Goal: Transaction & Acquisition: Book appointment/travel/reservation

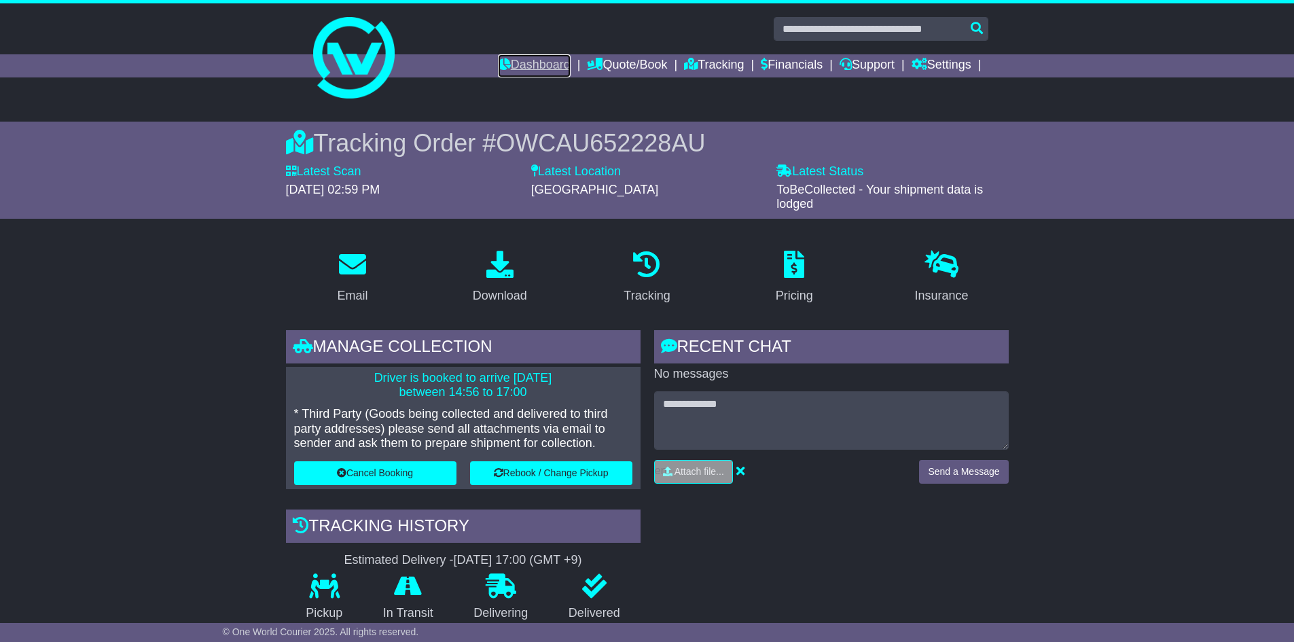
click at [531, 69] on link "Dashboard" at bounding box center [534, 65] width 73 height 23
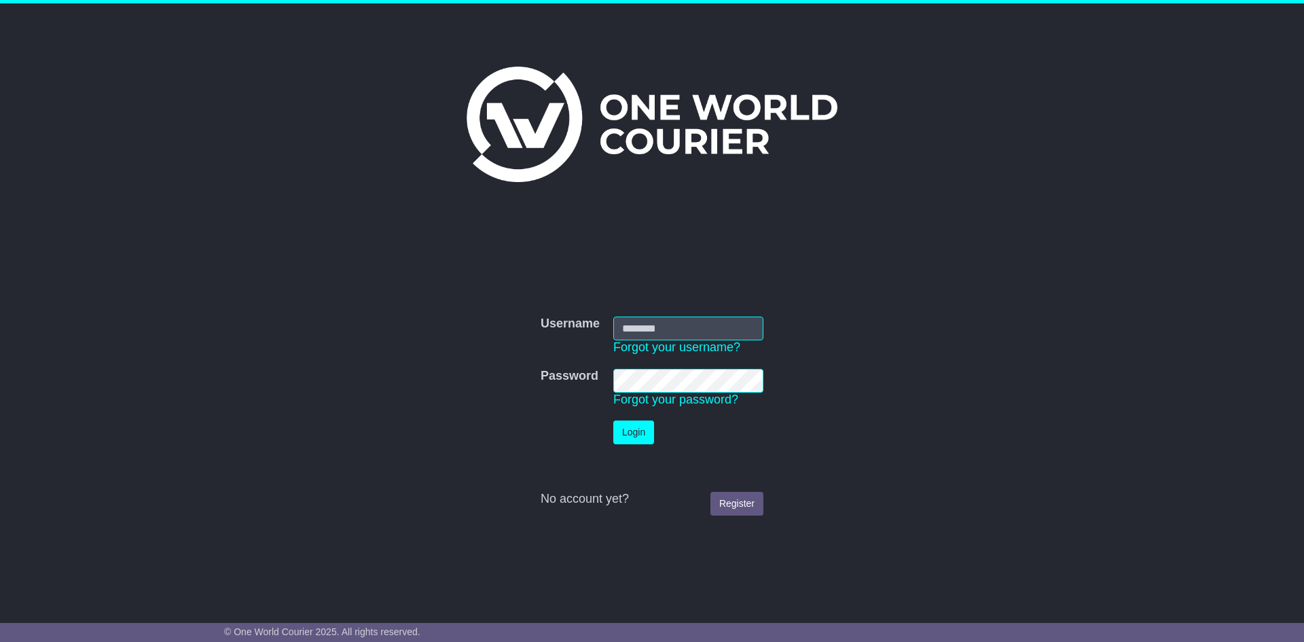
type input "**********"
click at [630, 432] on button "Login" at bounding box center [633, 432] width 41 height 24
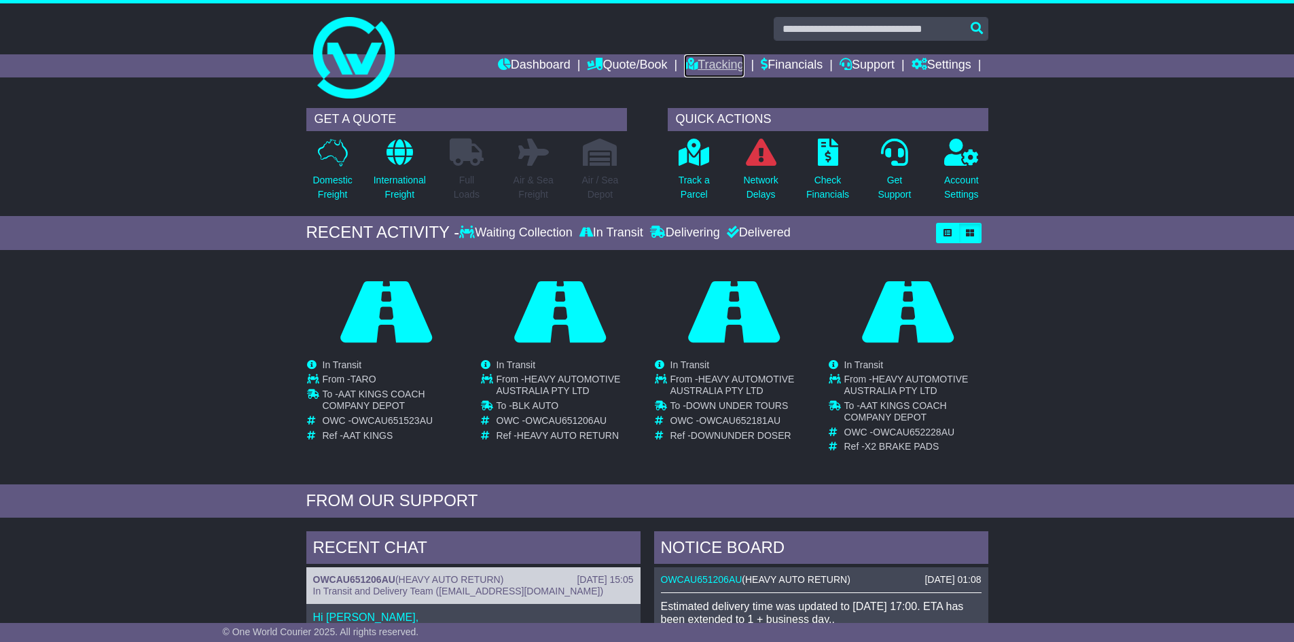
click at [694, 65] on link "Tracking" at bounding box center [714, 65] width 60 height 23
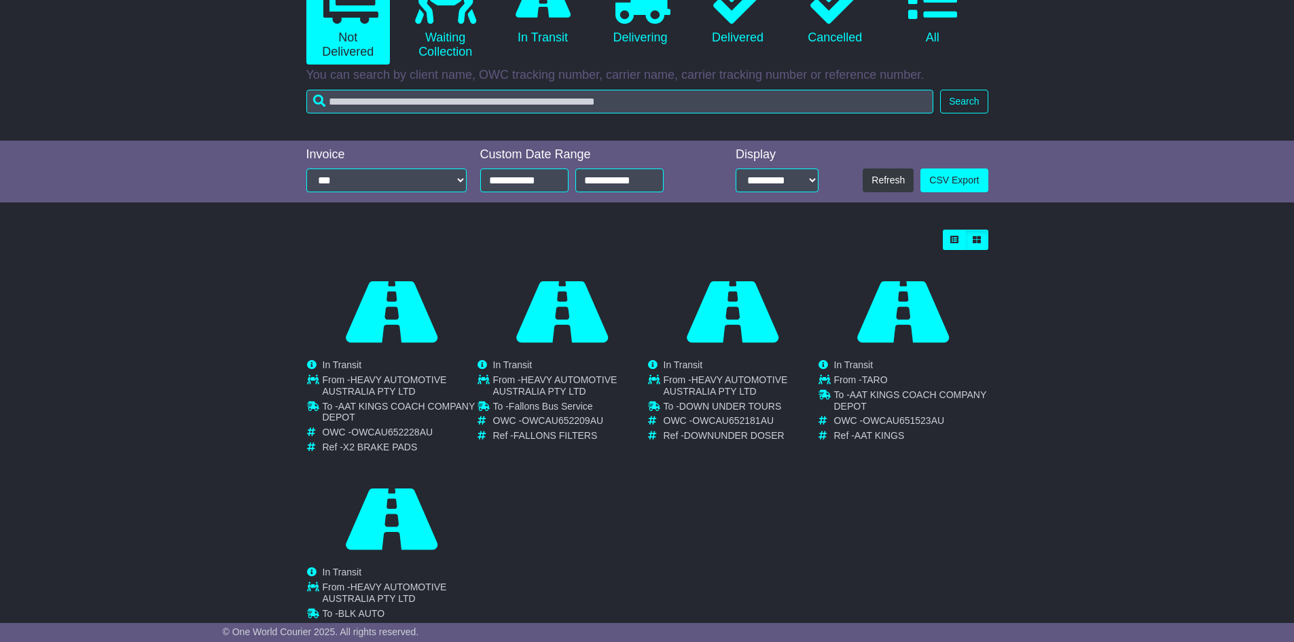
scroll to position [237, 0]
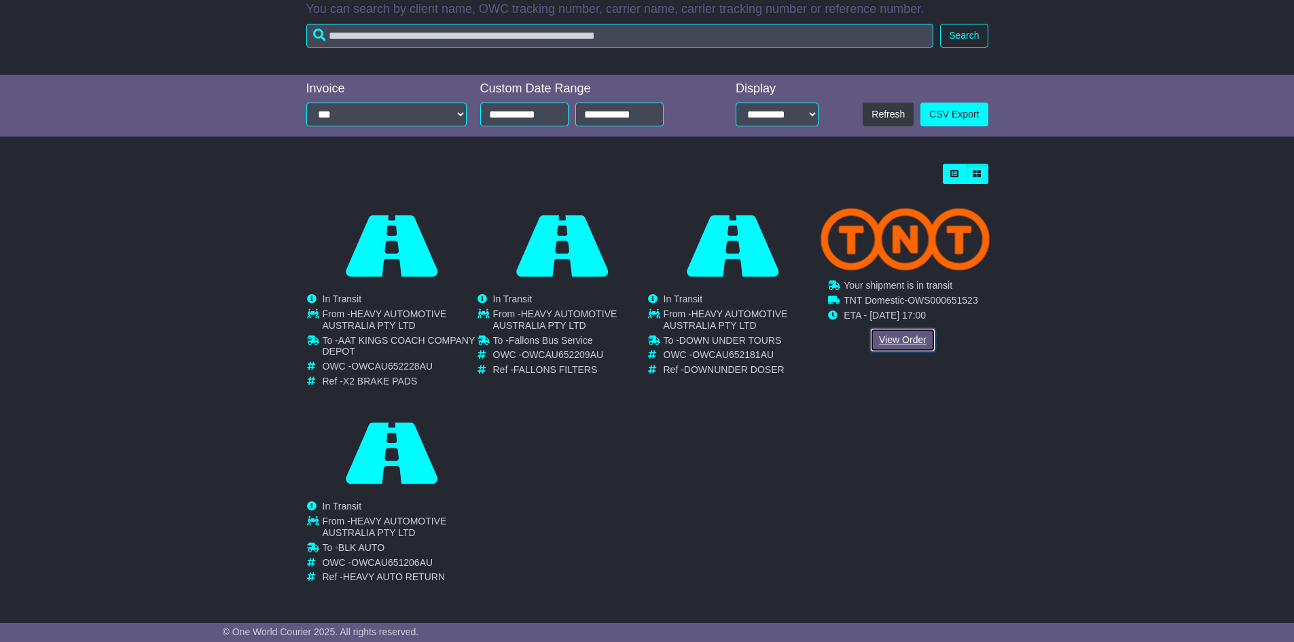
click at [912, 340] on link "View Order" at bounding box center [902, 340] width 65 height 24
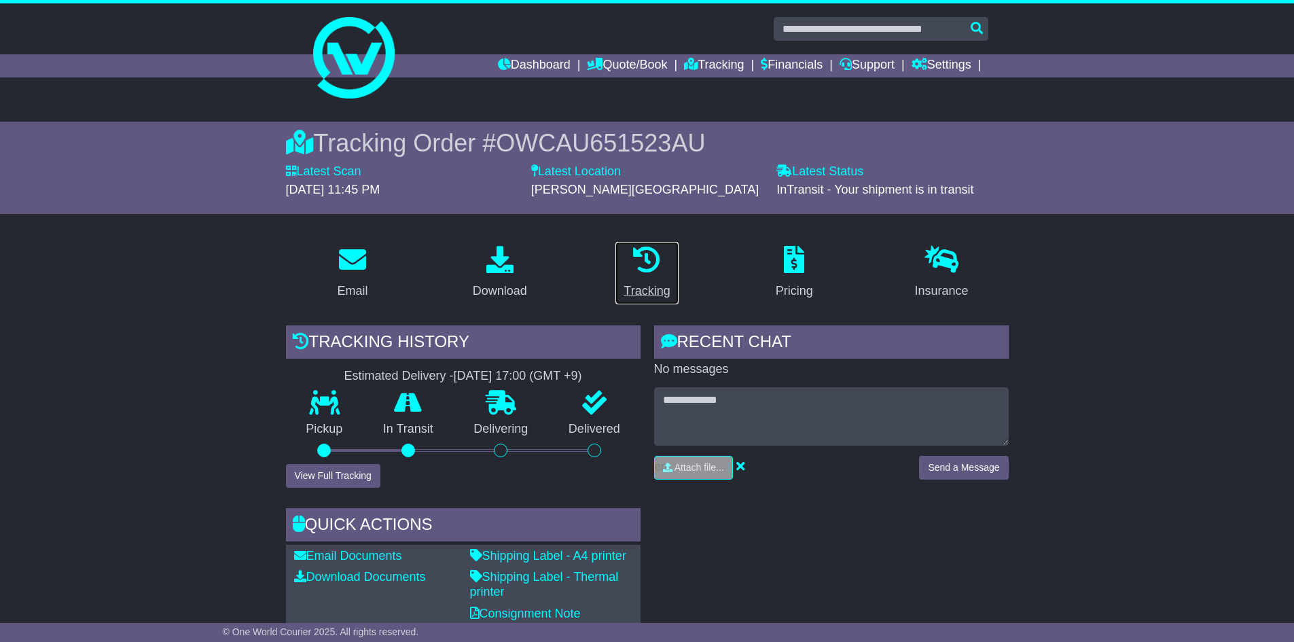
click at [644, 270] on icon at bounding box center [646, 259] width 27 height 27
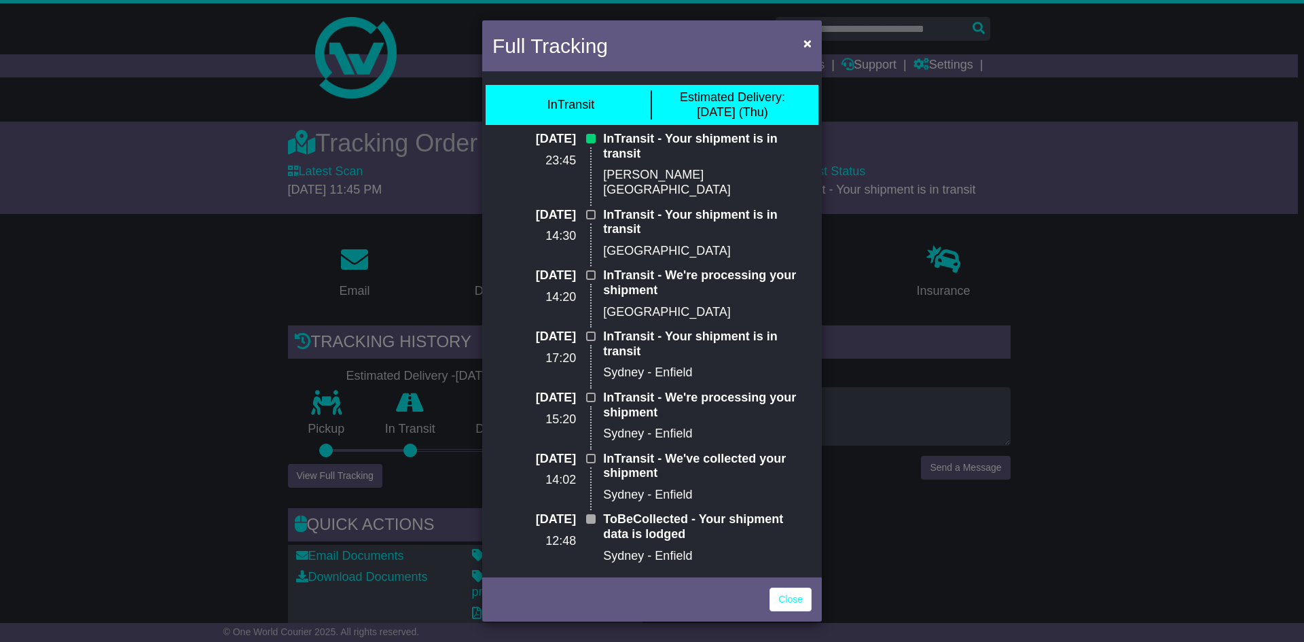
click at [651, 138] on p "InTransit - Your shipment is in transit" at bounding box center [707, 146] width 209 height 29
click at [652, 147] on p "InTransit - Your shipment is in transit" at bounding box center [707, 146] width 209 height 29
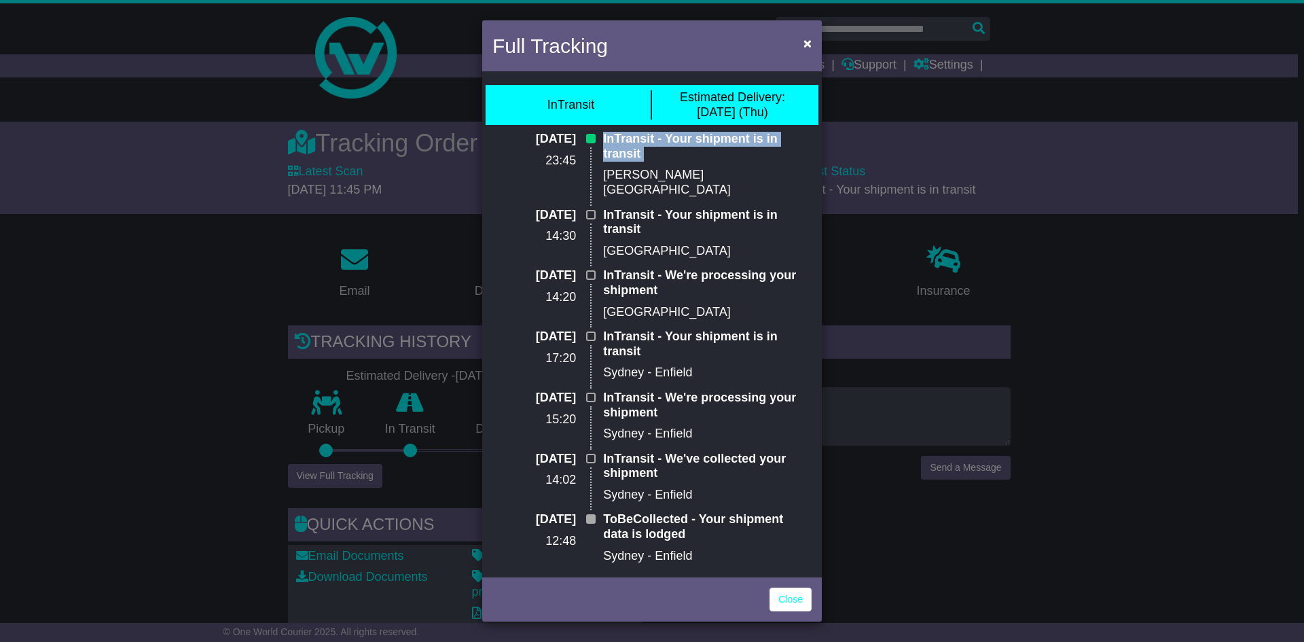
click at [652, 147] on p "InTransit - Your shipment is in transit" at bounding box center [707, 146] width 209 height 29
click at [656, 143] on p "InTransit - Your shipment is in transit" at bounding box center [707, 146] width 209 height 29
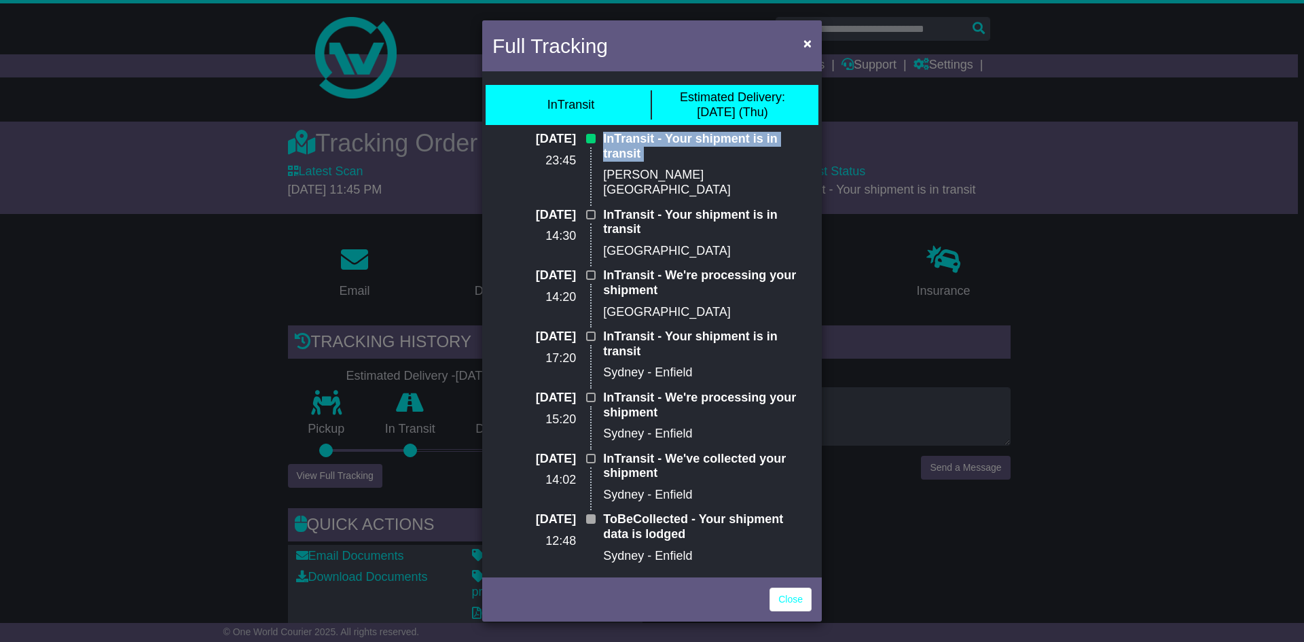
click at [656, 143] on p "InTransit - Your shipment is in transit" at bounding box center [707, 146] width 209 height 29
click at [656, 149] on p "InTransit - Your shipment is in transit" at bounding box center [707, 146] width 209 height 29
click at [655, 149] on p "InTransit - Your shipment is in transit" at bounding box center [707, 146] width 209 height 29
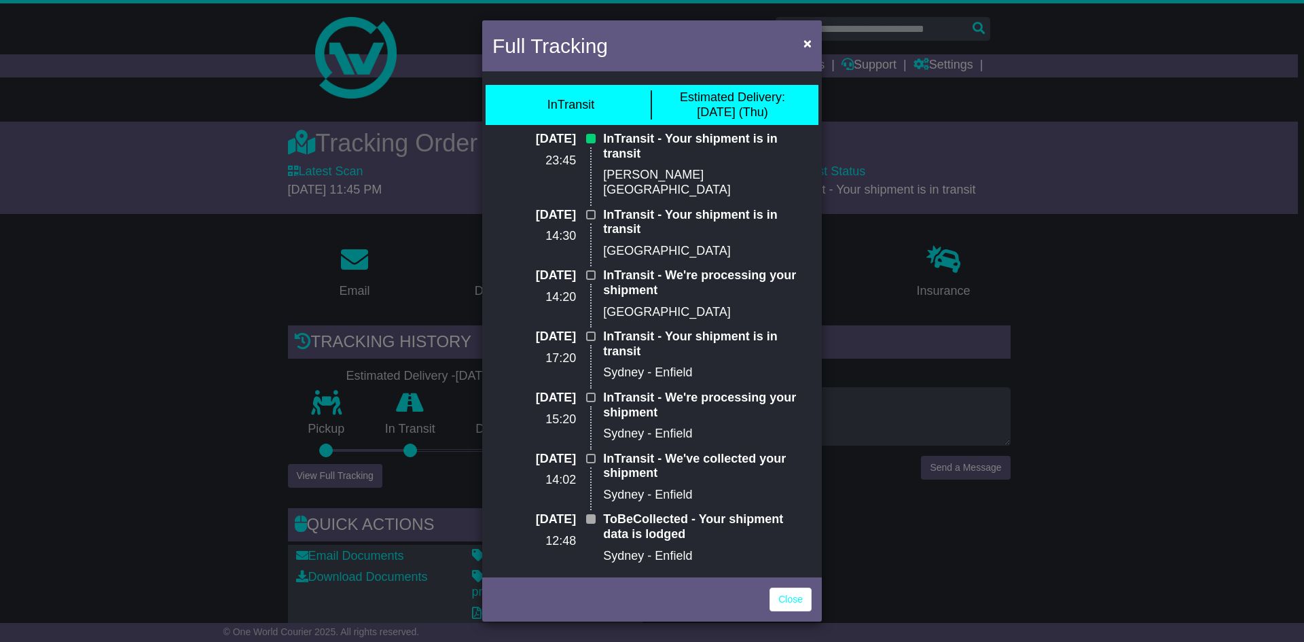
click at [655, 144] on p "InTransit - Your shipment is in transit" at bounding box center [707, 146] width 209 height 29
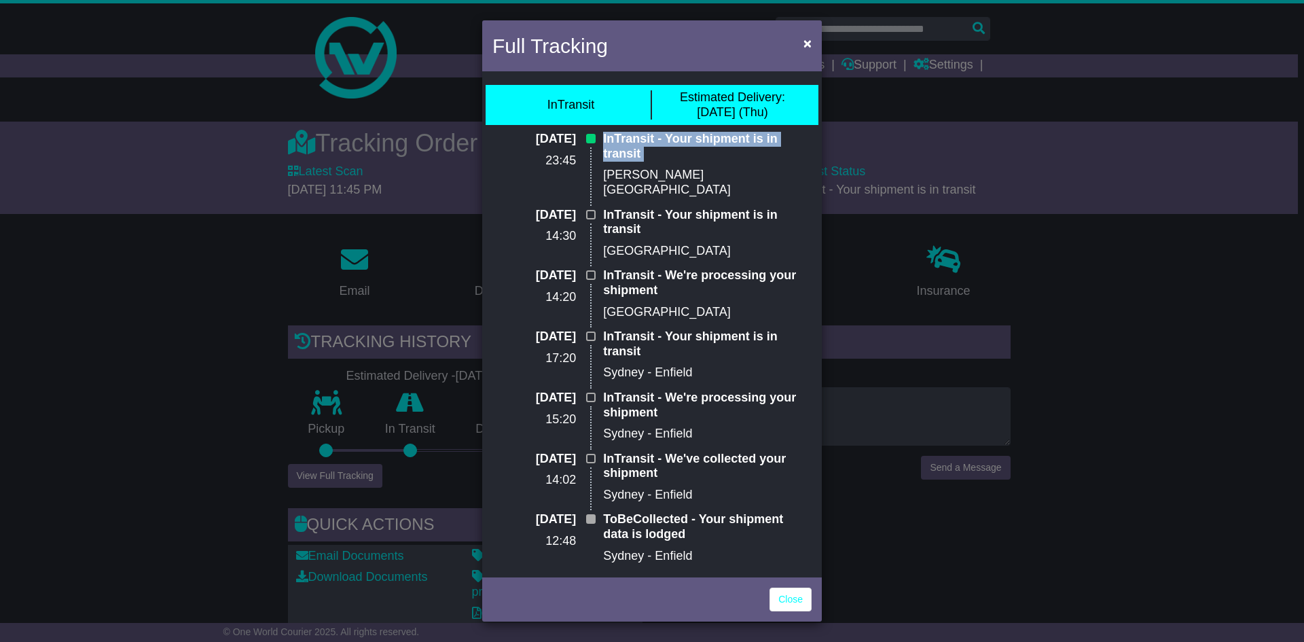
click at [655, 144] on p "InTransit - Your shipment is in transit" at bounding box center [707, 146] width 209 height 29
click at [655, 143] on p "InTransit - Your shipment is in transit" at bounding box center [707, 146] width 209 height 29
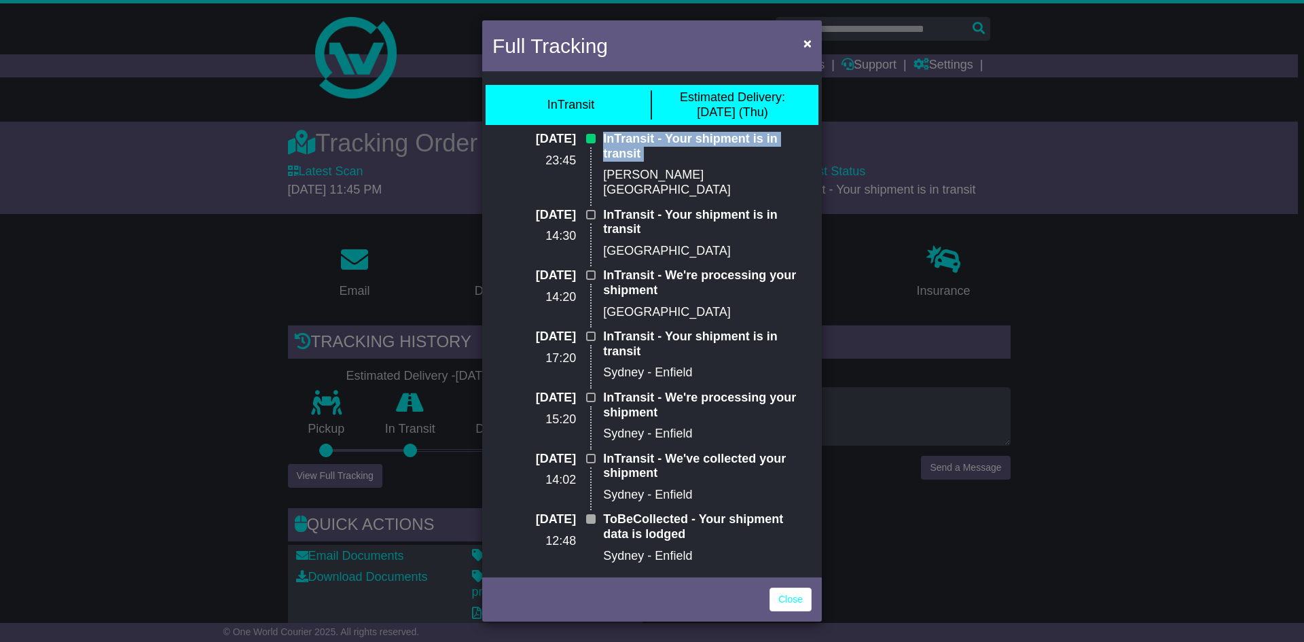
click at [655, 143] on p "InTransit - Your shipment is in transit" at bounding box center [707, 146] width 209 height 29
click at [662, 143] on p "InTransit - Your shipment is in transit" at bounding box center [707, 146] width 209 height 29
click at [680, 143] on p "InTransit - Your shipment is in transit" at bounding box center [707, 146] width 209 height 29
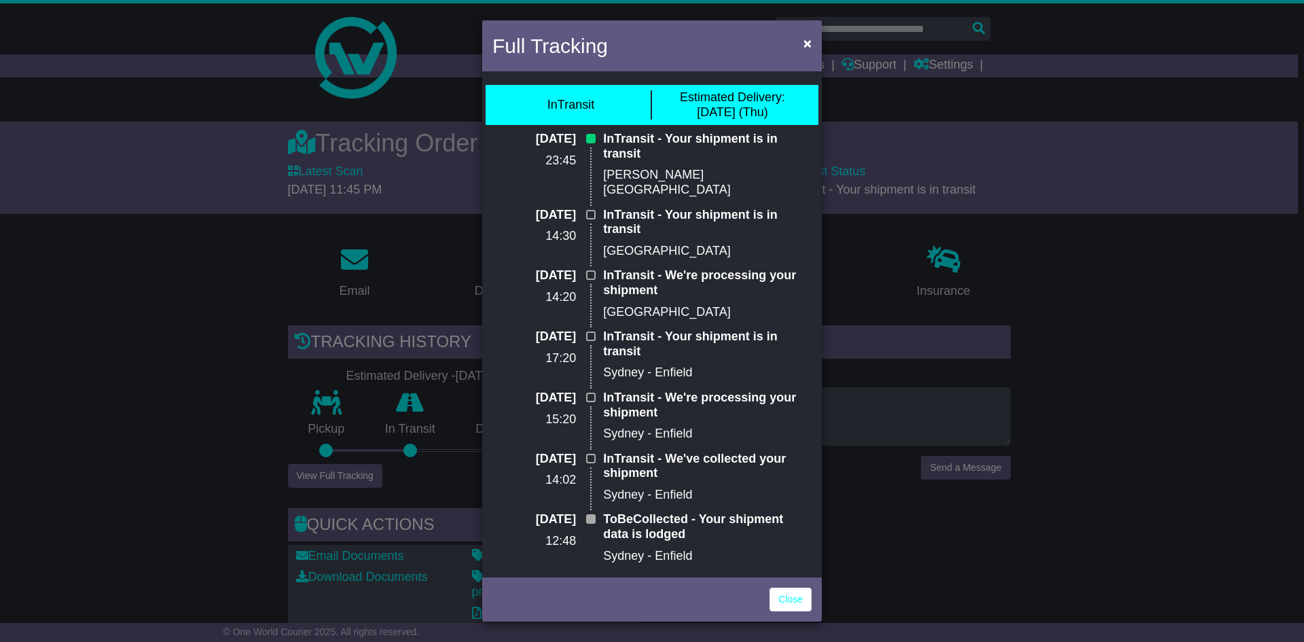
click at [680, 143] on p "InTransit - Your shipment is in transit" at bounding box center [707, 146] width 209 height 29
click at [685, 155] on p "InTransit - Your shipment is in transit" at bounding box center [707, 146] width 209 height 29
click at [799, 41] on button "×" at bounding box center [808, 43] width 22 height 28
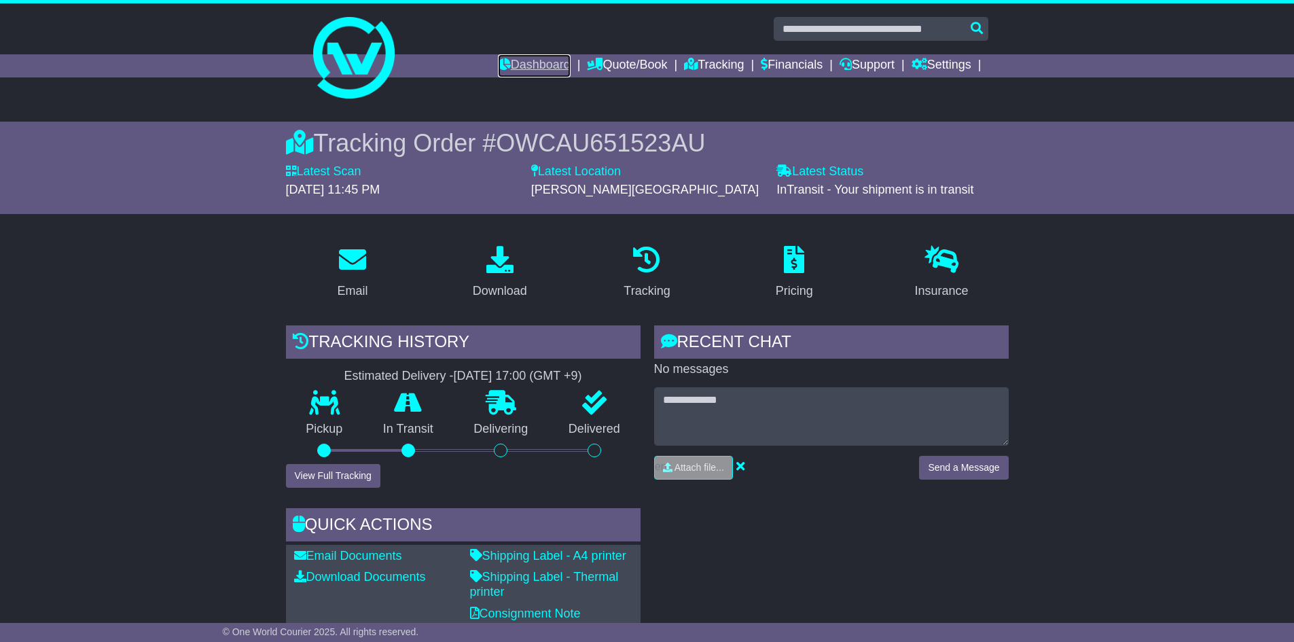
click at [537, 69] on link "Dashboard" at bounding box center [534, 65] width 73 height 23
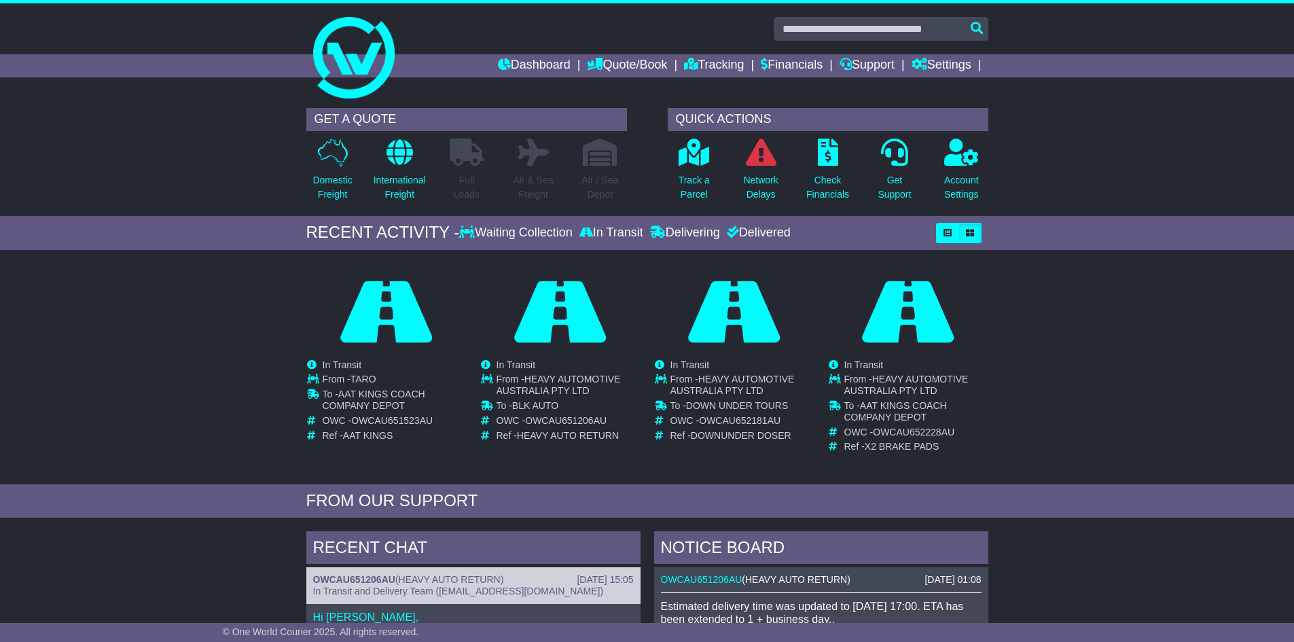
click at [714, 64] on link "Tracking" at bounding box center [714, 65] width 60 height 23
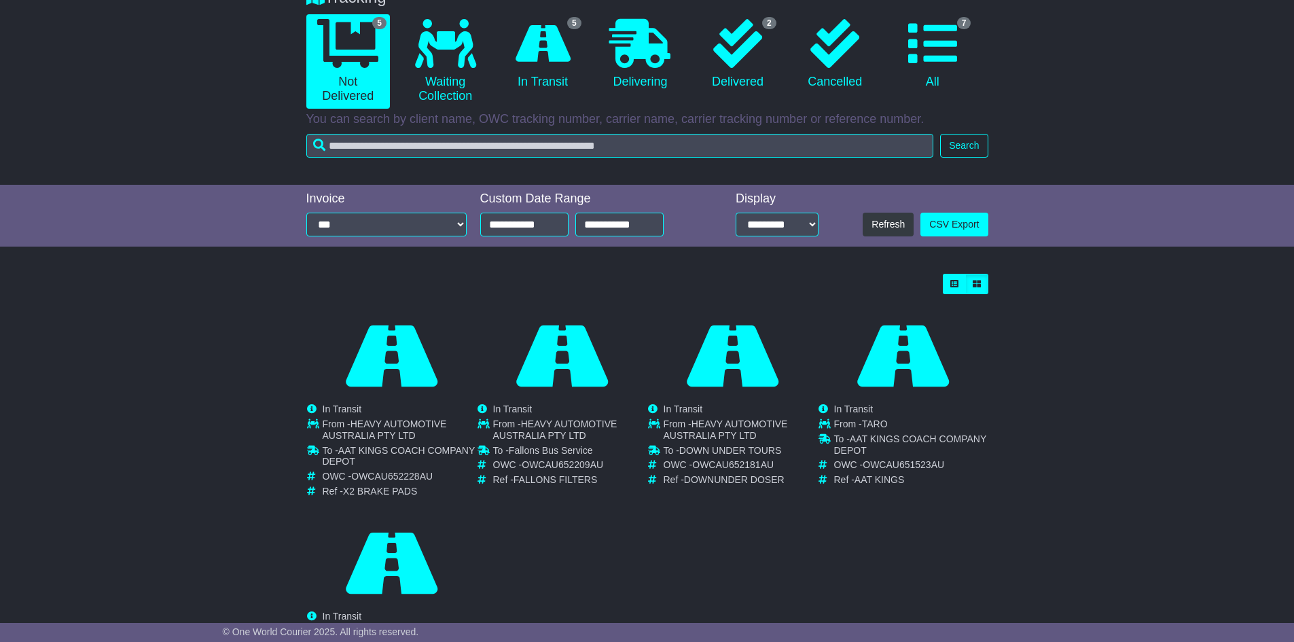
scroll to position [136, 0]
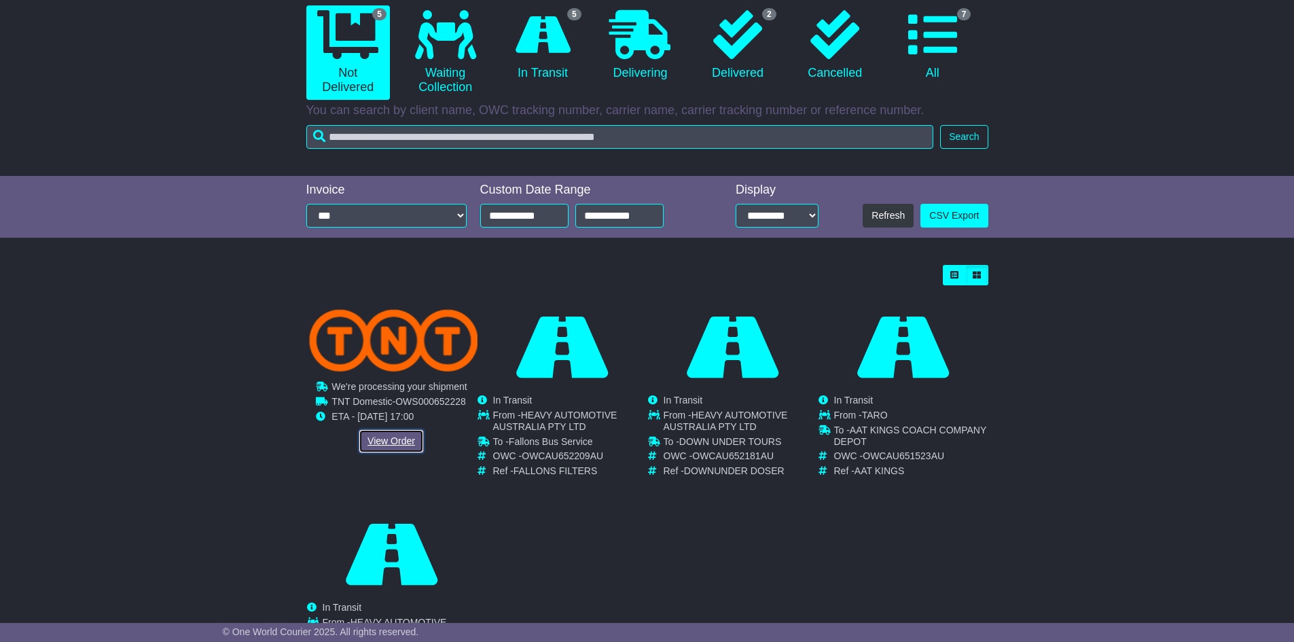
click at [412, 435] on link "View Order" at bounding box center [391, 441] width 65 height 24
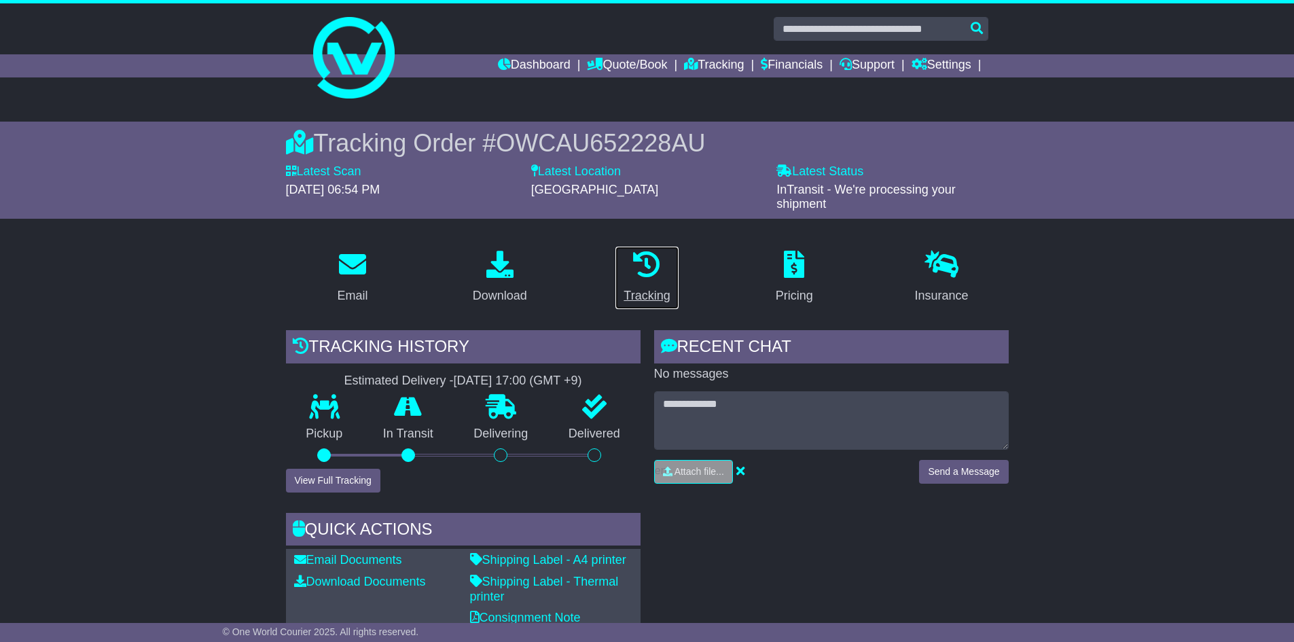
click at [655, 280] on link "Tracking" at bounding box center [647, 278] width 64 height 64
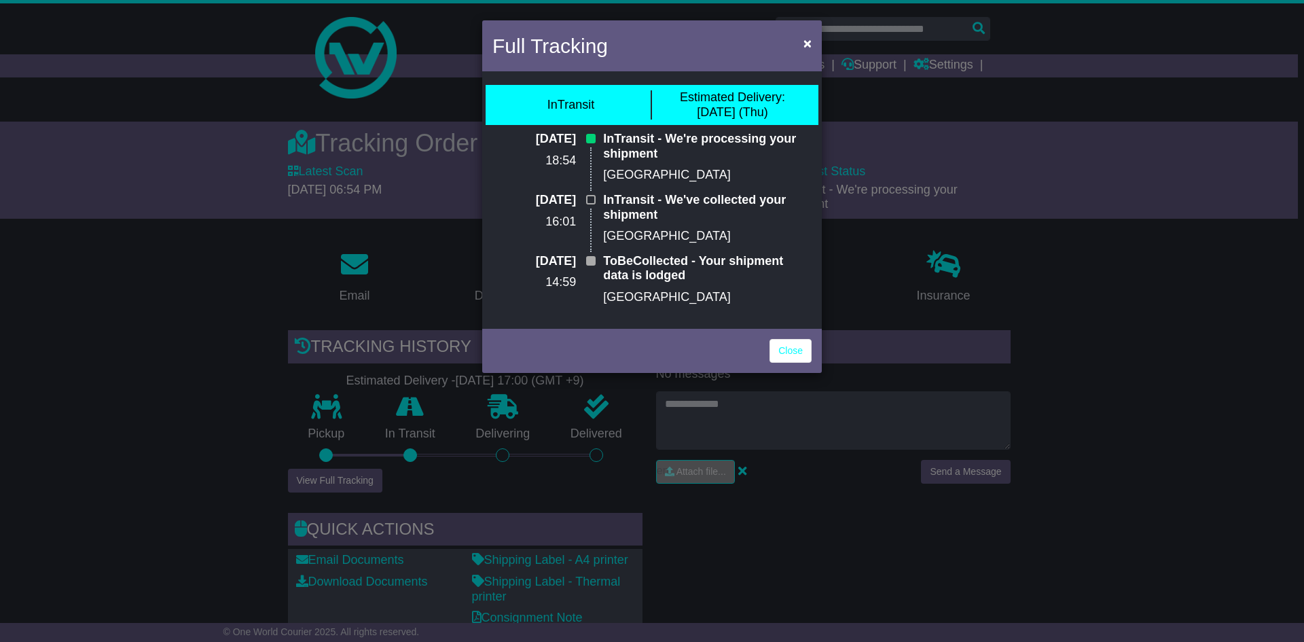
click at [786, 50] on div "Full Tracking ×" at bounding box center [652, 47] width 340 height 54
click at [808, 43] on span "×" at bounding box center [807, 43] width 8 height 16
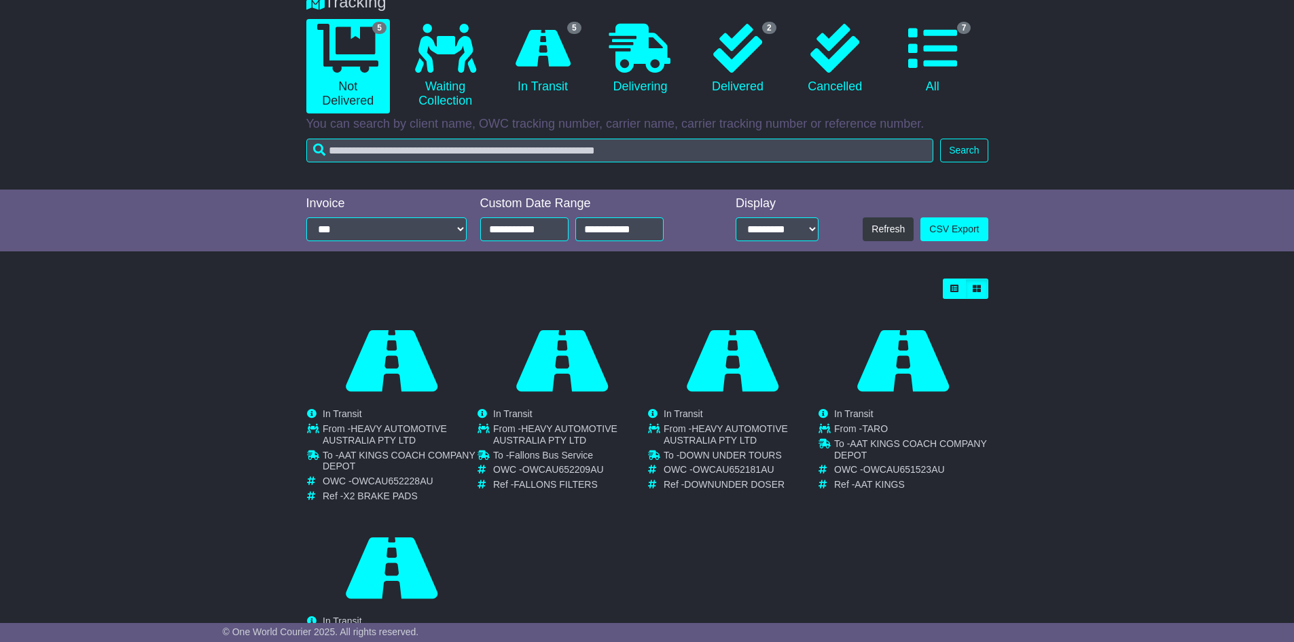
scroll to position [136, 0]
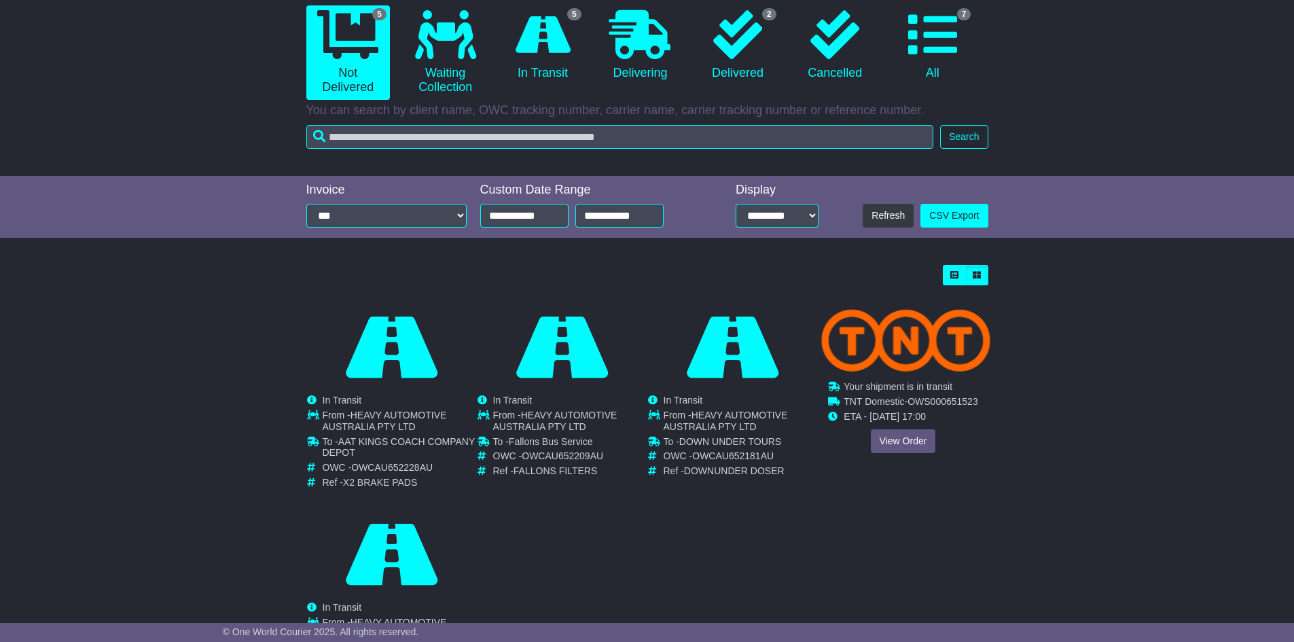
click at [892, 436] on div "Cancelled Waiting Collection In Transit InTransit TARO To - OWC - -" at bounding box center [902, 393] width 169 height 174
click at [917, 441] on link "View Order" at bounding box center [902, 441] width 65 height 24
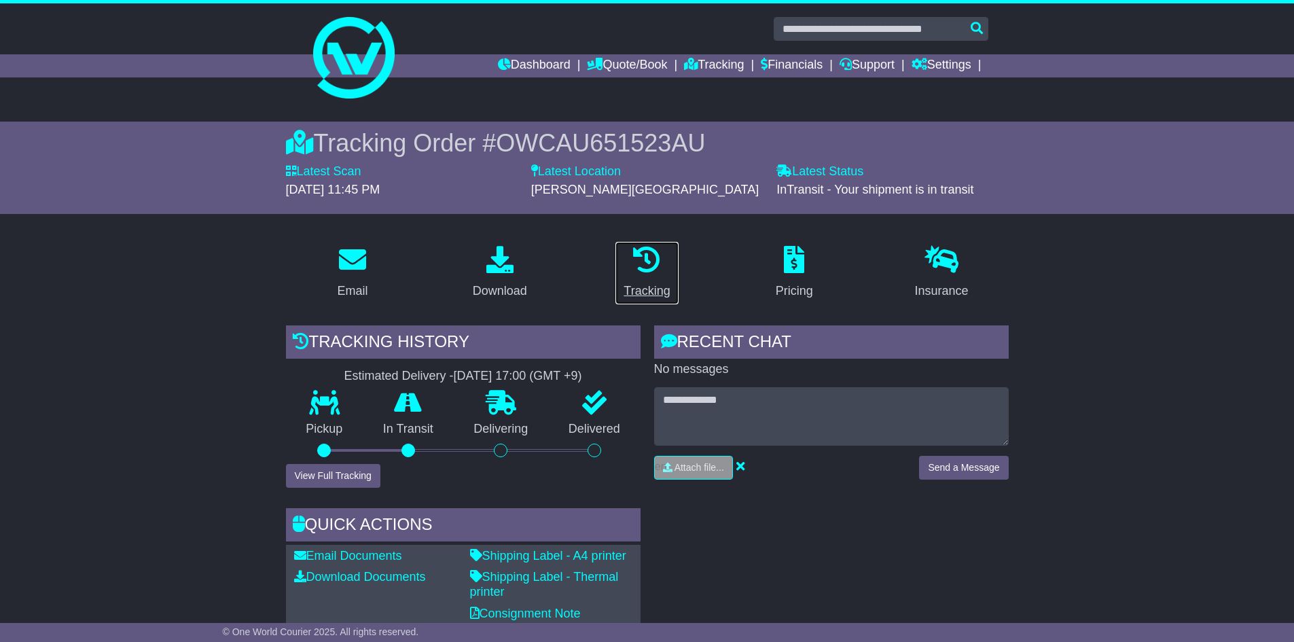
click at [666, 262] on p at bounding box center [646, 260] width 46 height 29
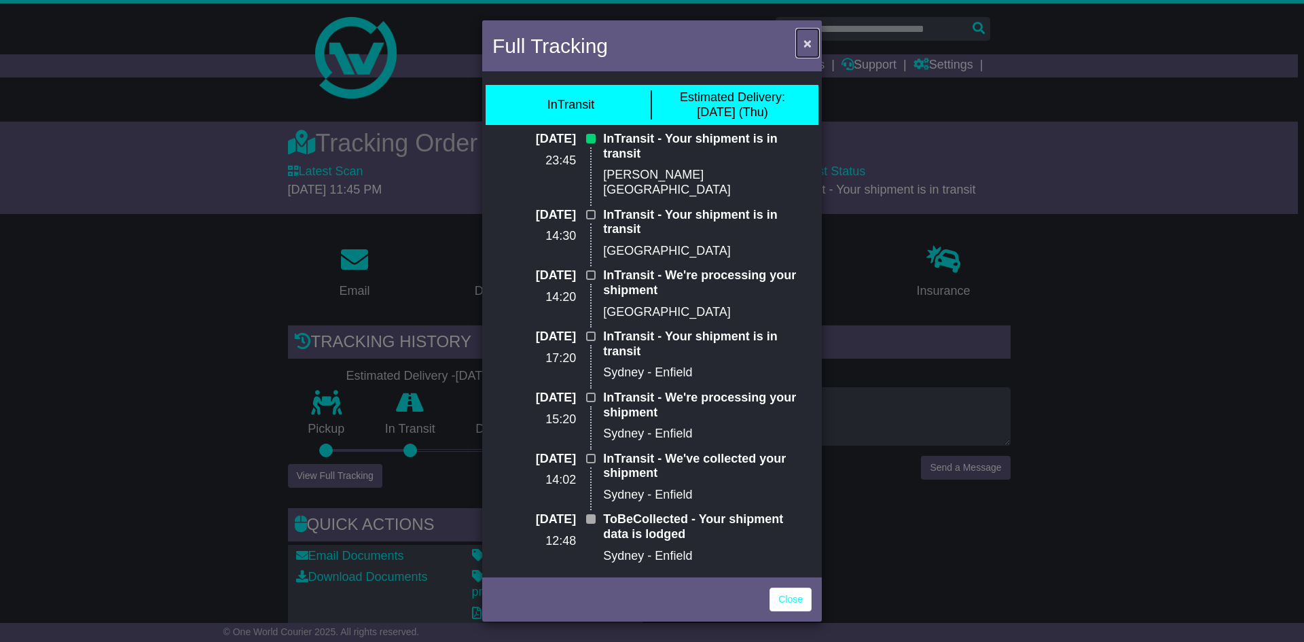
click at [808, 39] on span "×" at bounding box center [807, 43] width 8 height 16
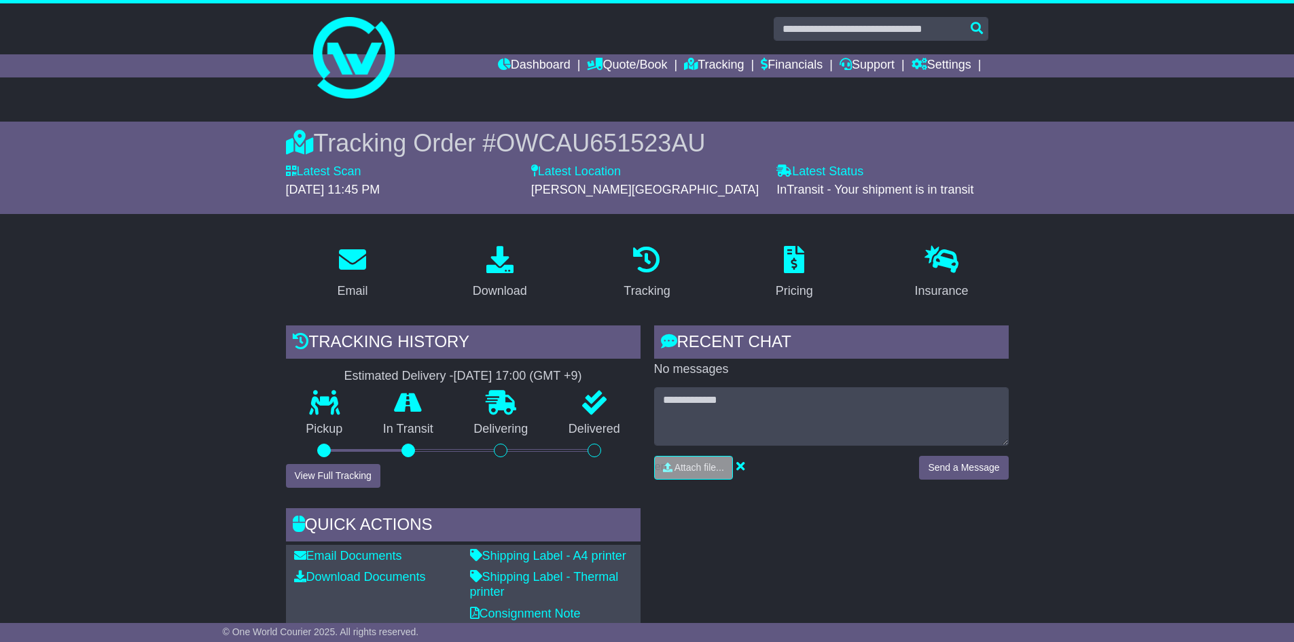
click at [0, 3] on div at bounding box center [647, 52] width 1294 height 98
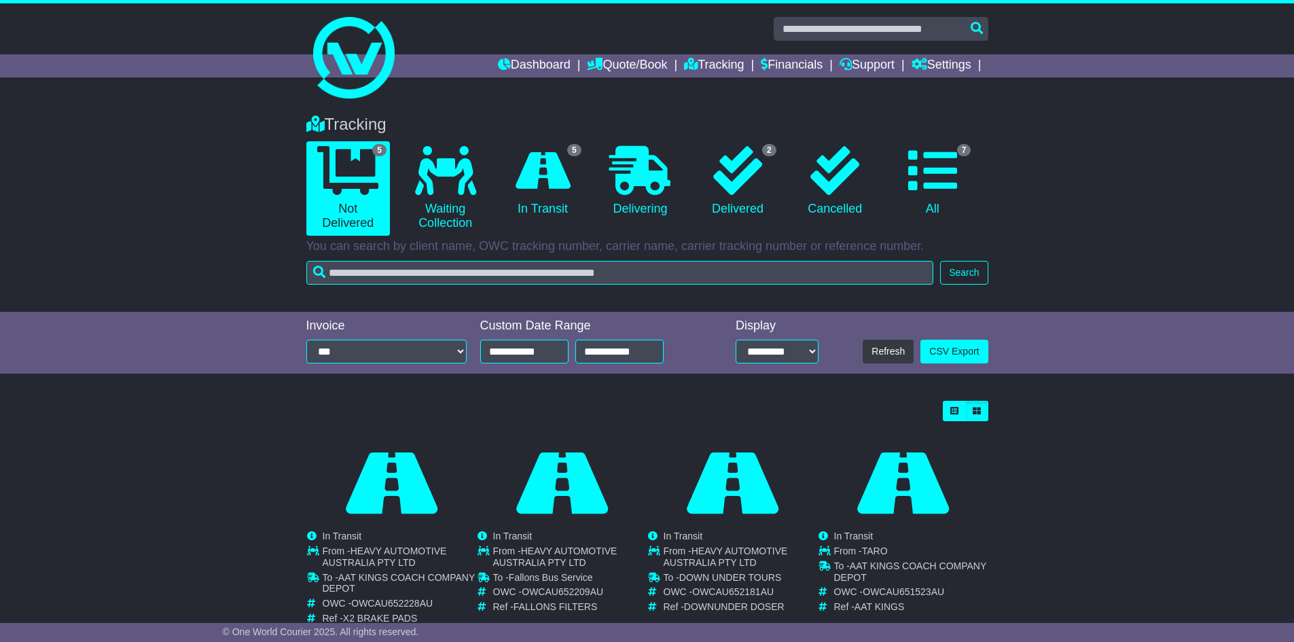
scroll to position [136, 0]
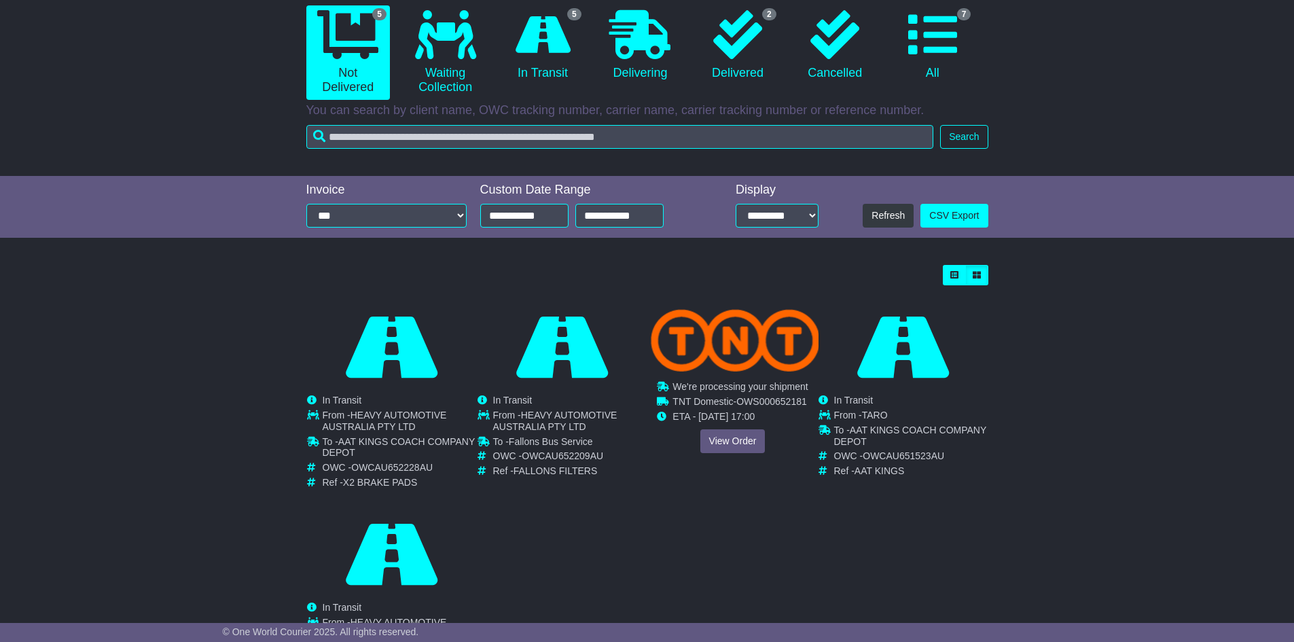
click at [718, 448] on div "Cancelled Waiting Collection In Transit InTransit To - DOWN UNDER TOURS" at bounding box center [732, 393] width 169 height 174
click at [737, 434] on link "View Order" at bounding box center [732, 441] width 65 height 24
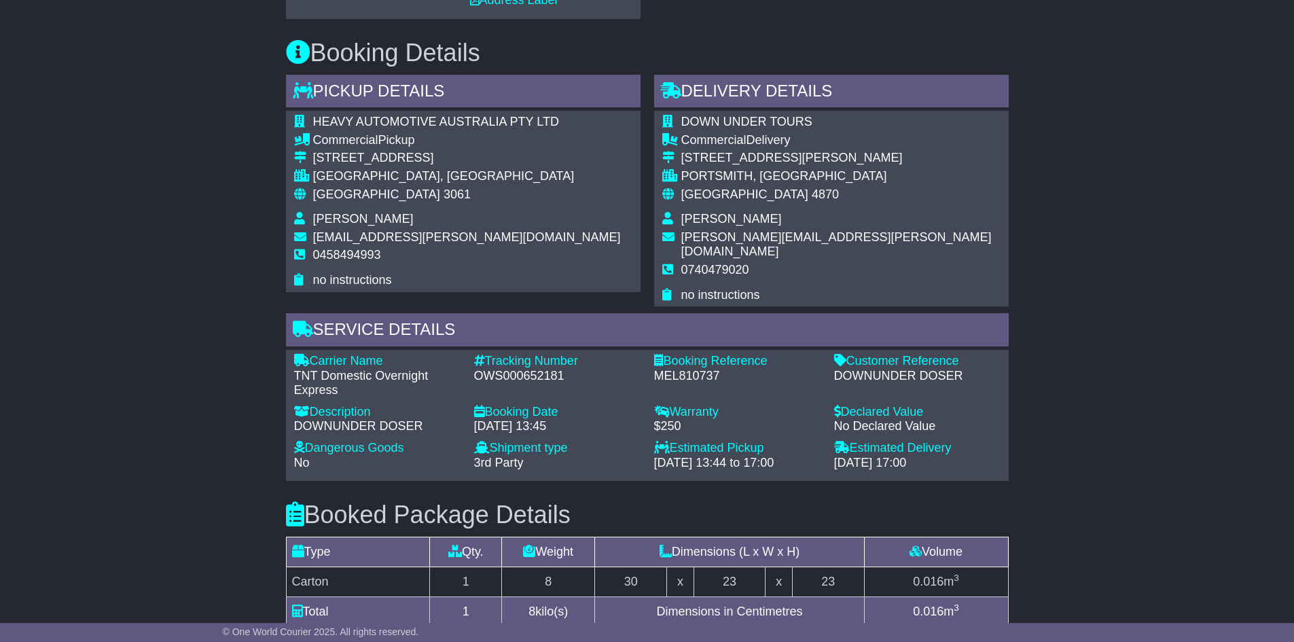
scroll to position [630, 0]
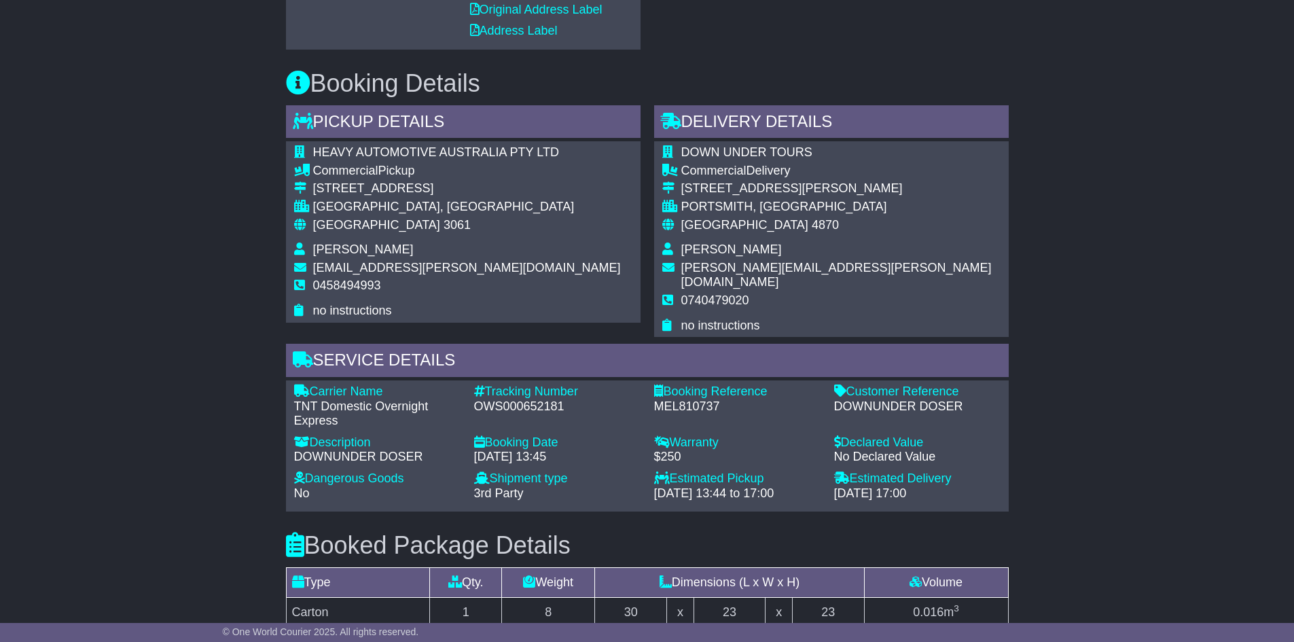
click at [731, 486] on div "[DATE] 13:44 to 17:00" at bounding box center [737, 493] width 166 height 15
click at [742, 486] on div "[DATE] 13:44 to 17:00" at bounding box center [737, 493] width 166 height 15
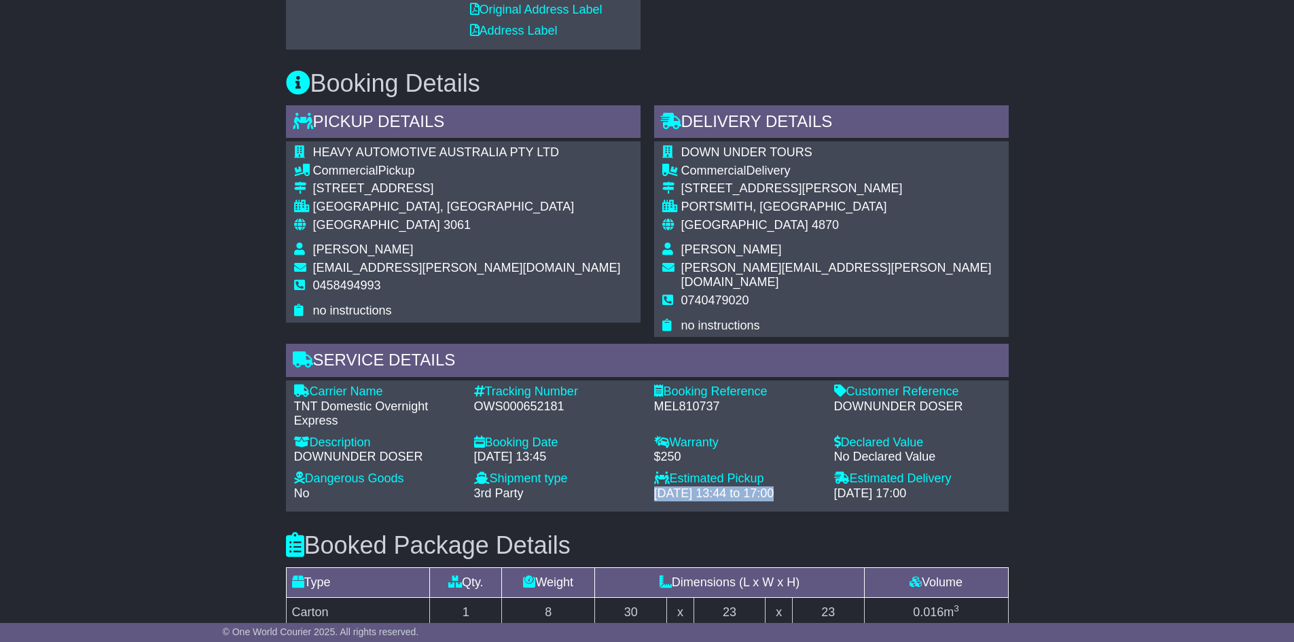
click at [742, 486] on div "29 Sep 2025 - 13:44 to 17:00" at bounding box center [737, 493] width 166 height 15
click at [760, 488] on div "Carrier Name - TNT Domestic Overnight Express Description - DOWNUNDER DOSER Tra…" at bounding box center [647, 445] width 720 height 123
click at [765, 486] on div "29 Sep 2025 - 13:44 to 17:00" at bounding box center [737, 493] width 166 height 15
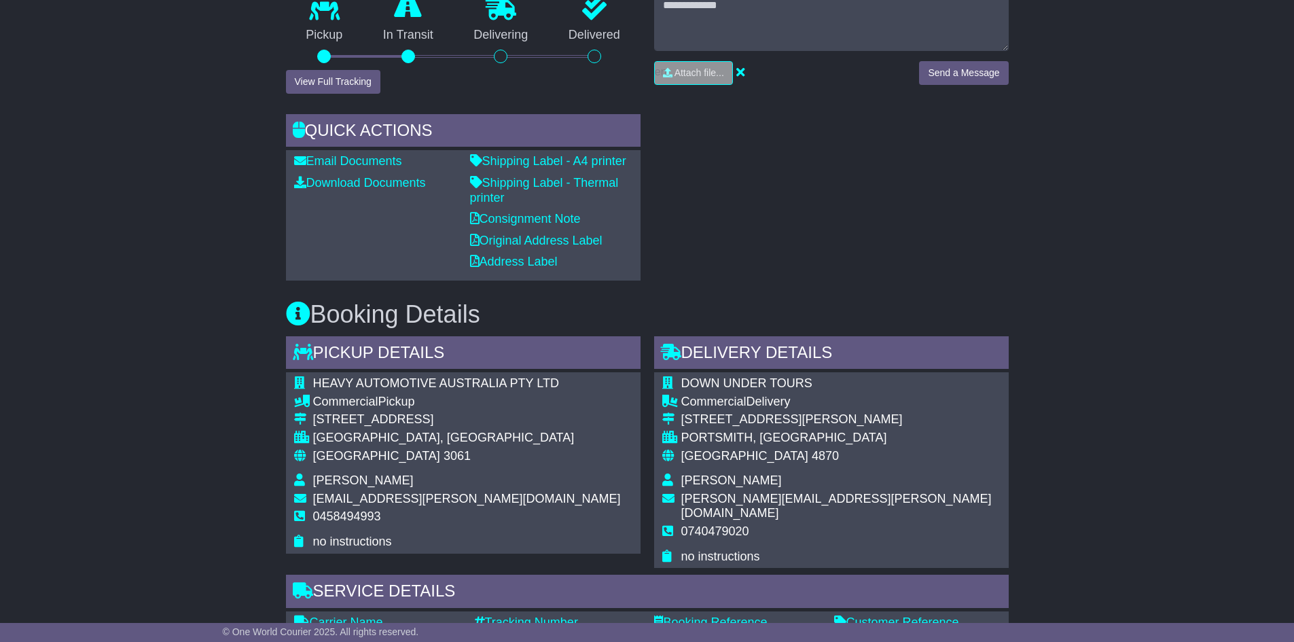
scroll to position [222, 0]
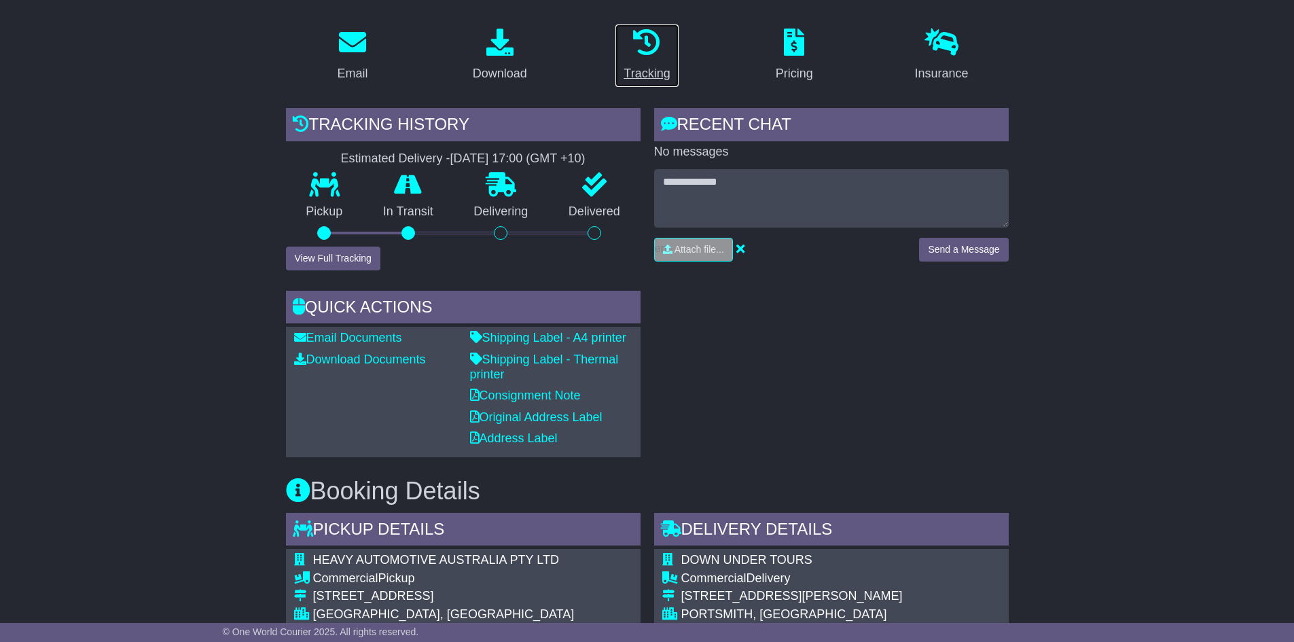
click at [644, 40] on icon at bounding box center [646, 42] width 27 height 27
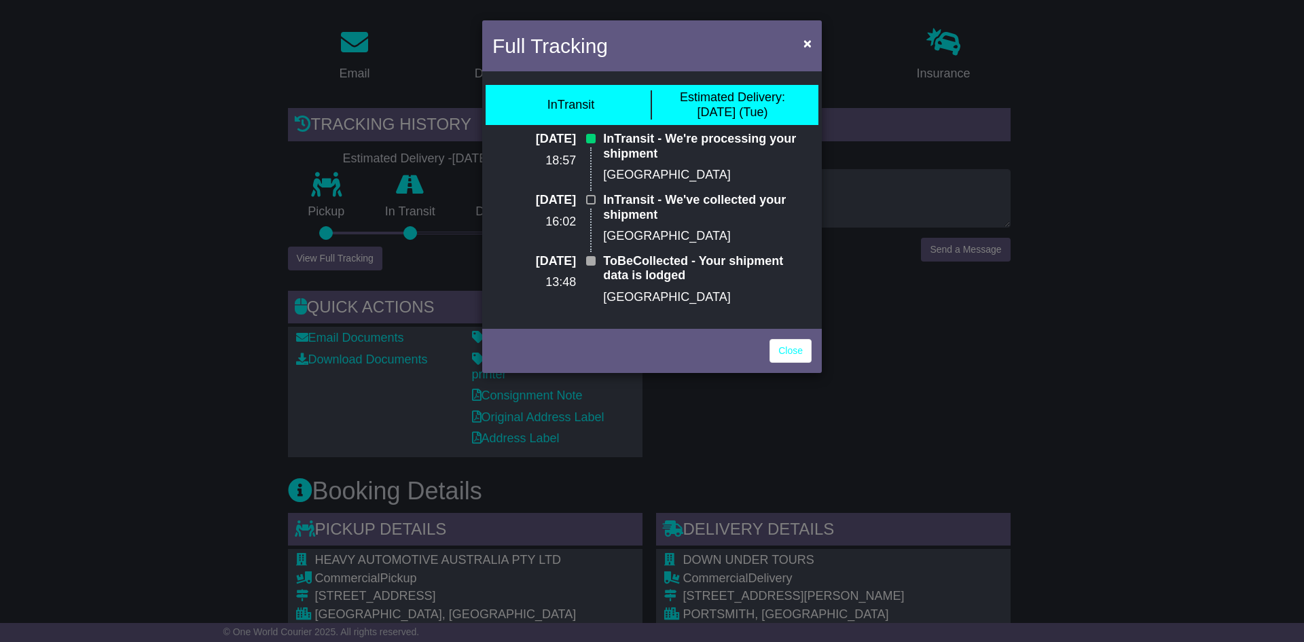
click at [765, 121] on div "InTransit Estimated Delivery: 30 Sep (Tue)" at bounding box center [652, 105] width 333 height 40
click at [807, 46] on span "×" at bounding box center [807, 43] width 8 height 16
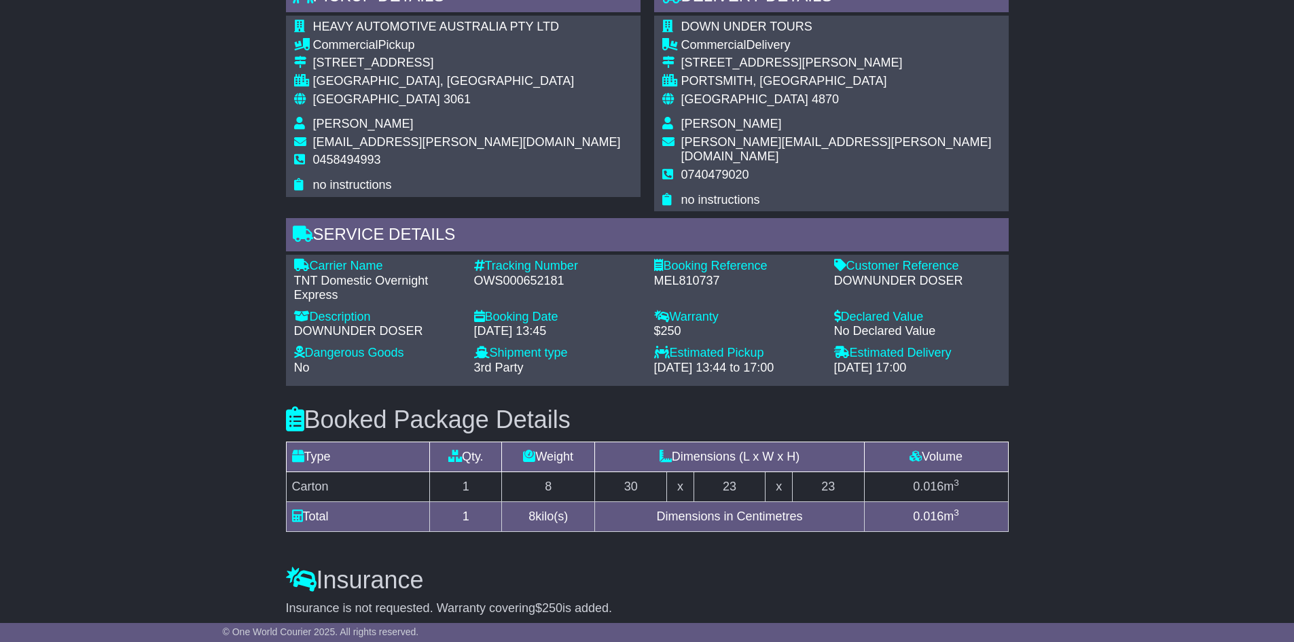
scroll to position [765, 0]
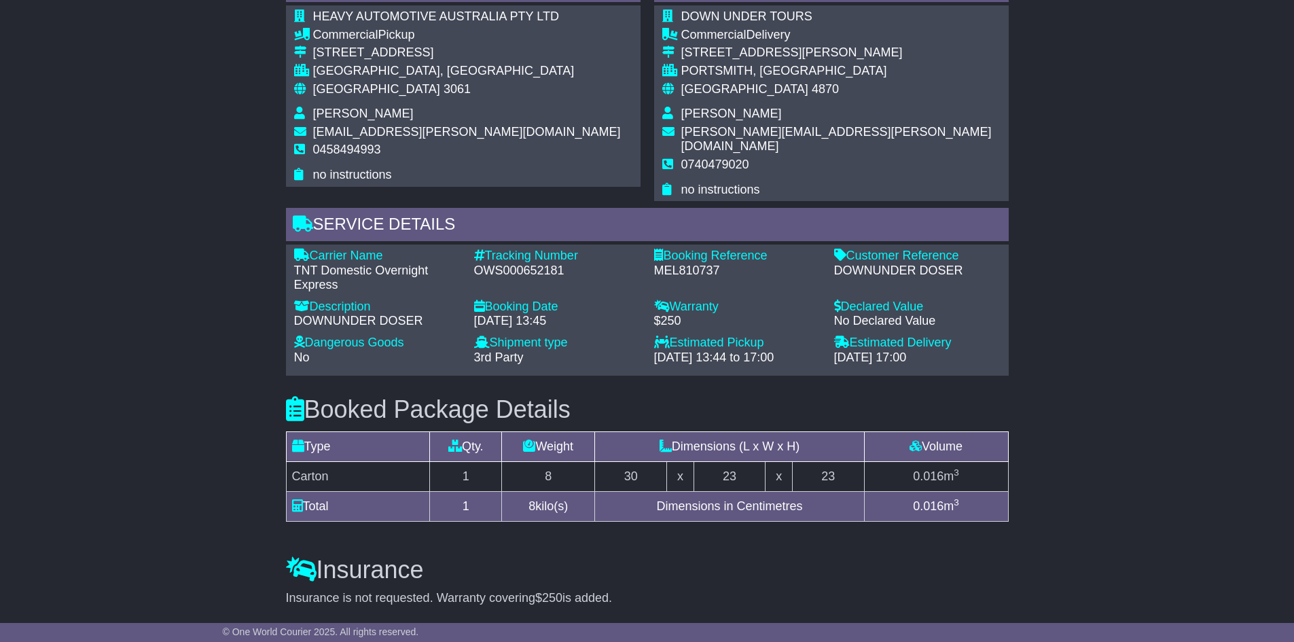
click at [513, 264] on div "OWS000652181" at bounding box center [557, 271] width 166 height 15
copy div "OWS000652181"
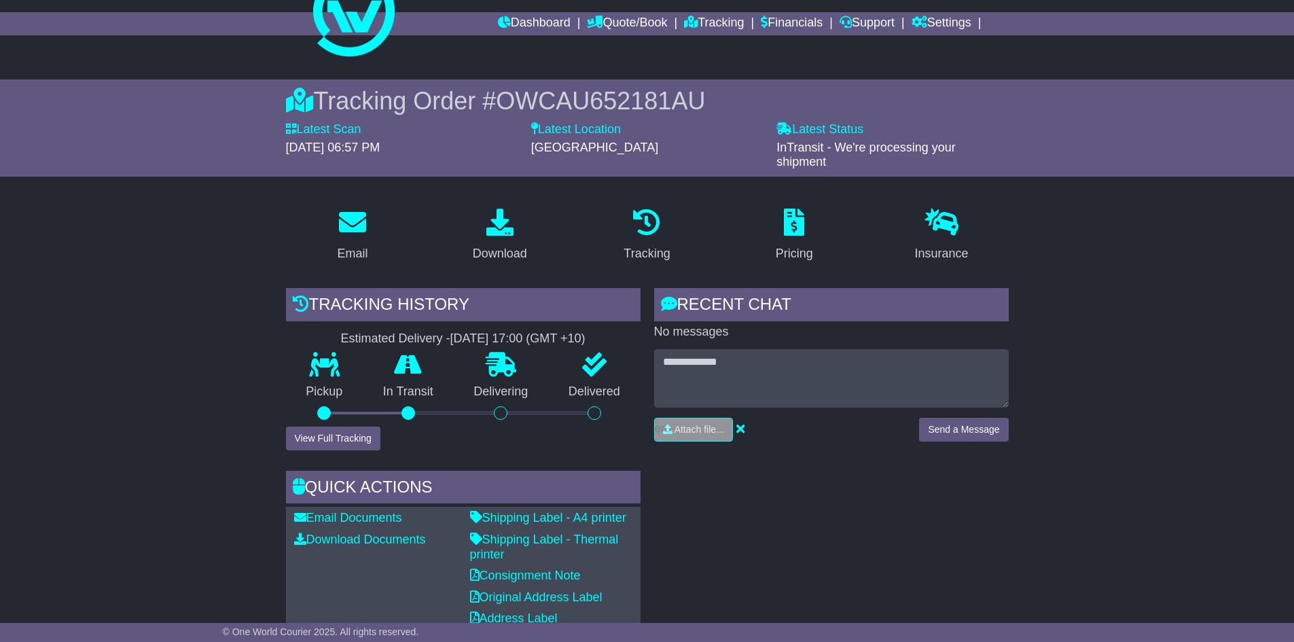
scroll to position [18, 0]
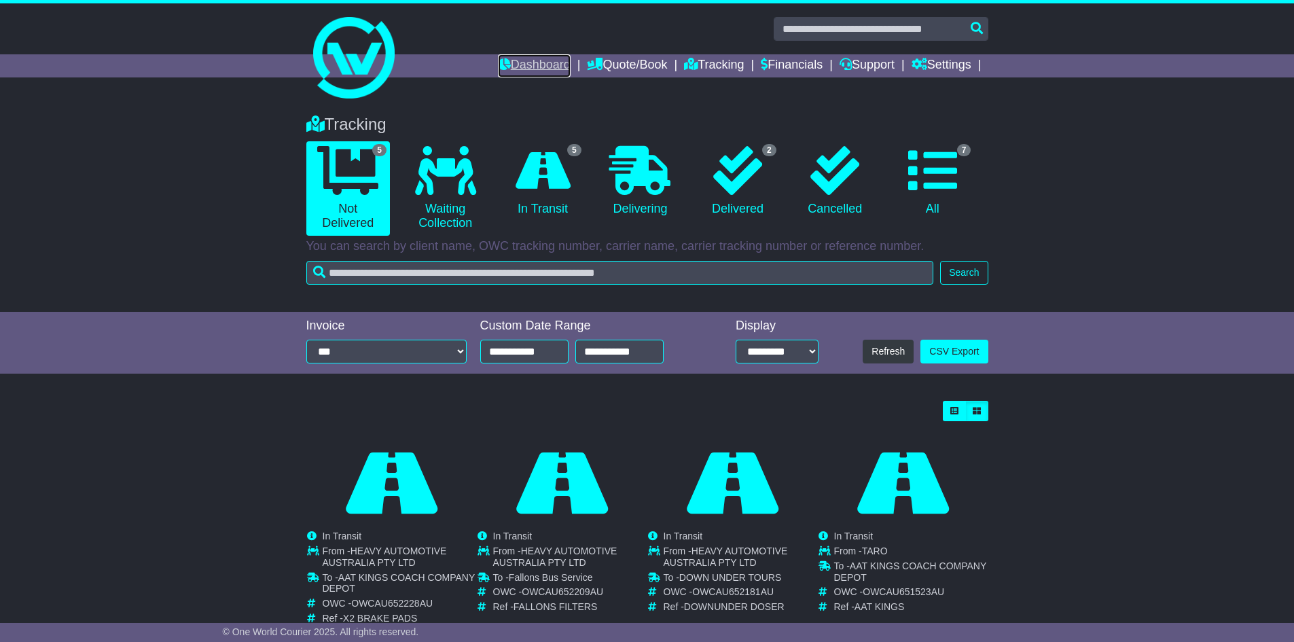
click at [509, 74] on link "Dashboard" at bounding box center [534, 65] width 73 height 23
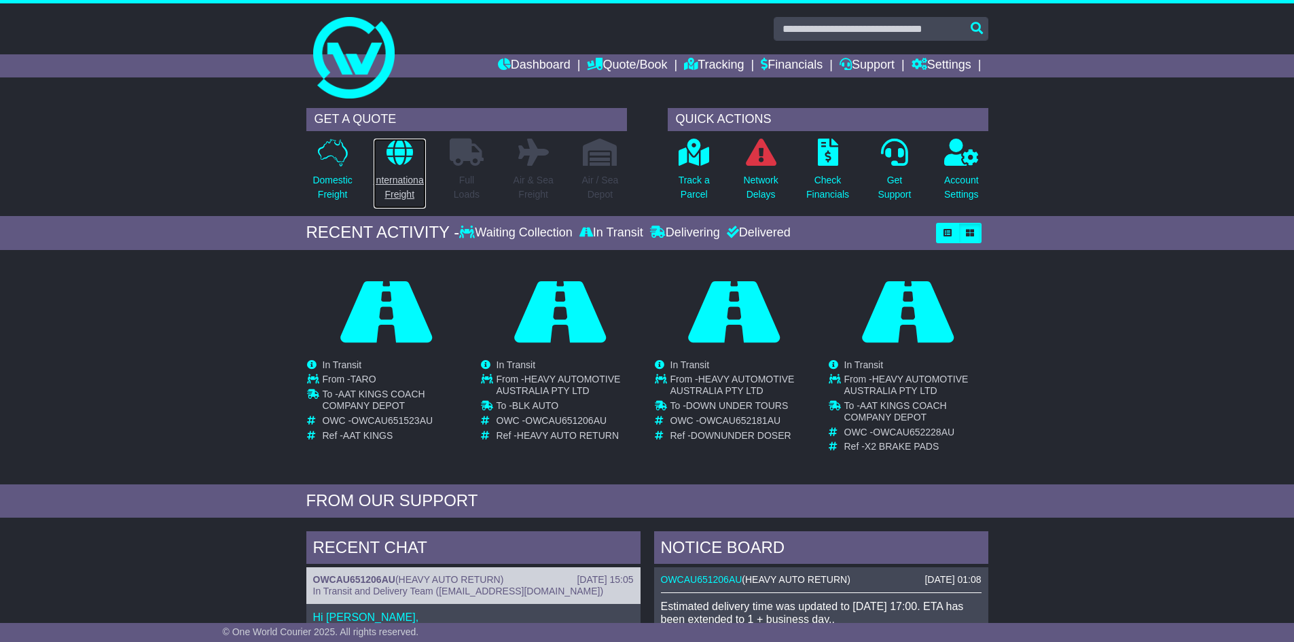
click at [388, 168] on link "International Freight" at bounding box center [400, 173] width 54 height 71
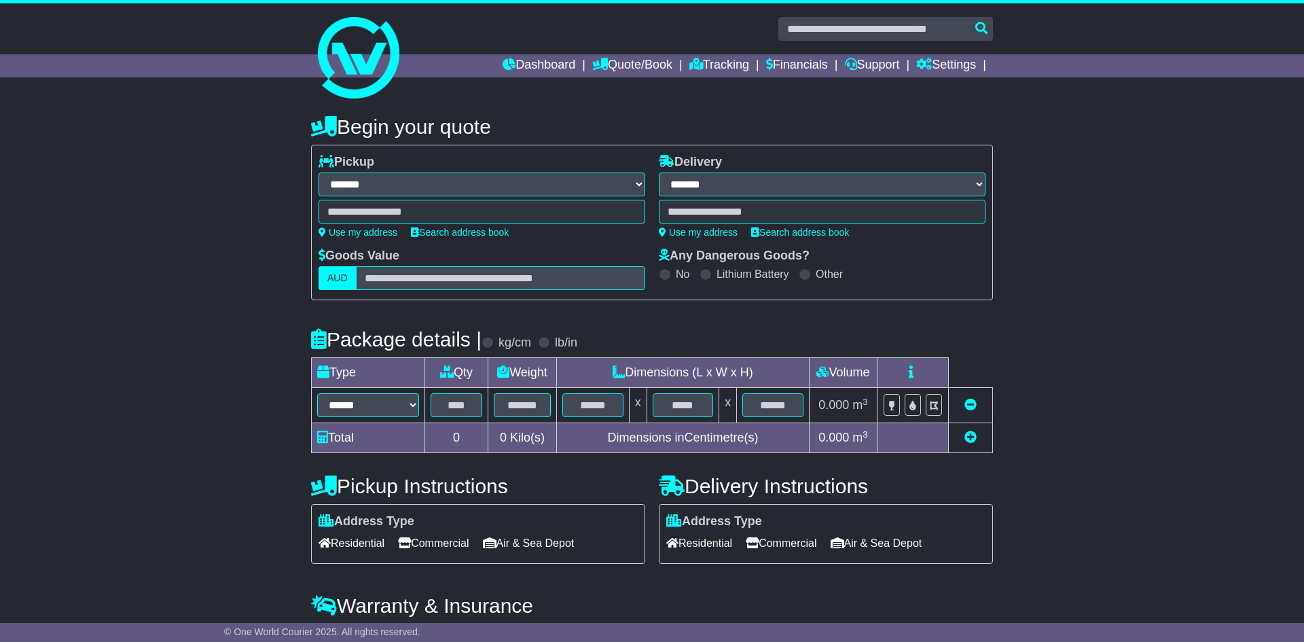
select select "**"
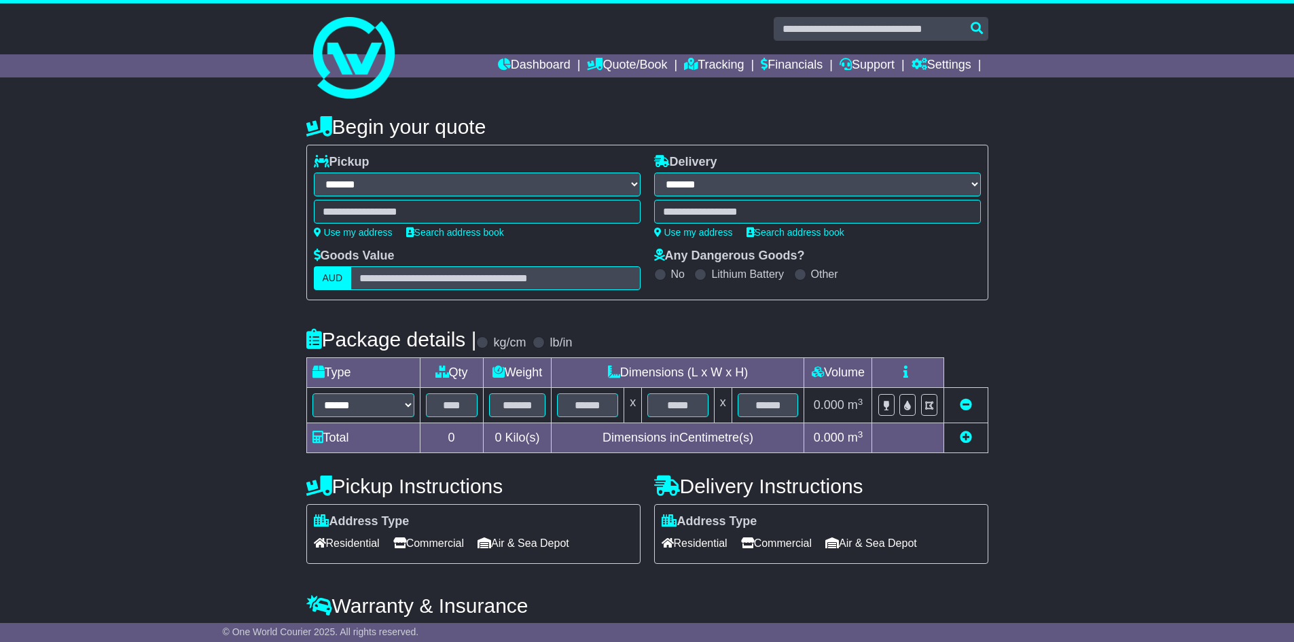
click at [498, 221] on div at bounding box center [477, 212] width 327 height 24
click at [475, 232] on link "Search address book" at bounding box center [455, 232] width 98 height 11
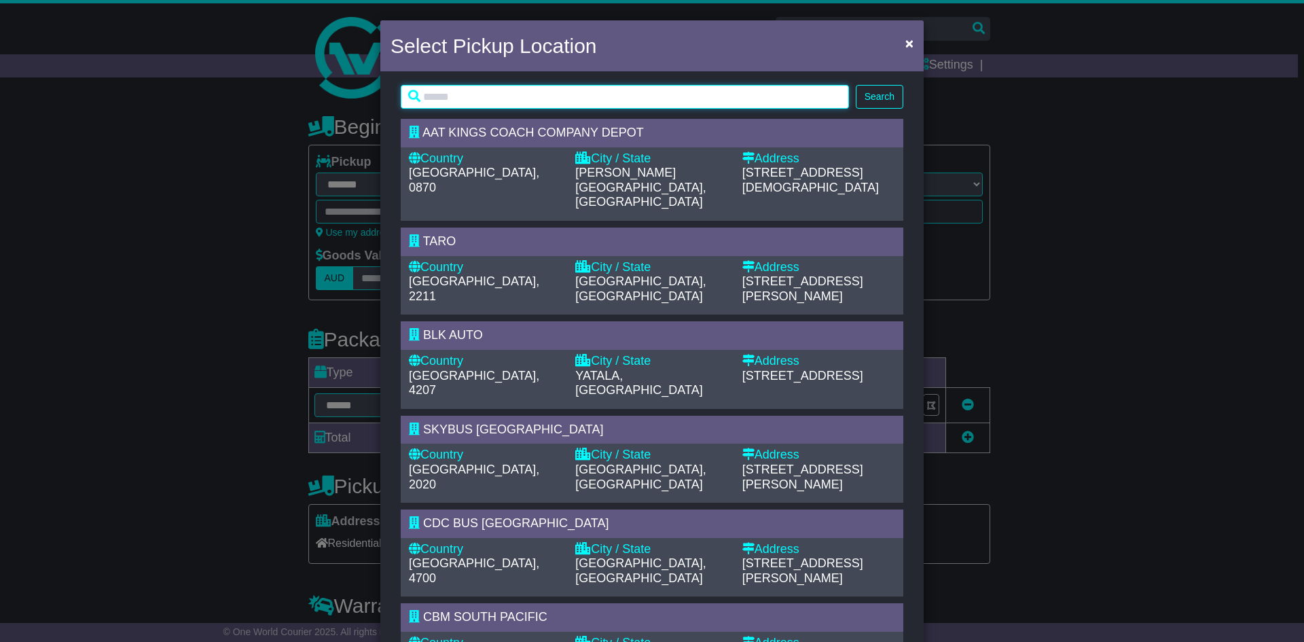
click at [469, 101] on input "text" at bounding box center [625, 97] width 448 height 24
type input "*****"
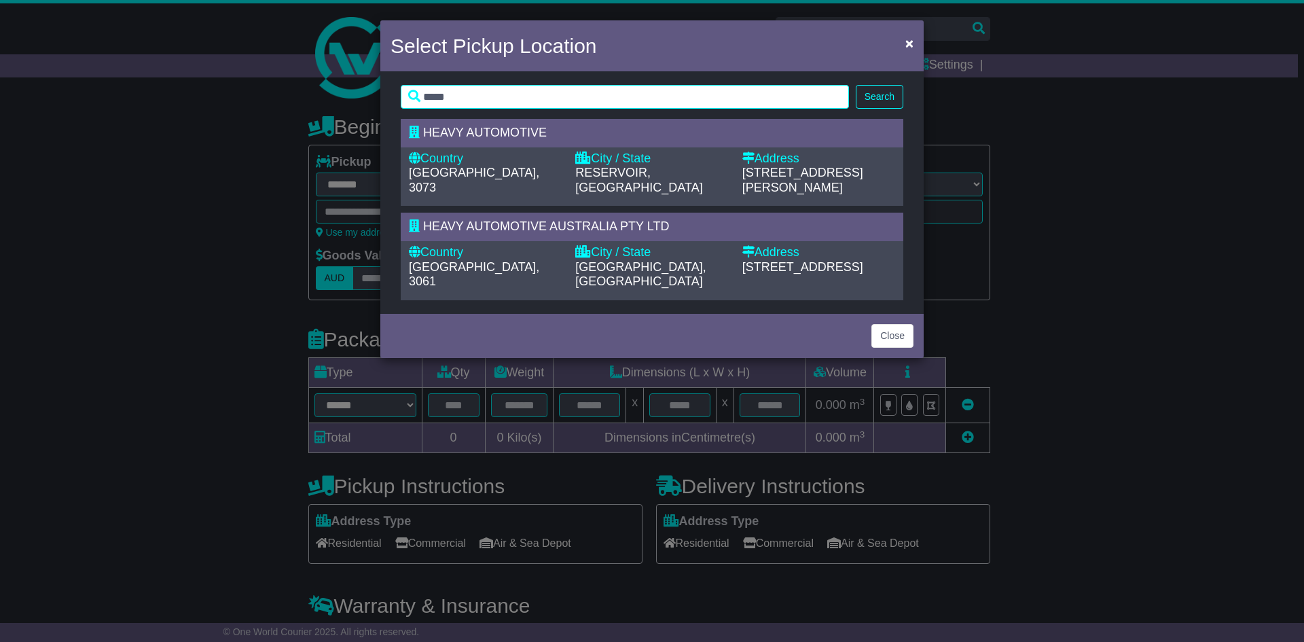
click at [749, 245] on icon at bounding box center [748, 251] width 12 height 12
type input "**********"
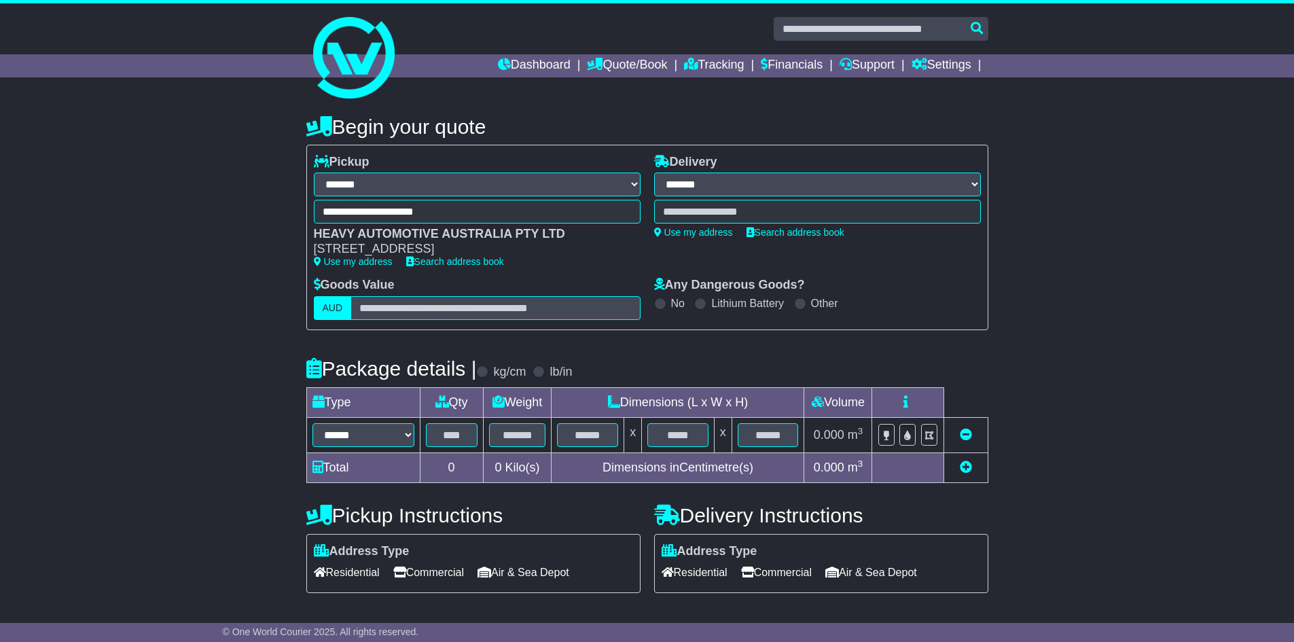
click at [751, 172] on div "**********" at bounding box center [817, 197] width 327 height 84
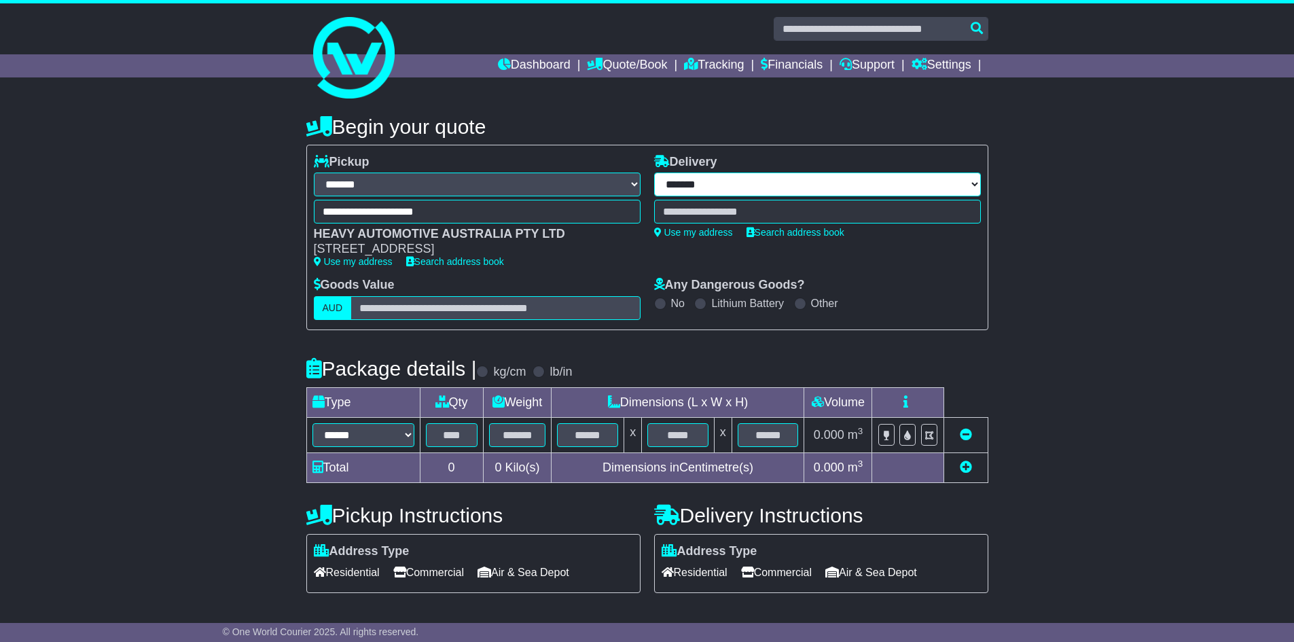
click at [769, 183] on select "**********" at bounding box center [817, 185] width 327 height 24
select select "***"
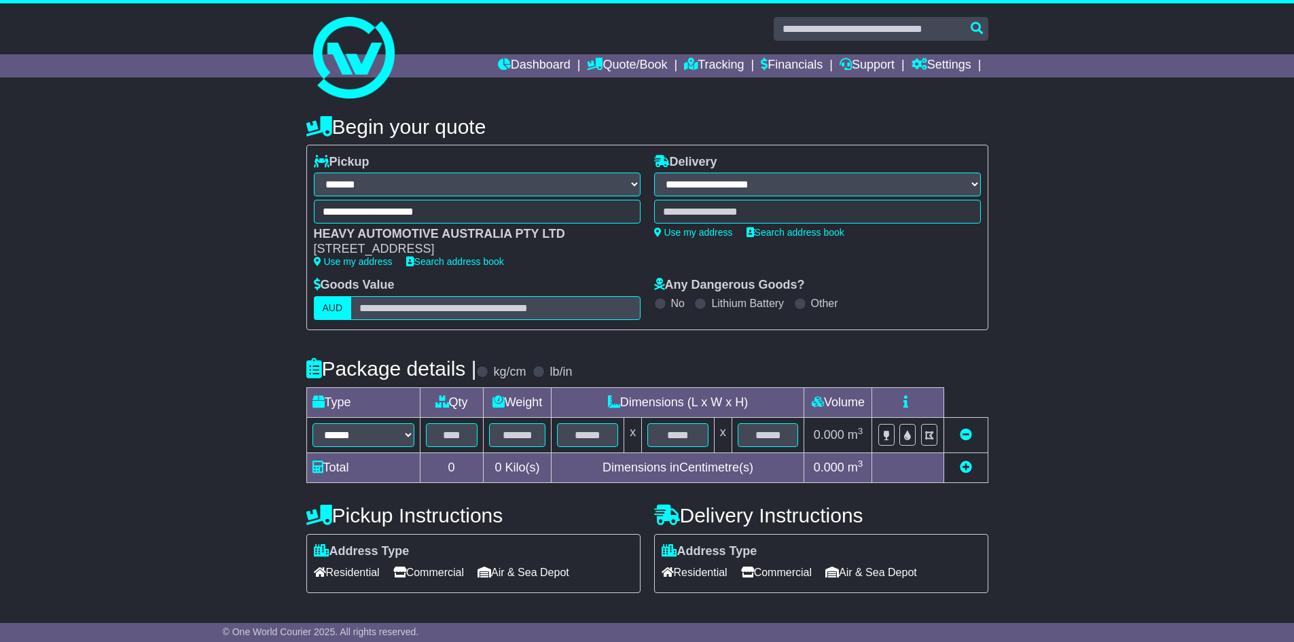
click at [654, 173] on select "**********" at bounding box center [817, 185] width 327 height 24
click at [802, 206] on input "text" at bounding box center [817, 212] width 327 height 24
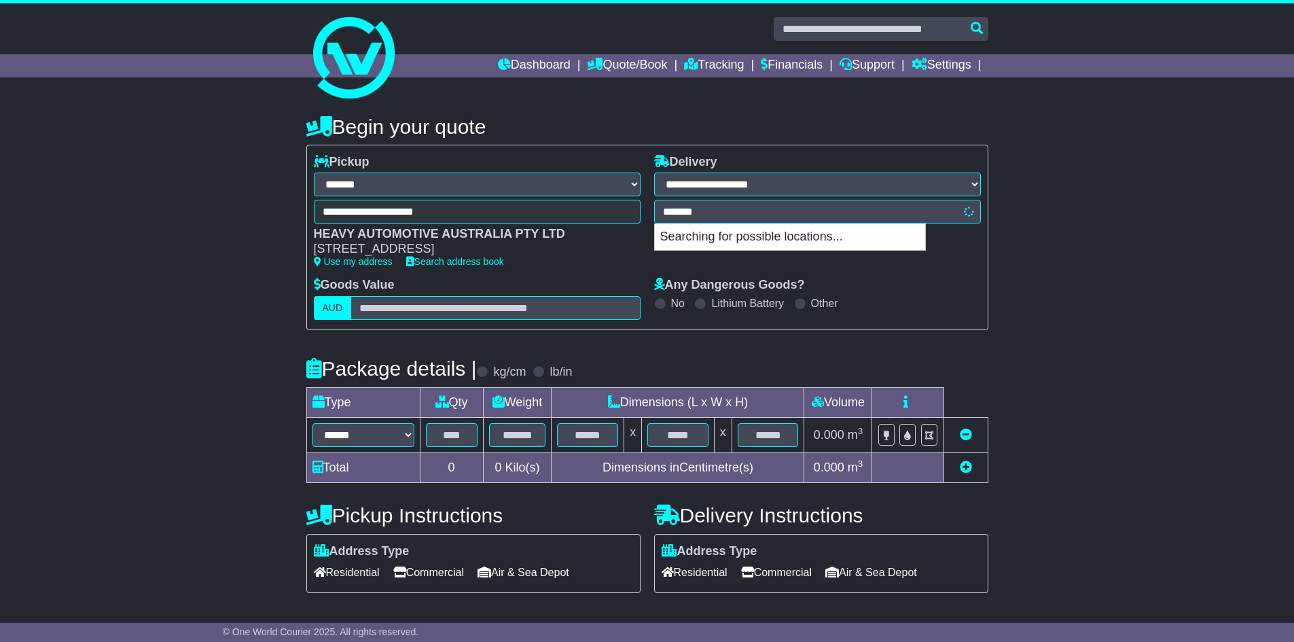
type input "********"
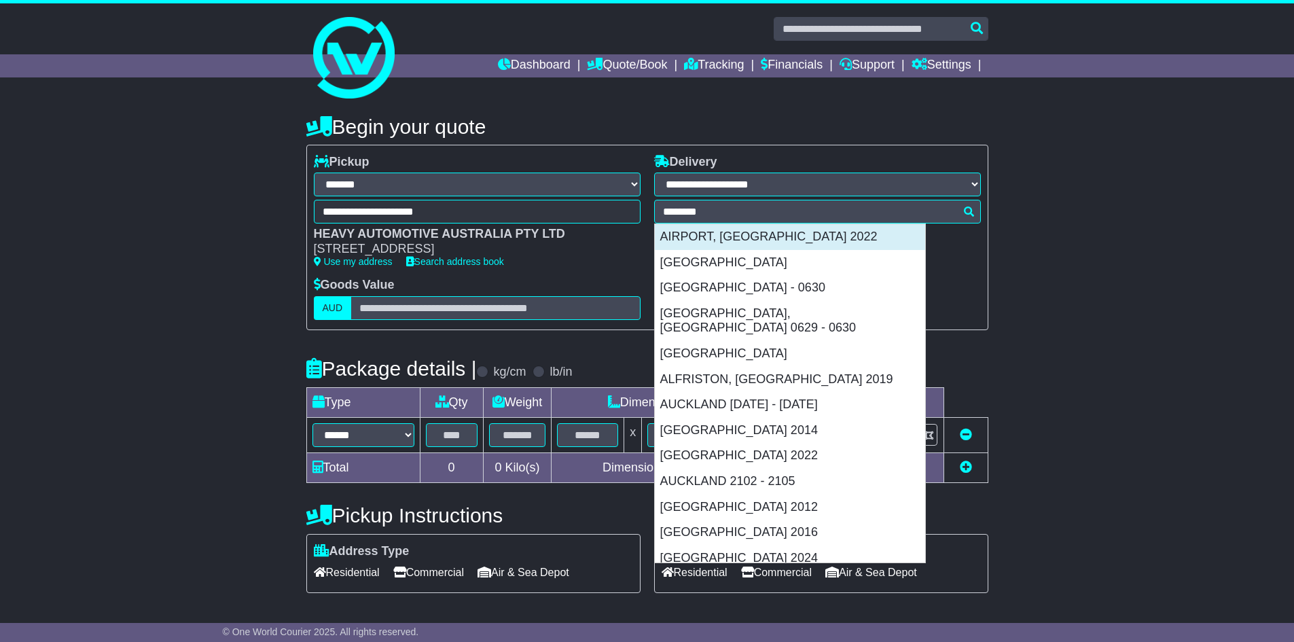
click at [865, 242] on div "AIRPORT, AUCKLAND 2022" at bounding box center [790, 237] width 270 height 26
type input "**********"
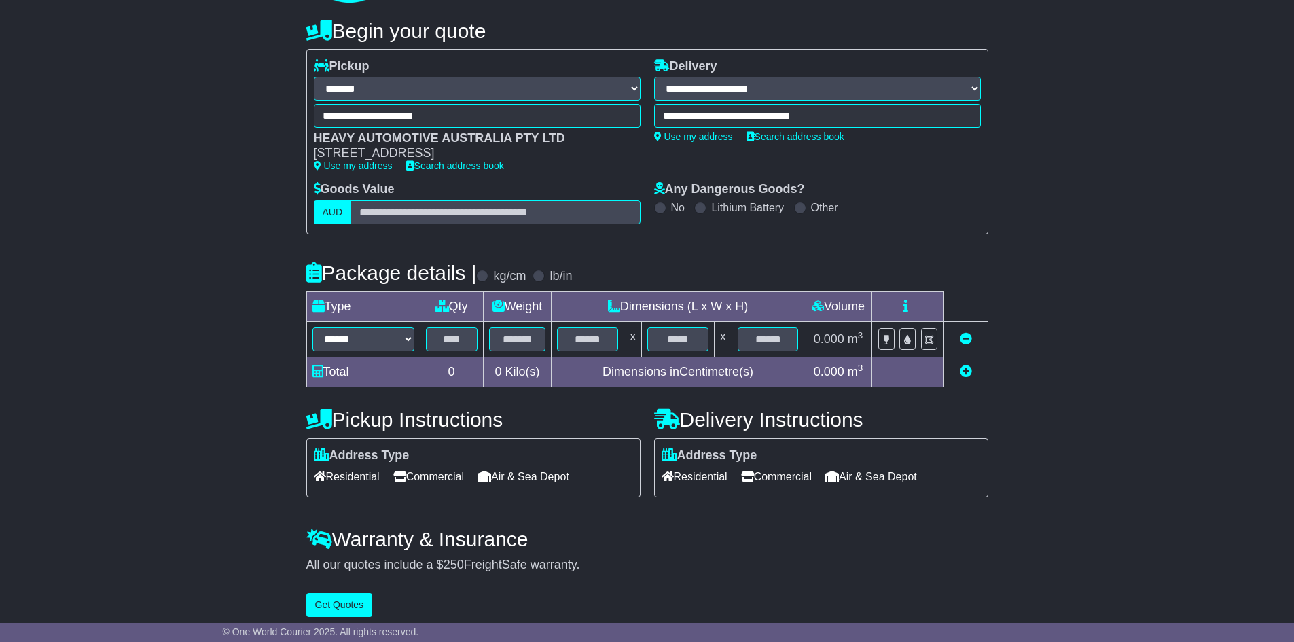
scroll to position [105, 0]
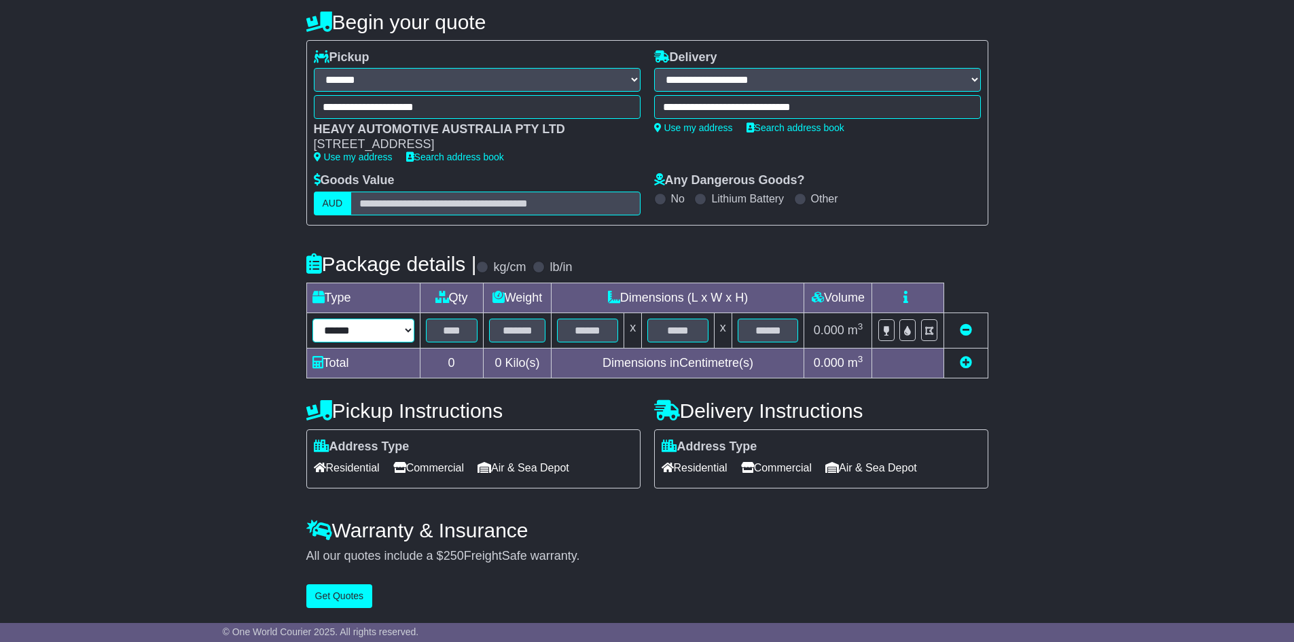
click at [409, 331] on select "****** ****** *** ******** ***** **** **** ****** *** *******" at bounding box center [363, 331] width 102 height 24
select select "*****"
click at [312, 319] on select "****** ****** *** ******** ***** **** **** ****** *** *******" at bounding box center [363, 331] width 102 height 24
click at [457, 332] on input "text" at bounding box center [452, 331] width 52 height 24
type input "*"
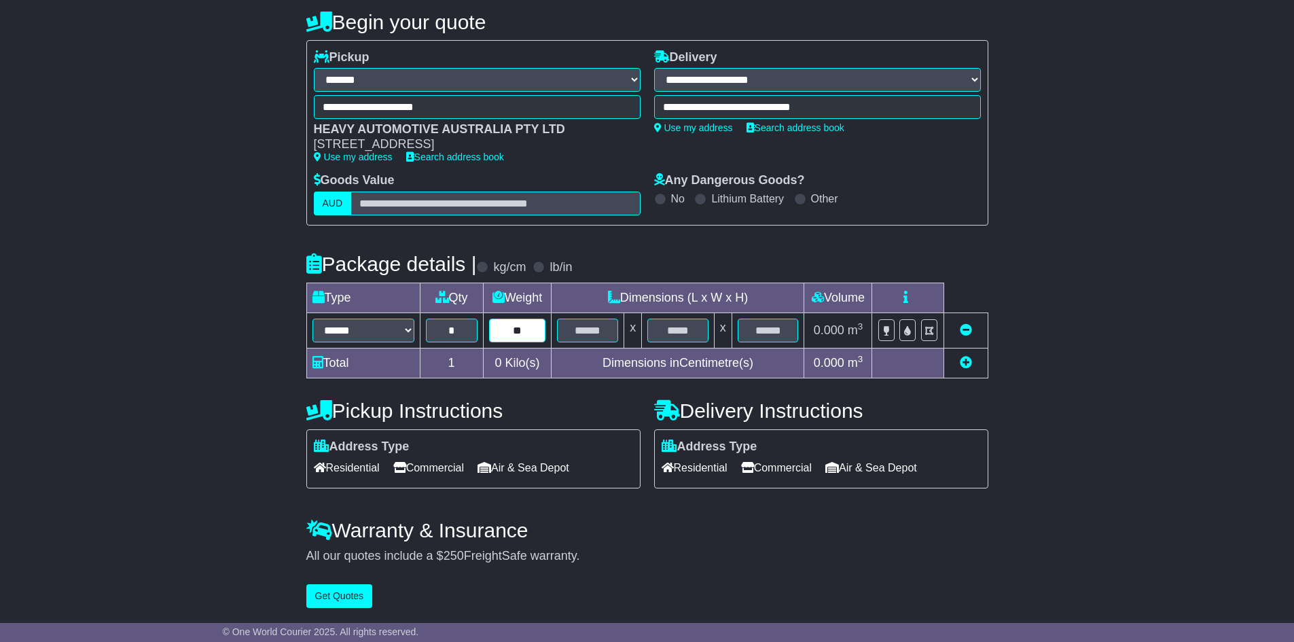
type input "**"
click at [795, 463] on span "Commercial" at bounding box center [776, 467] width 71 height 21
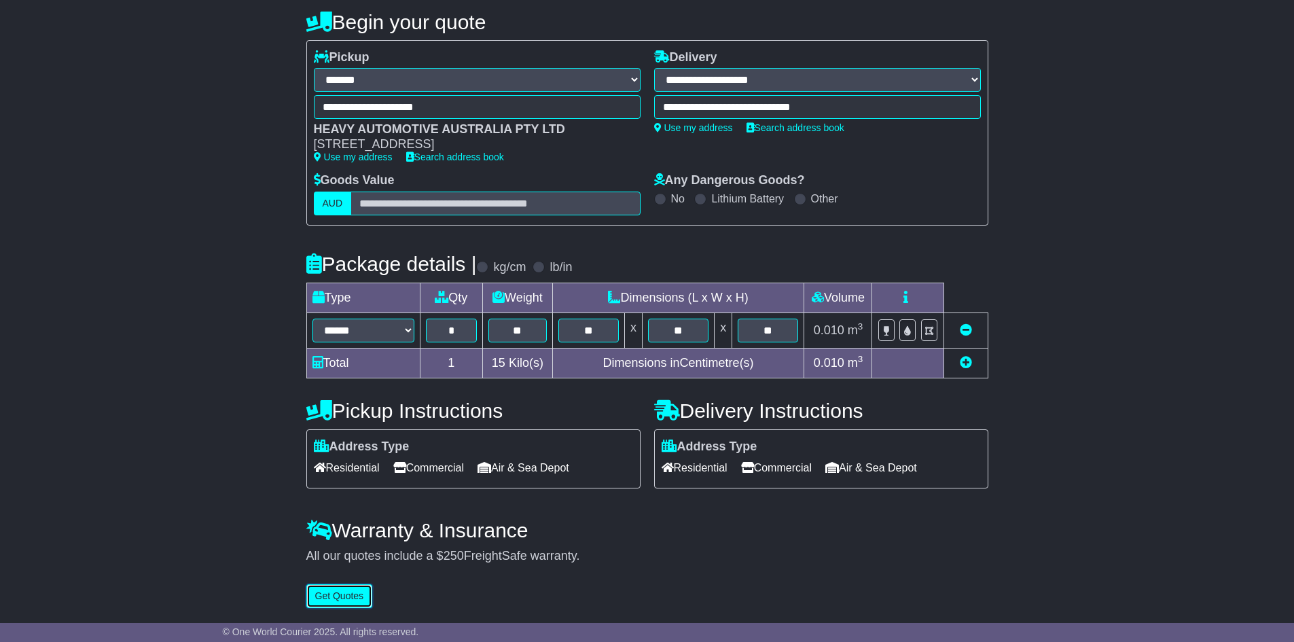
click at [344, 600] on button "Get Quotes" at bounding box center [339, 596] width 67 height 24
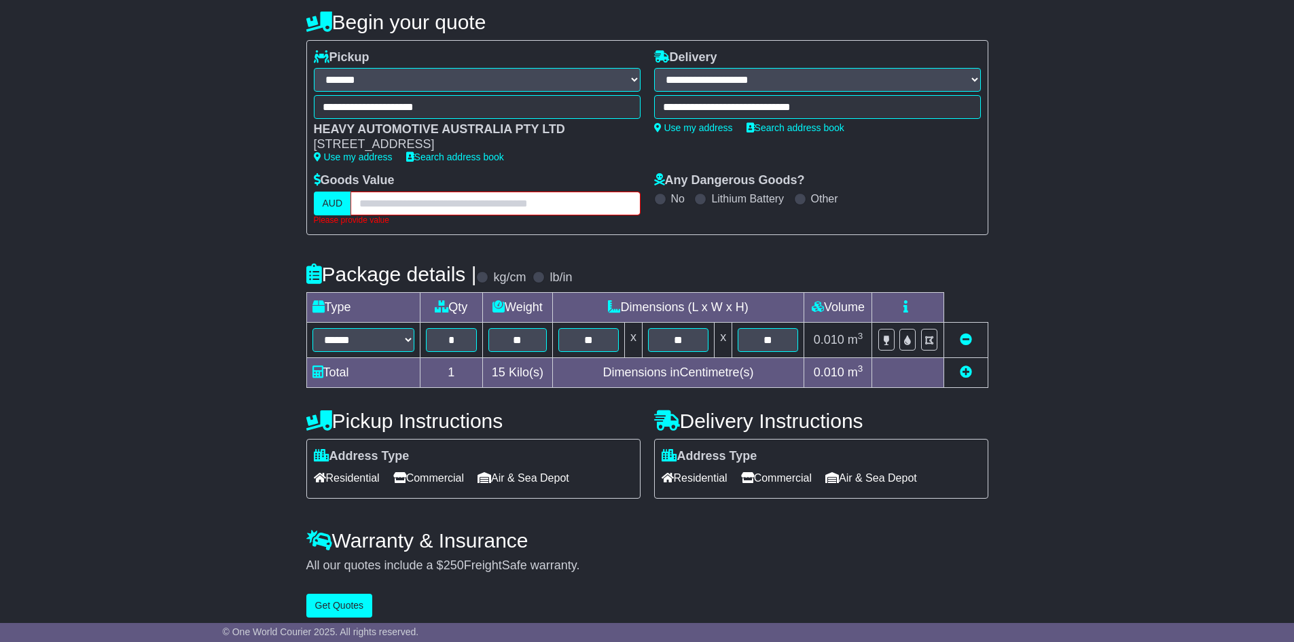
click at [485, 202] on input "text" at bounding box center [494, 204] width 289 height 24
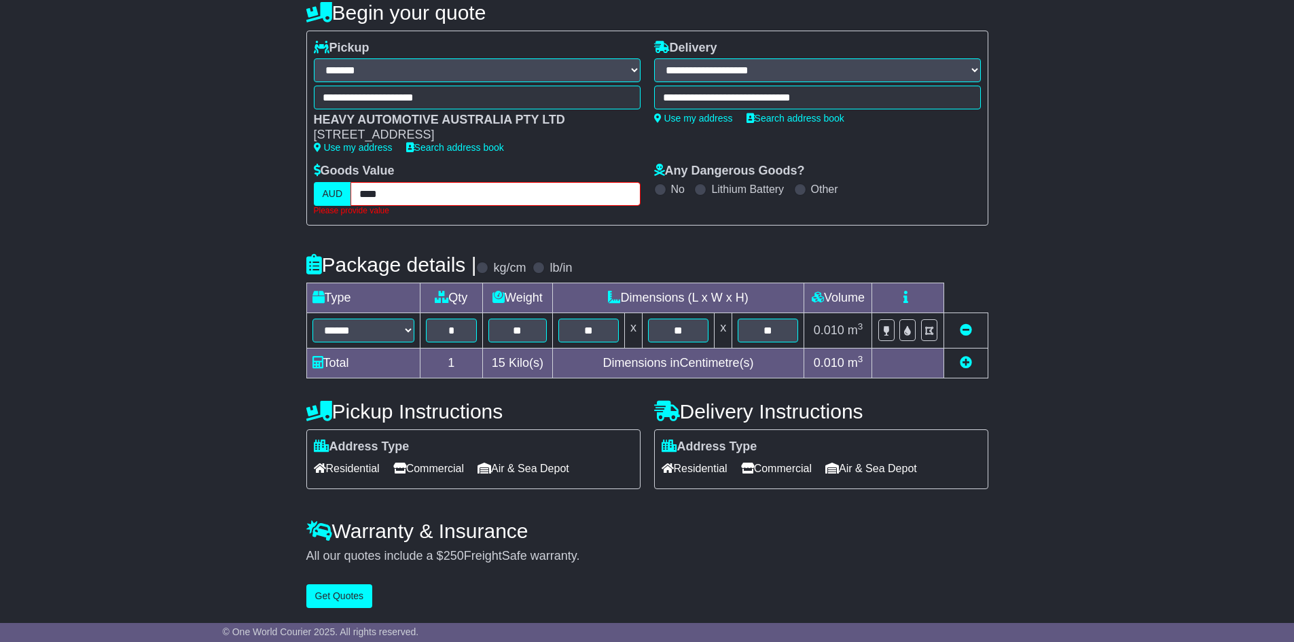
type input "****"
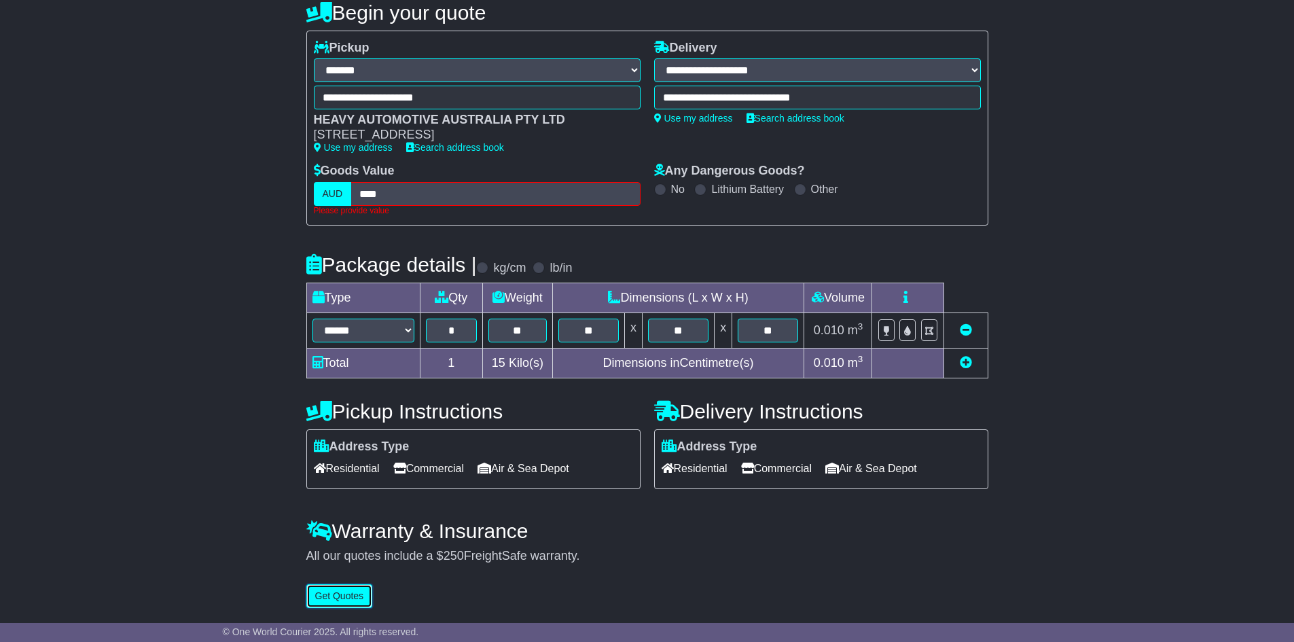
scroll to position [106, 0]
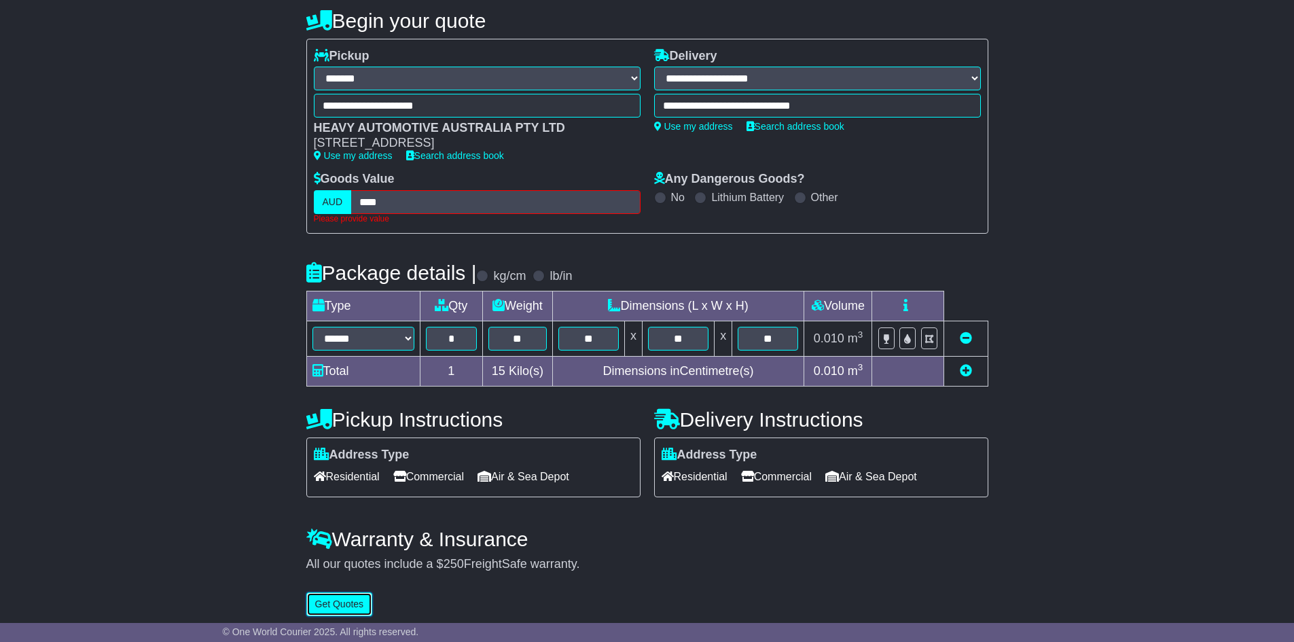
click at [340, 595] on button "Get Quotes" at bounding box center [339, 604] width 67 height 24
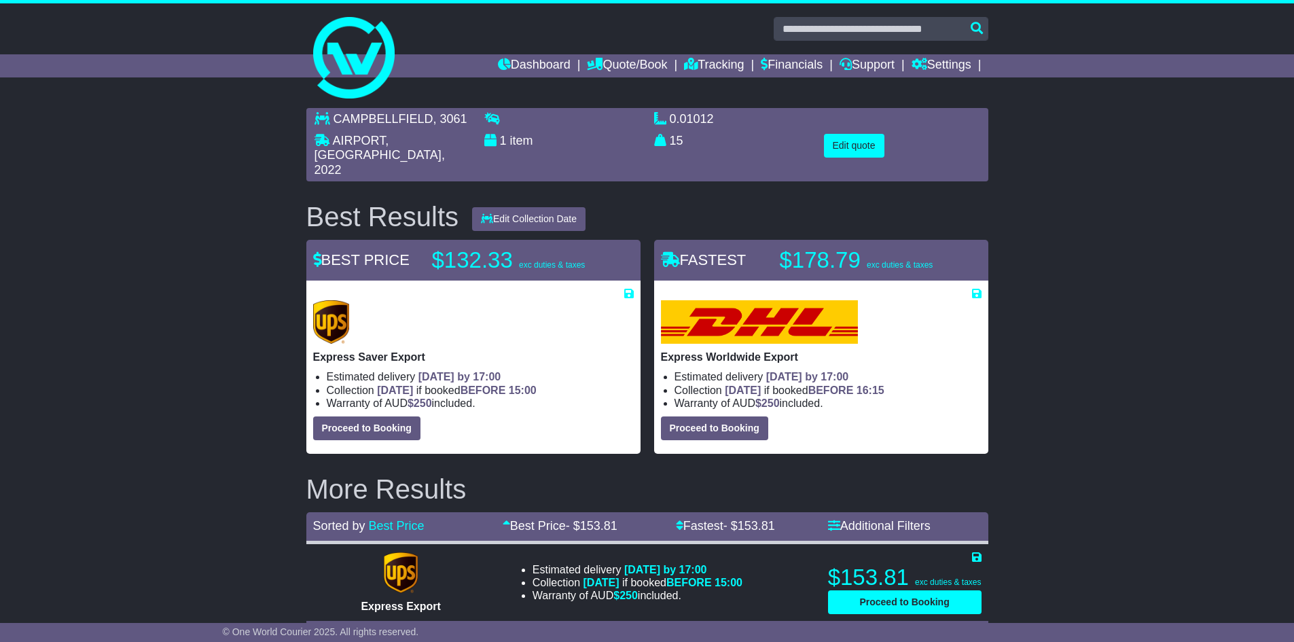
click at [1092, 212] on div "CAMPBELLFIELD , 3061 AIRPORT, AUCKLAND , 2022 1 item 0.01012 m 3 in 3 15 kg(s) …" at bounding box center [647, 496] width 1294 height 791
drag, startPoint x: 1116, startPoint y: 325, endPoint x: 888, endPoint y: 260, distance: 236.7
click at [888, 260] on div "CAMPBELLFIELD , 3061 AIRPORT, AUCKLAND , 2022 1 item 0.01012 m 3 in 3 15 kg(s) …" at bounding box center [647, 496] width 1294 height 791
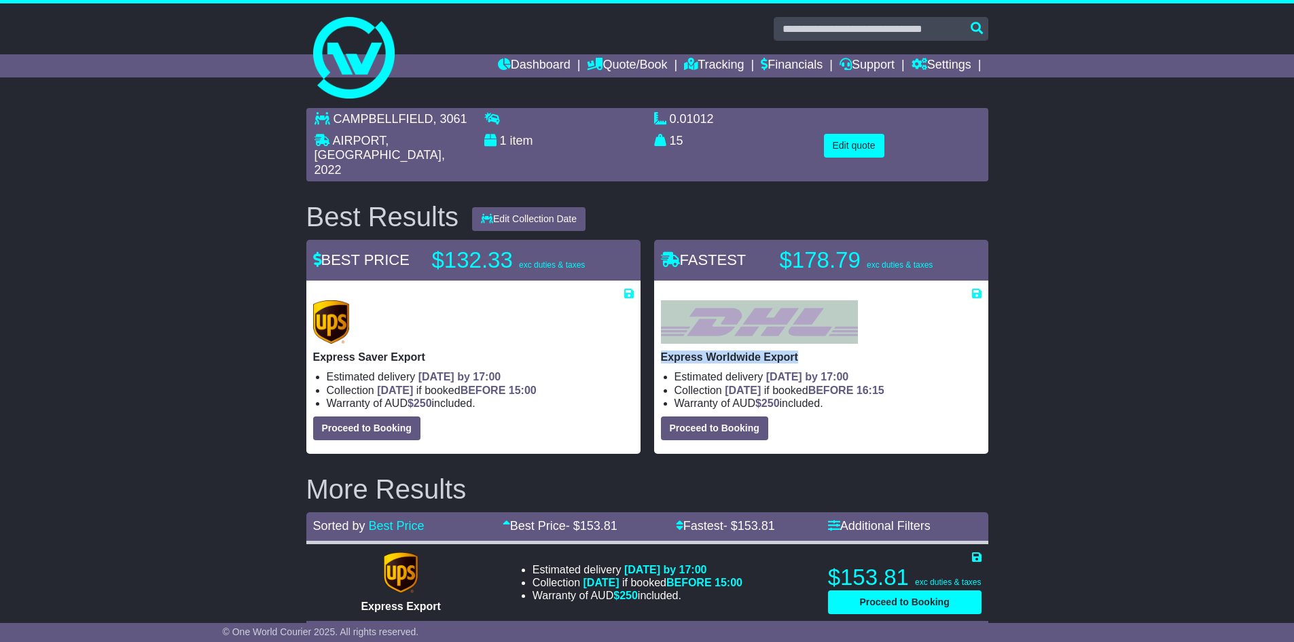
drag, startPoint x: 1084, startPoint y: 304, endPoint x: 1007, endPoint y: 244, distance: 97.8
click at [1013, 268] on div "CAMPBELLFIELD , 3061 AIRPORT, AUCKLAND , 2022 1 item 0.01012 m 3 in 3 15 kg(s) …" at bounding box center [647, 496] width 1294 height 791
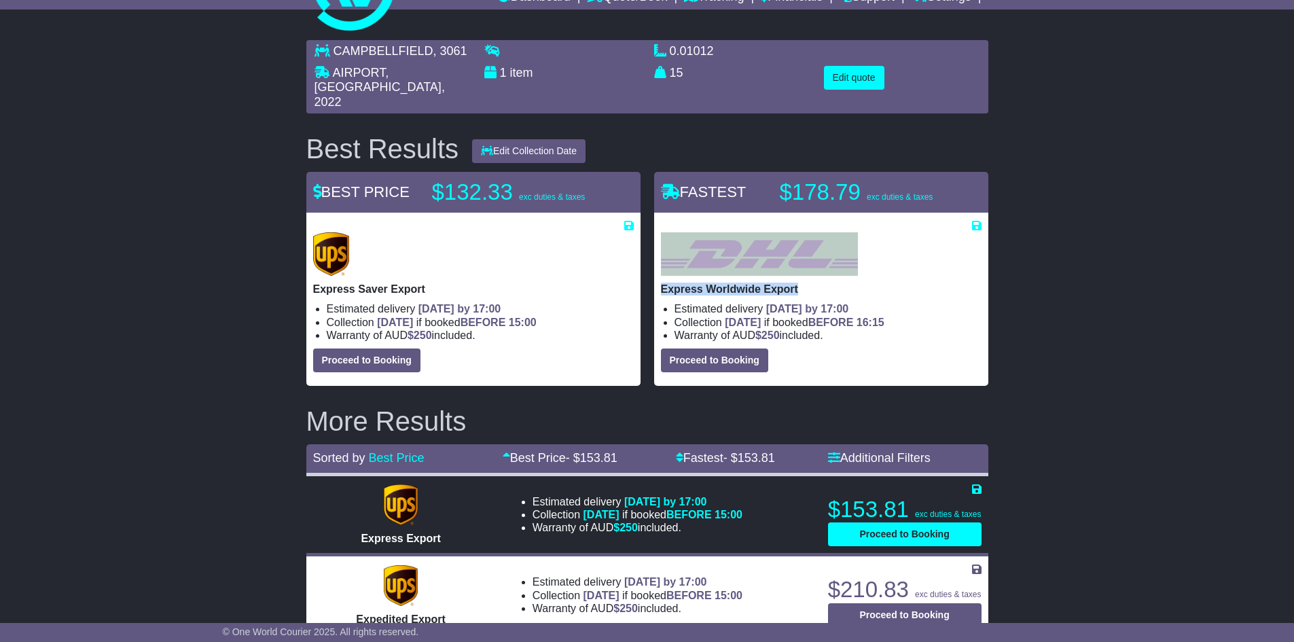
click at [1041, 256] on div "CAMPBELLFIELD , 3061 AIRPORT, AUCKLAND , 2022 1 item 0.01012 m 3 in 3 15 kg(s) …" at bounding box center [647, 428] width 1294 height 791
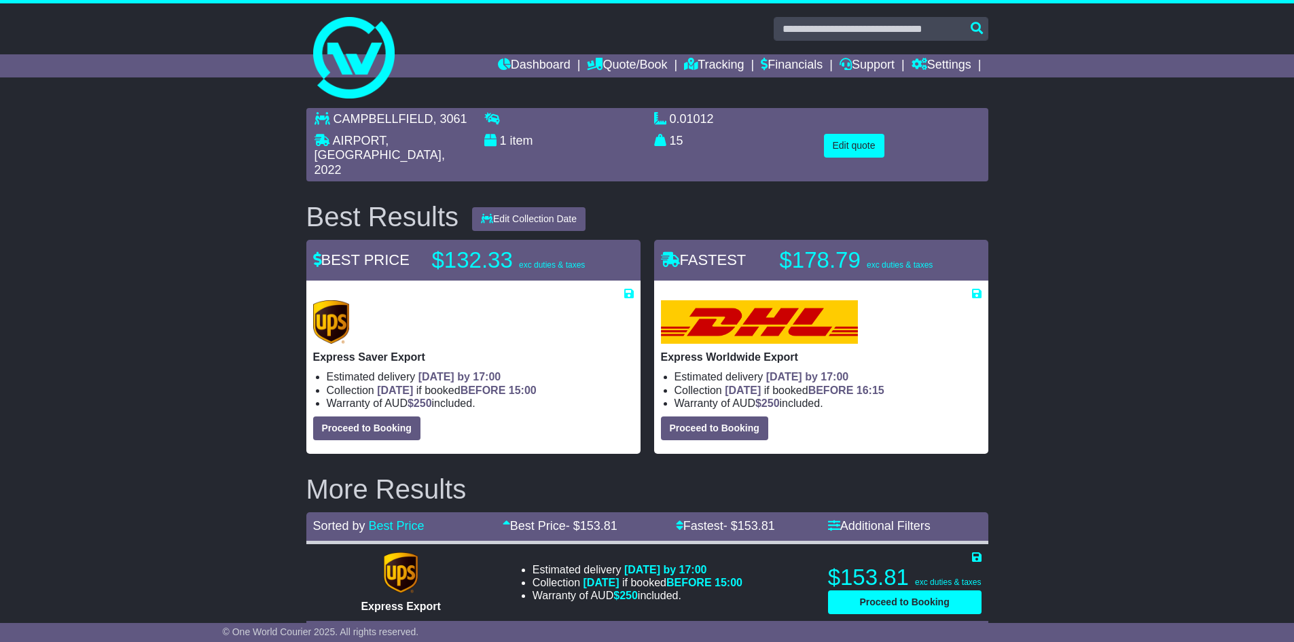
click at [706, 251] on span "FASTEST" at bounding box center [704, 259] width 86 height 17
click at [708, 251] on span "FASTEST" at bounding box center [704, 259] width 86 height 17
click at [709, 251] on span "FASTEST" at bounding box center [704, 259] width 86 height 17
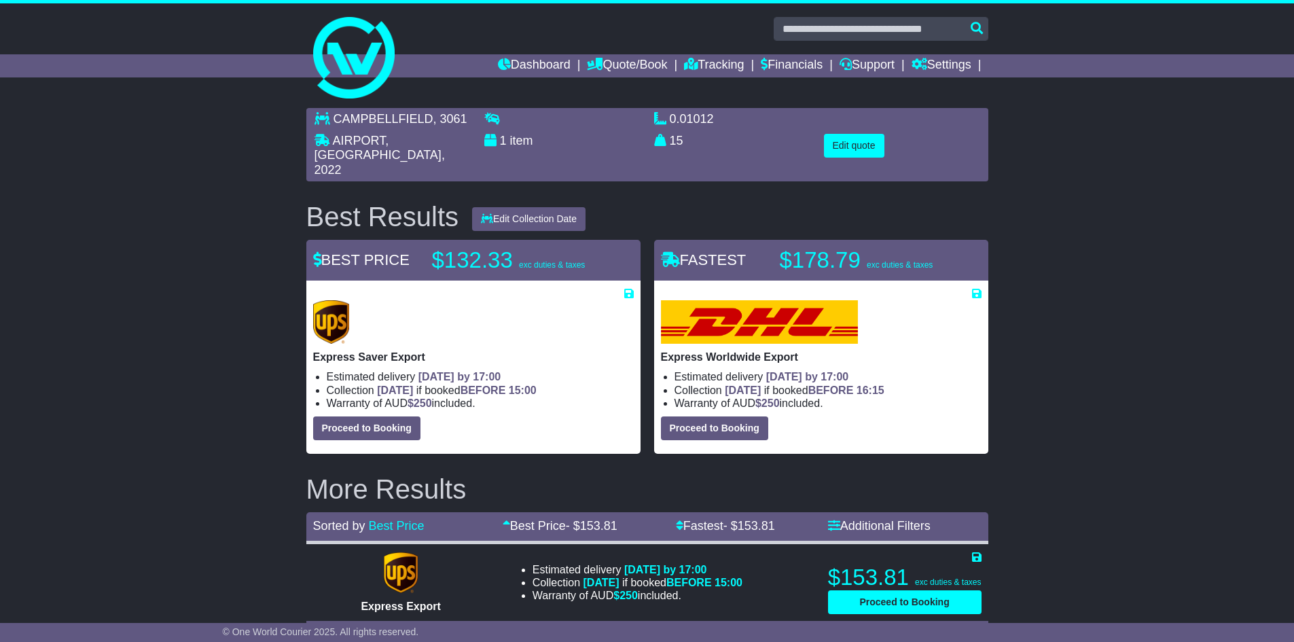
click at [709, 251] on span "FASTEST" at bounding box center [704, 259] width 86 height 17
click at [714, 251] on span "FASTEST" at bounding box center [704, 259] width 86 height 17
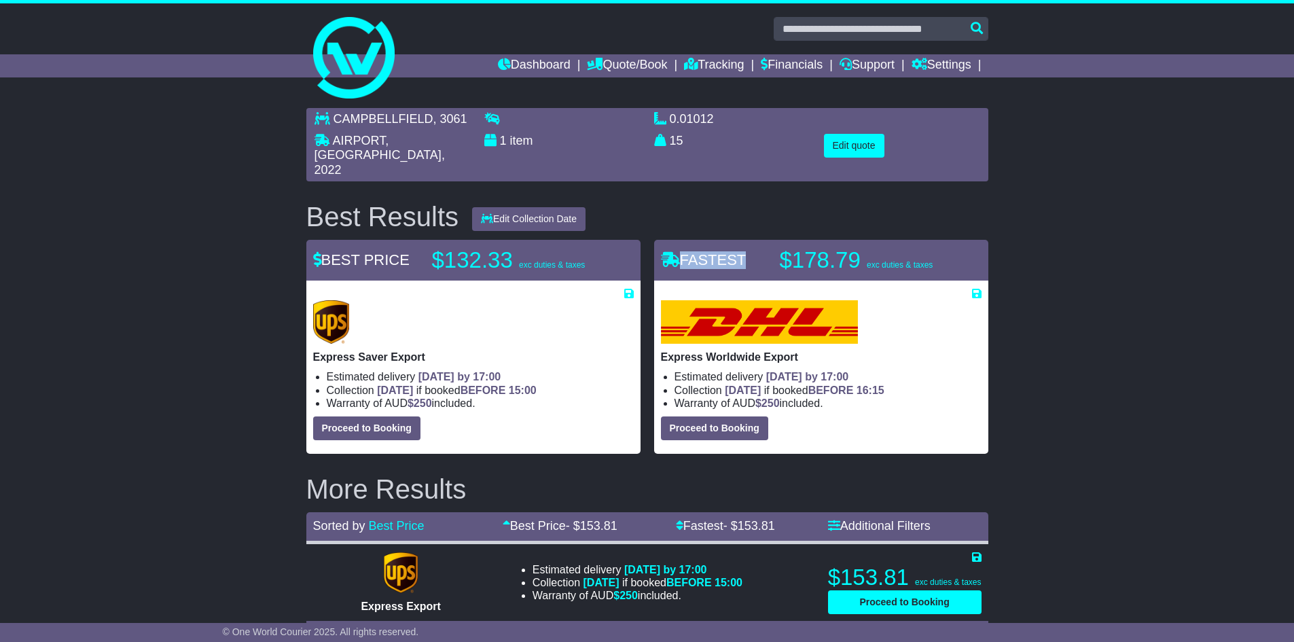
click at [714, 251] on span "FASTEST" at bounding box center [704, 259] width 86 height 17
click at [723, 251] on span "FASTEST" at bounding box center [704, 259] width 86 height 17
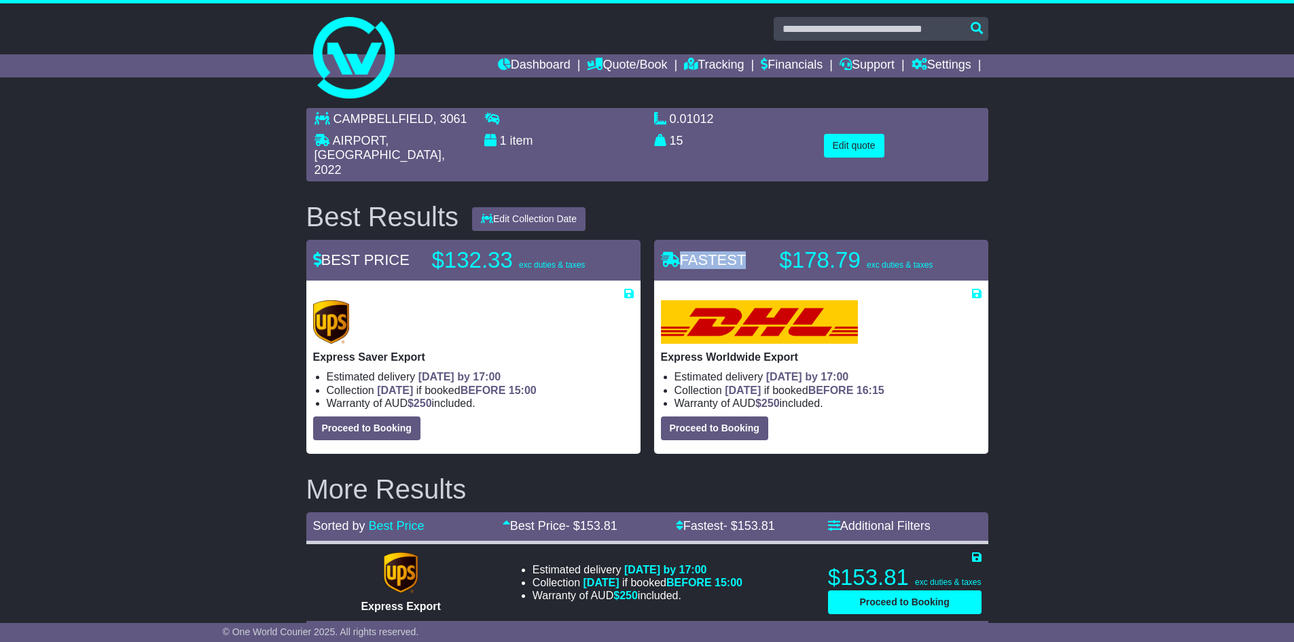
click at [731, 259] on div "FASTEST $178.79 exc duties & taxes" at bounding box center [821, 260] width 334 height 41
click at [722, 251] on span "FASTEST" at bounding box center [704, 259] width 86 height 17
click at [784, 300] on img at bounding box center [759, 321] width 197 height 43
click at [755, 251] on div "FASTEST" at bounding box center [713, 260] width 119 height 18
click at [739, 416] on button "Proceed to Booking" at bounding box center [714, 428] width 107 height 24
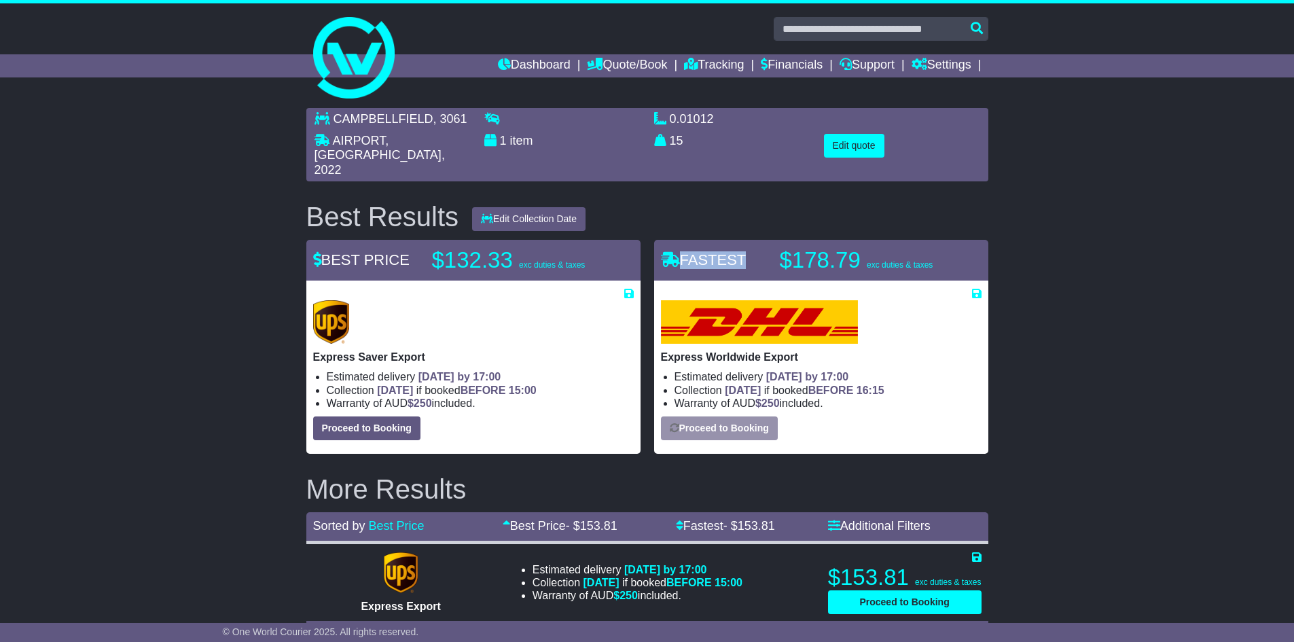
select select "***"
select select "*****"
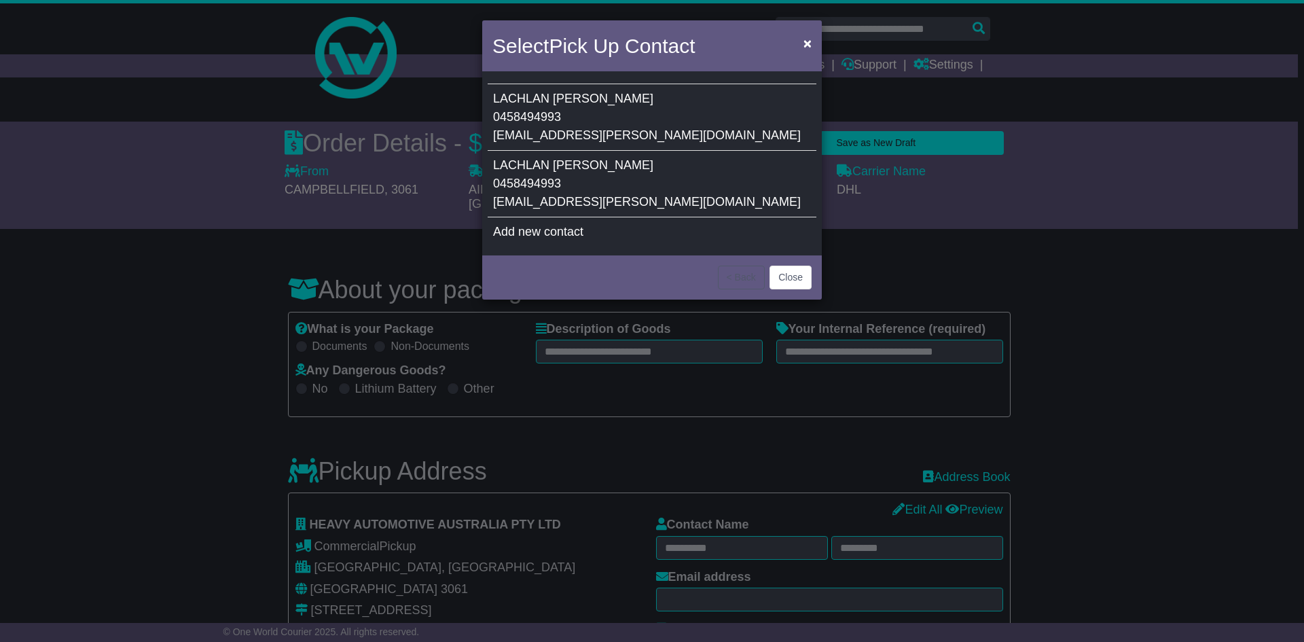
click at [717, 110] on td "LACHLAN PRILLWITZ 0458494993 LACHLAN.PRILLWITZ@HEAVYAUTO.COM.AU" at bounding box center [652, 117] width 329 height 67
type input "*******"
type input "*********"
type input "**********"
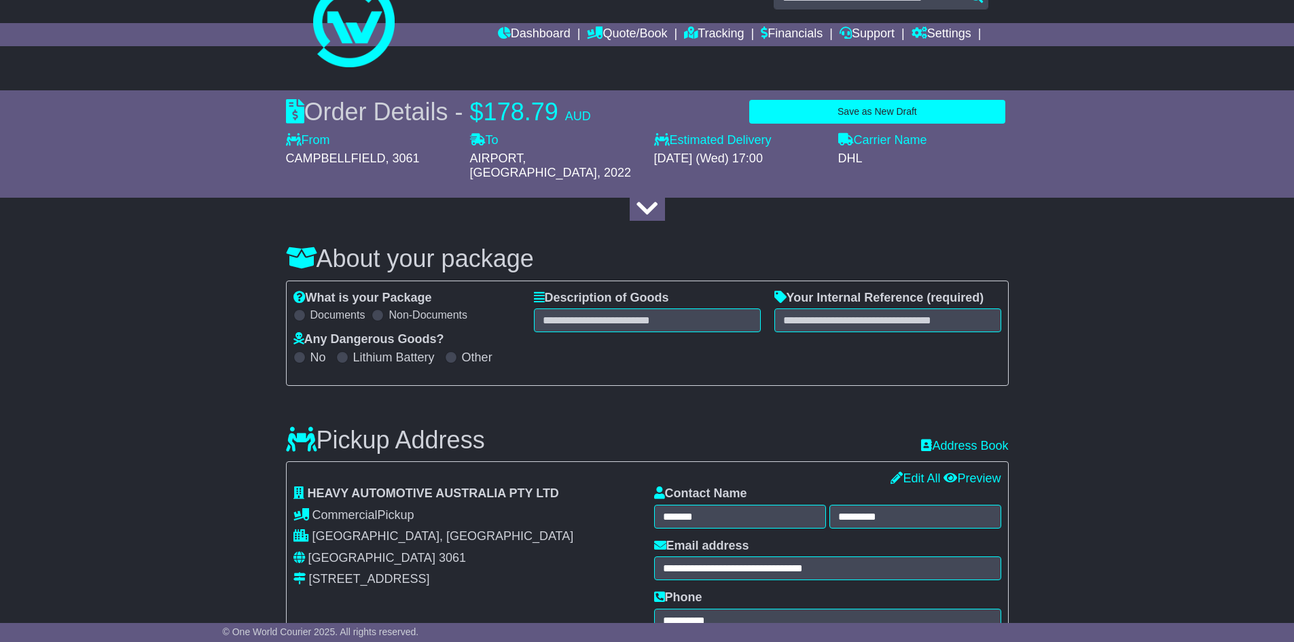
scroll to position [24, 0]
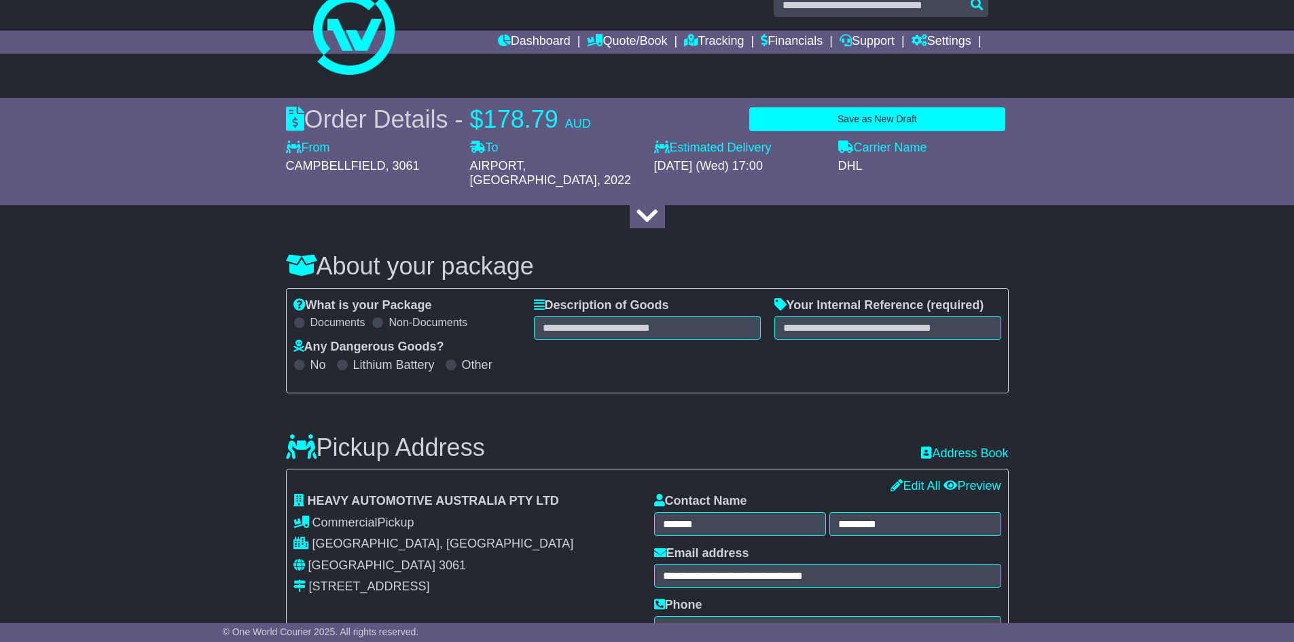
click at [409, 358] on label "Lithium Battery" at bounding box center [394, 365] width 82 height 15
select select "**********"
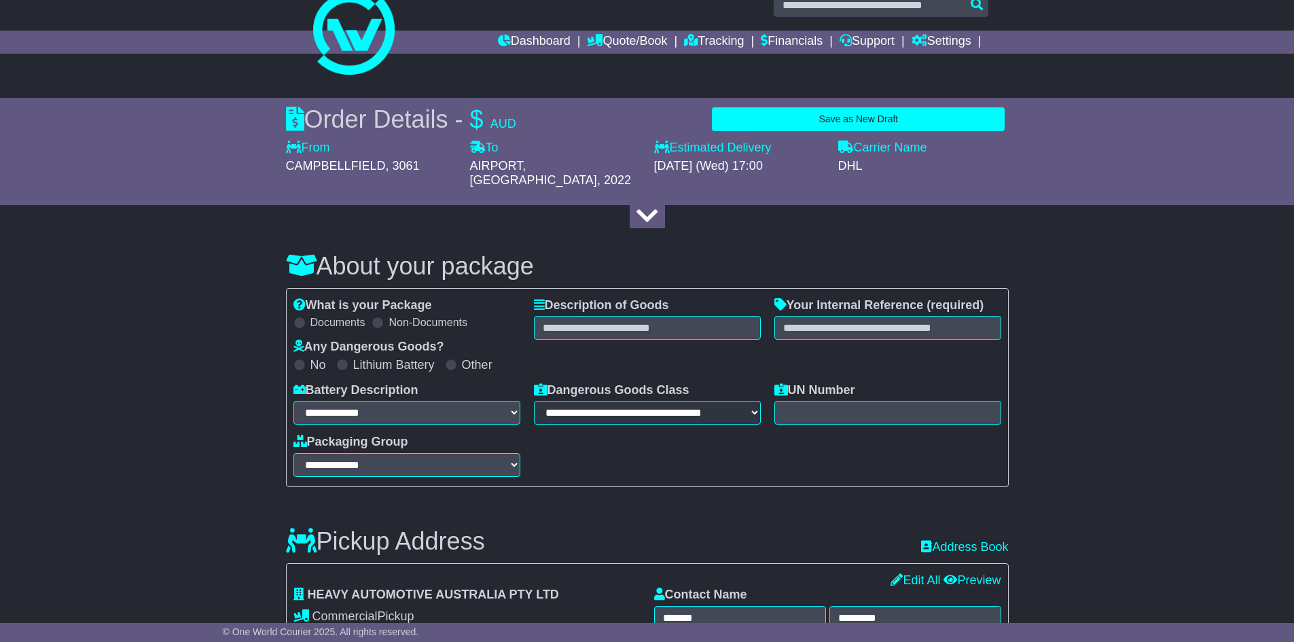
click at [466, 358] on label "Other" at bounding box center [477, 365] width 31 height 15
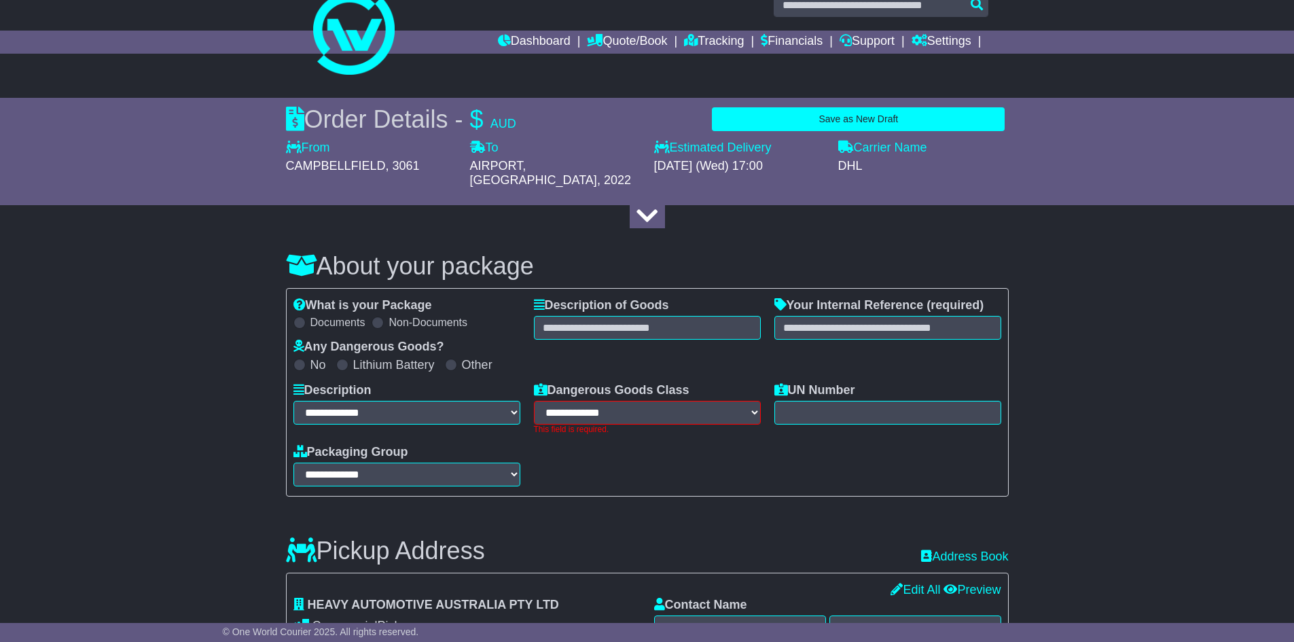
click at [418, 358] on label "Lithium Battery" at bounding box center [394, 365] width 82 height 15
select select "**********"
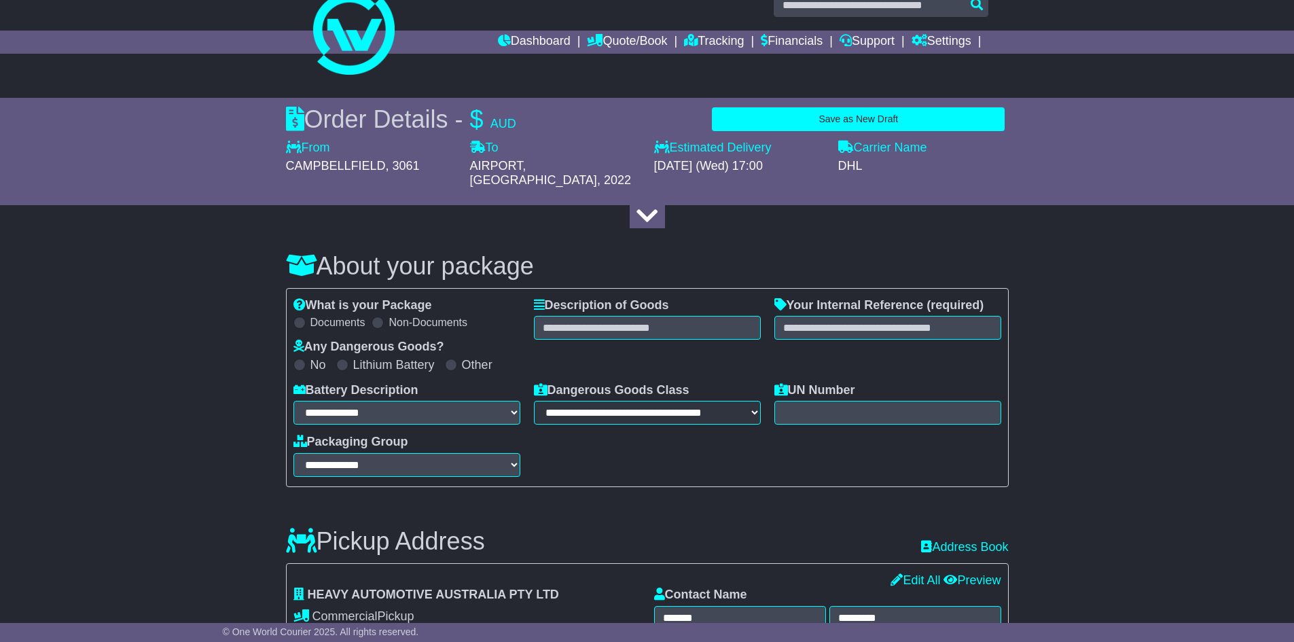
click at [310, 359] on div "Any Dangerous Goods? No Lithium Battery Other" at bounding box center [407, 361] width 240 height 43
click at [312, 358] on div "No" at bounding box center [309, 365] width 33 height 15
click at [802, 39] on link "Financials" at bounding box center [792, 42] width 62 height 23
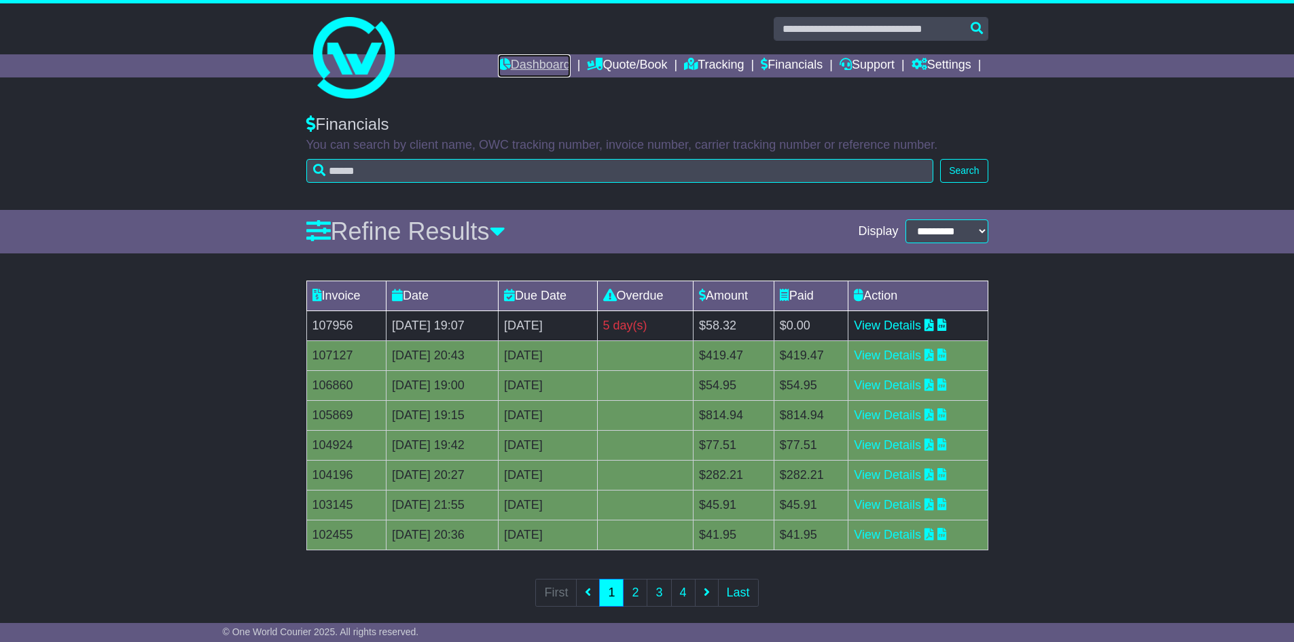
click at [515, 59] on link "Dashboard" at bounding box center [534, 65] width 73 height 23
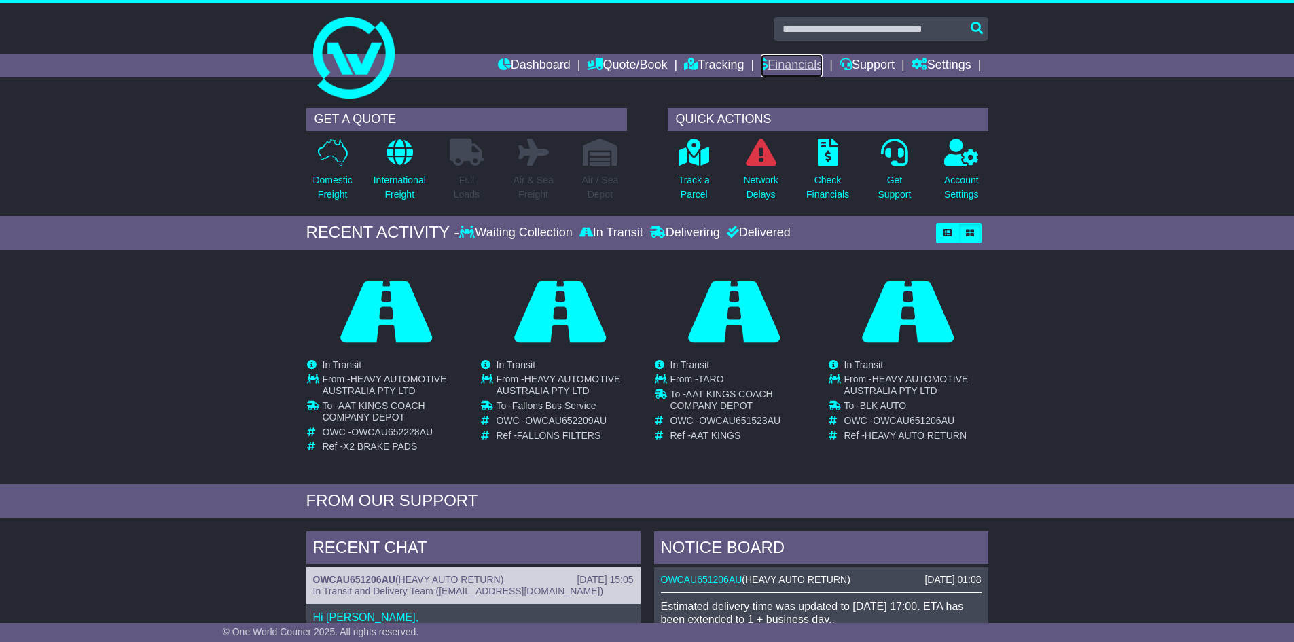
click at [774, 62] on link "Financials" at bounding box center [792, 65] width 62 height 23
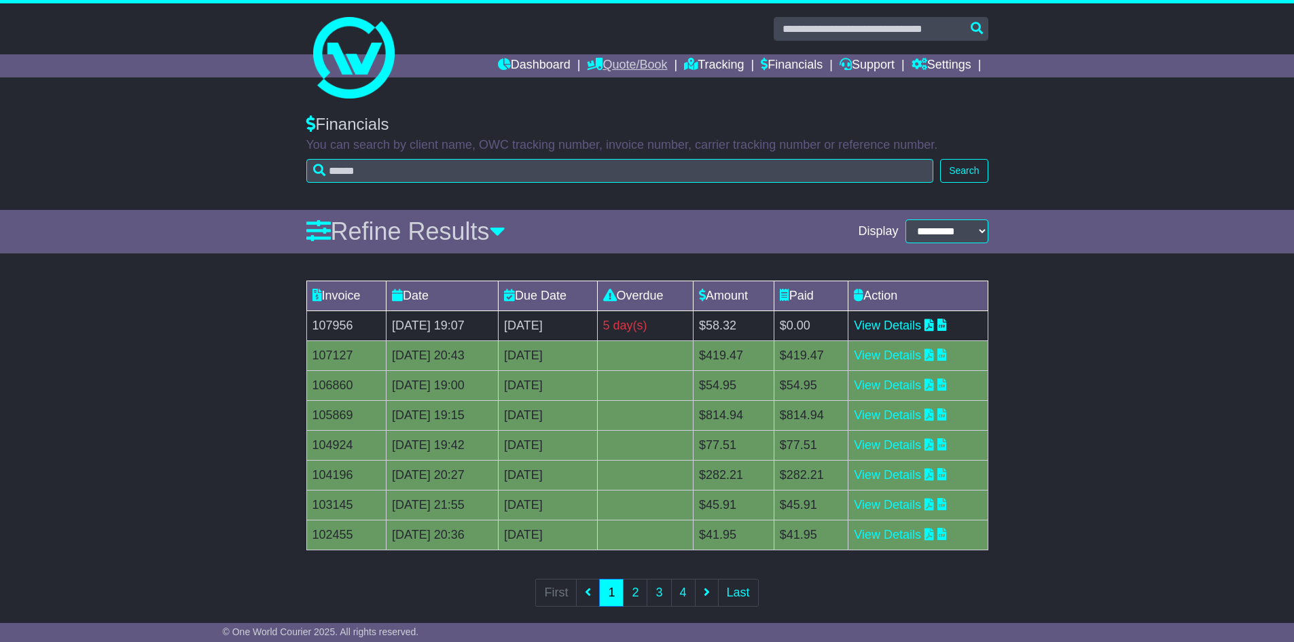
click at [619, 66] on link "Quote/Book" at bounding box center [627, 65] width 80 height 23
click at [517, 77] on link "Dashboard" at bounding box center [534, 65] width 73 height 23
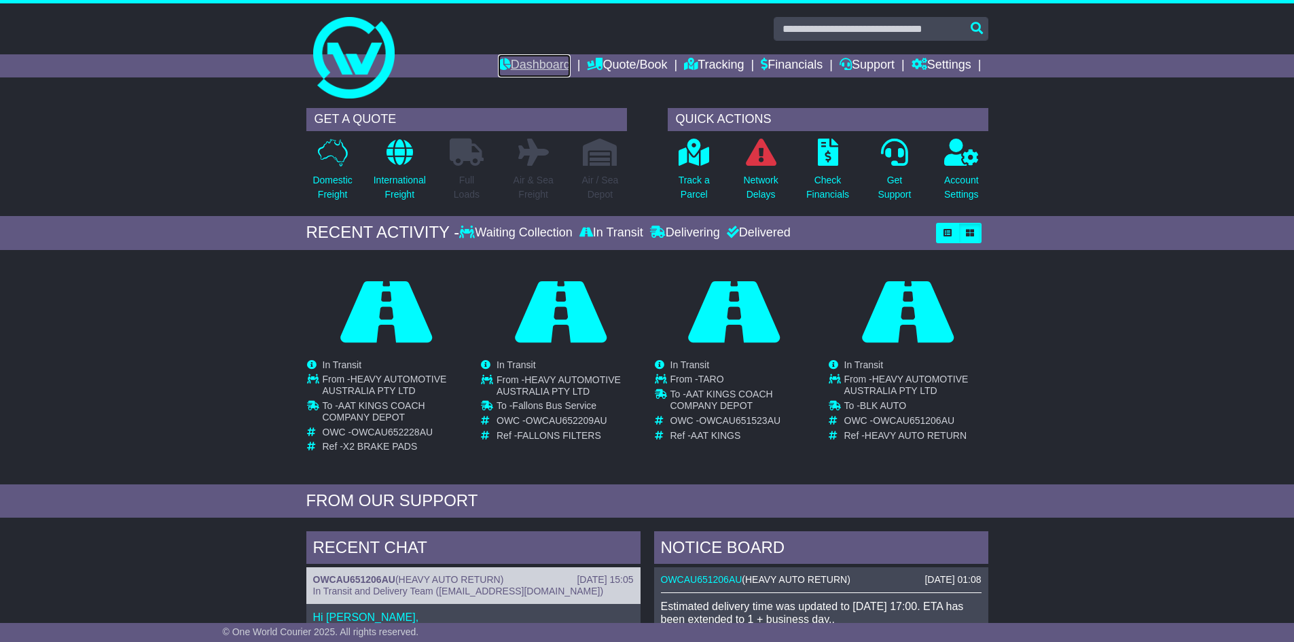
click at [523, 65] on link "Dashboard" at bounding box center [534, 65] width 73 height 23
click at [717, 59] on link "Tracking" at bounding box center [714, 65] width 60 height 23
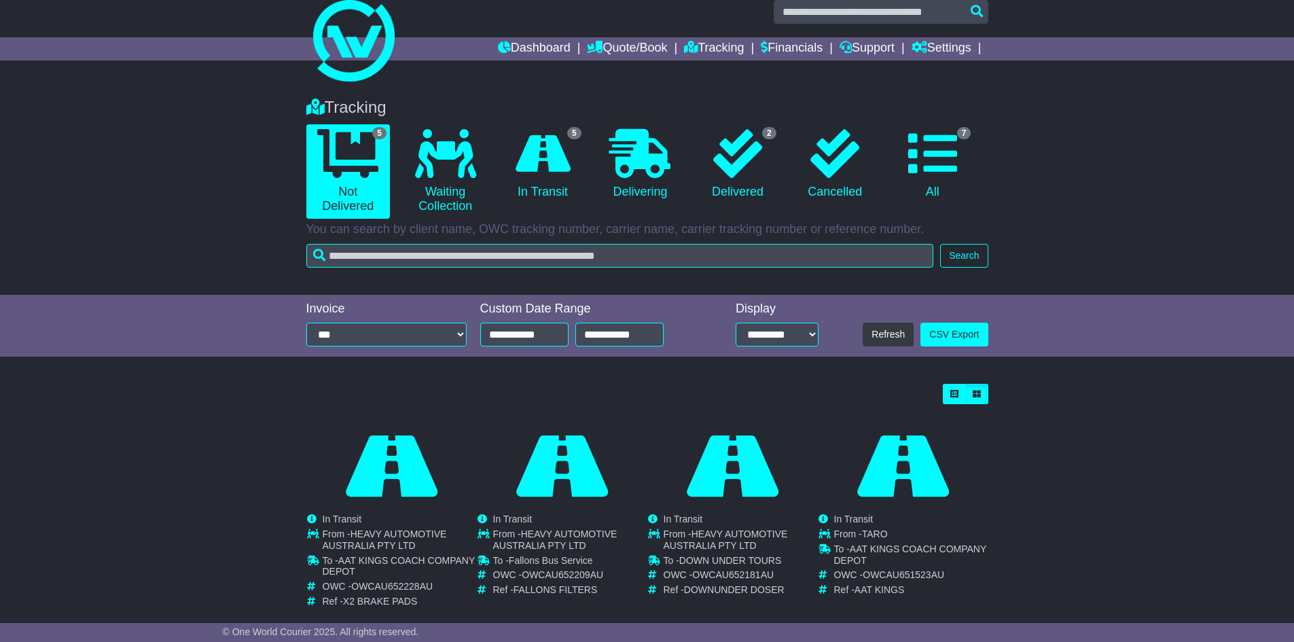
scroll to position [136, 0]
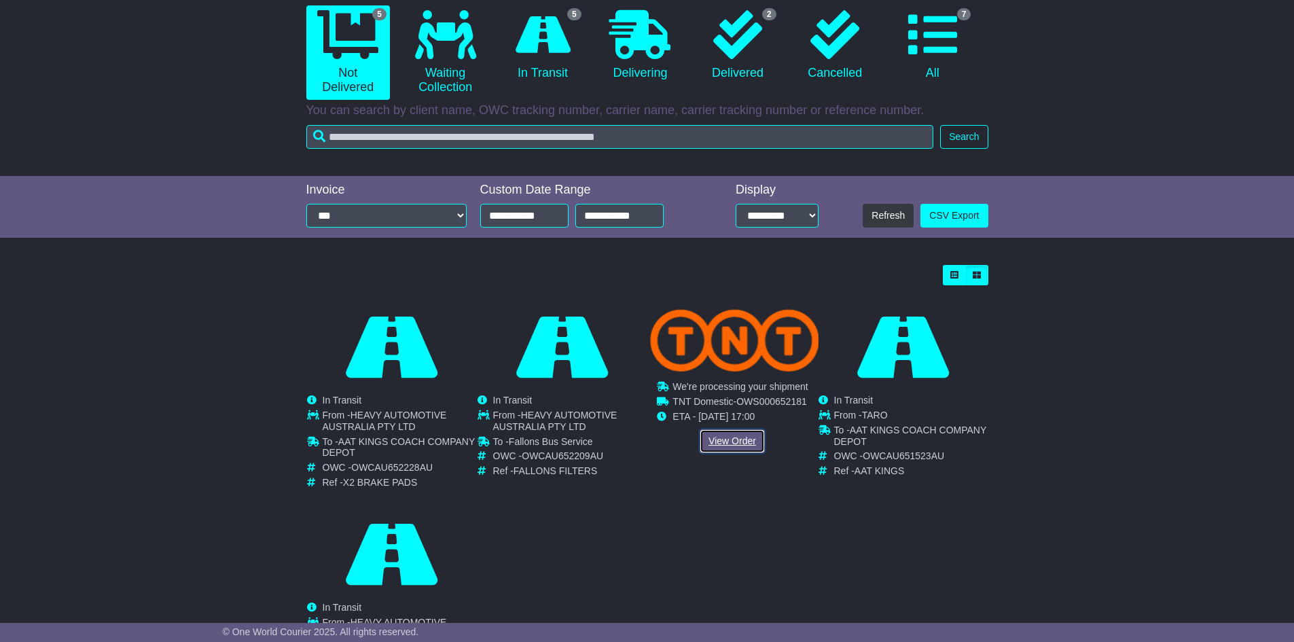
click at [731, 446] on link "View Order" at bounding box center [732, 441] width 65 height 24
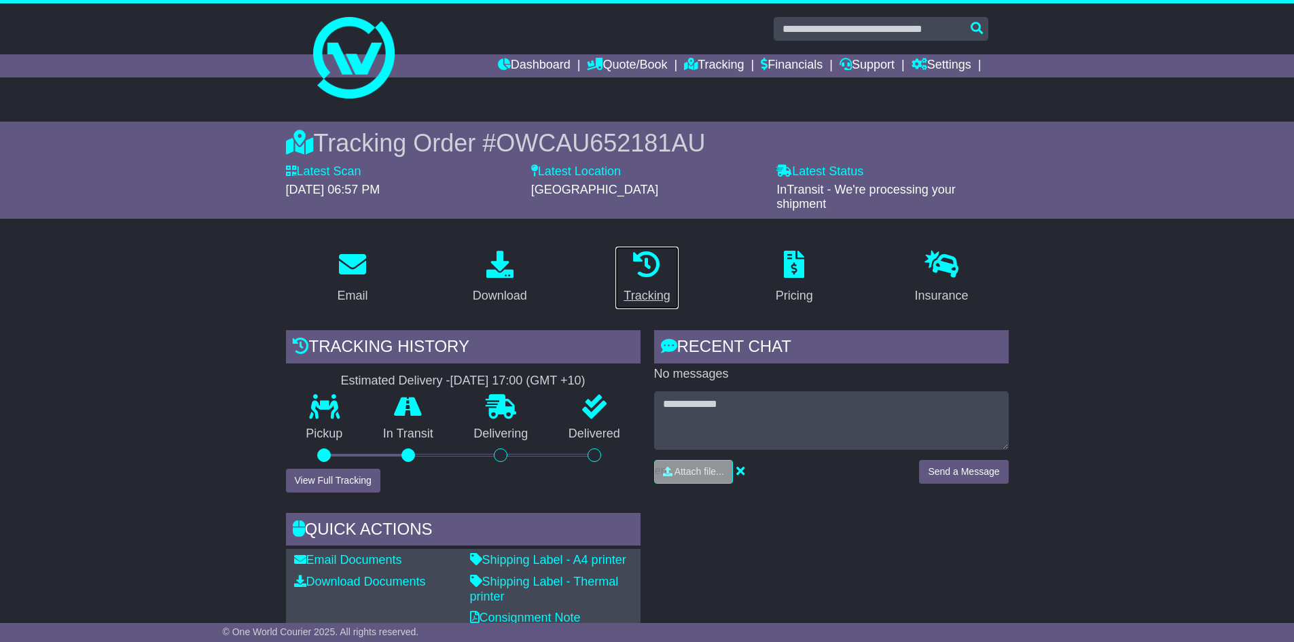
click at [674, 278] on link "Tracking" at bounding box center [647, 278] width 64 height 64
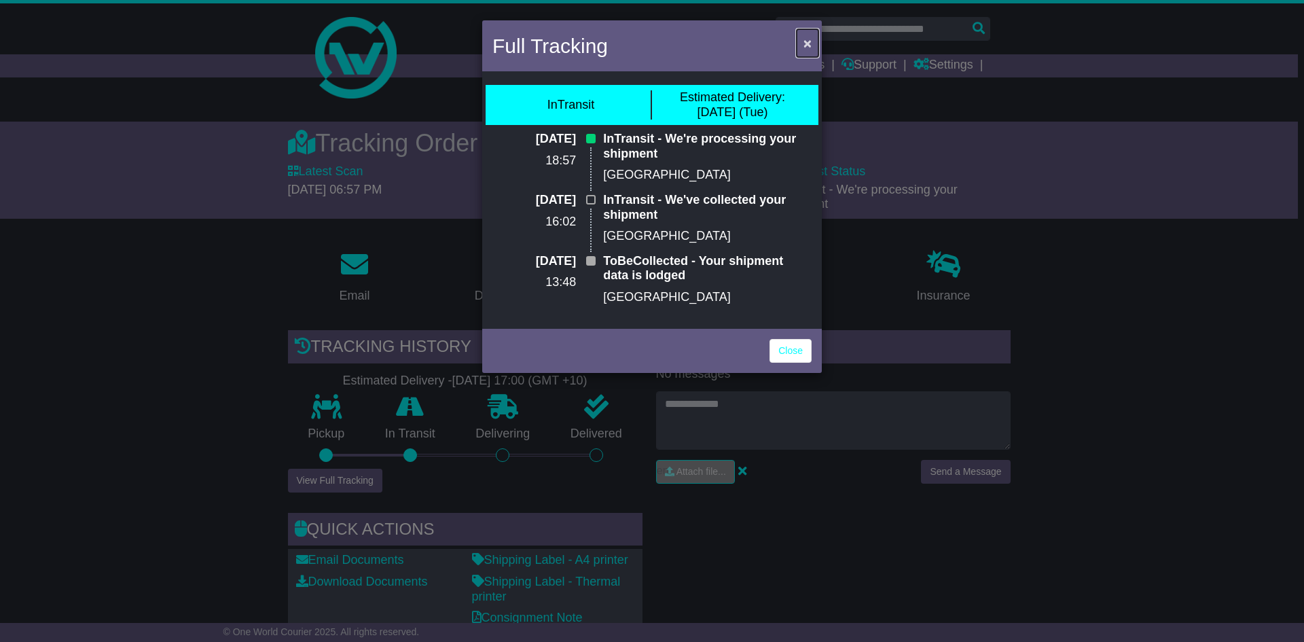
click at [814, 46] on button "×" at bounding box center [808, 43] width 22 height 28
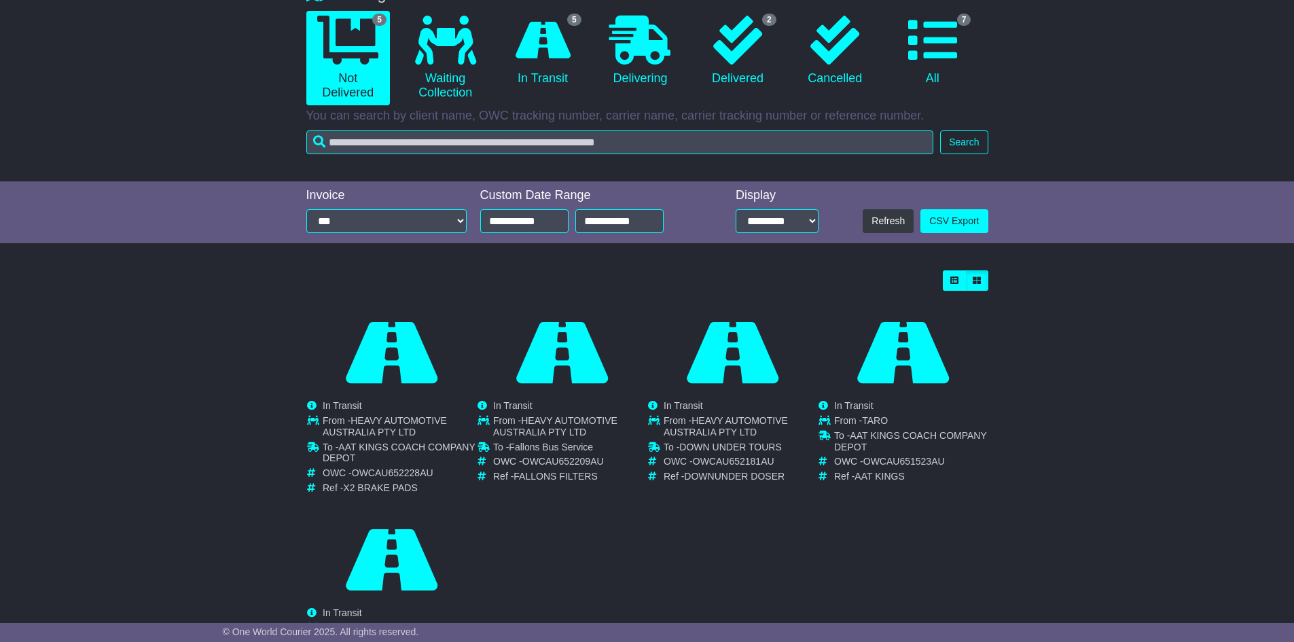
scroll to position [136, 0]
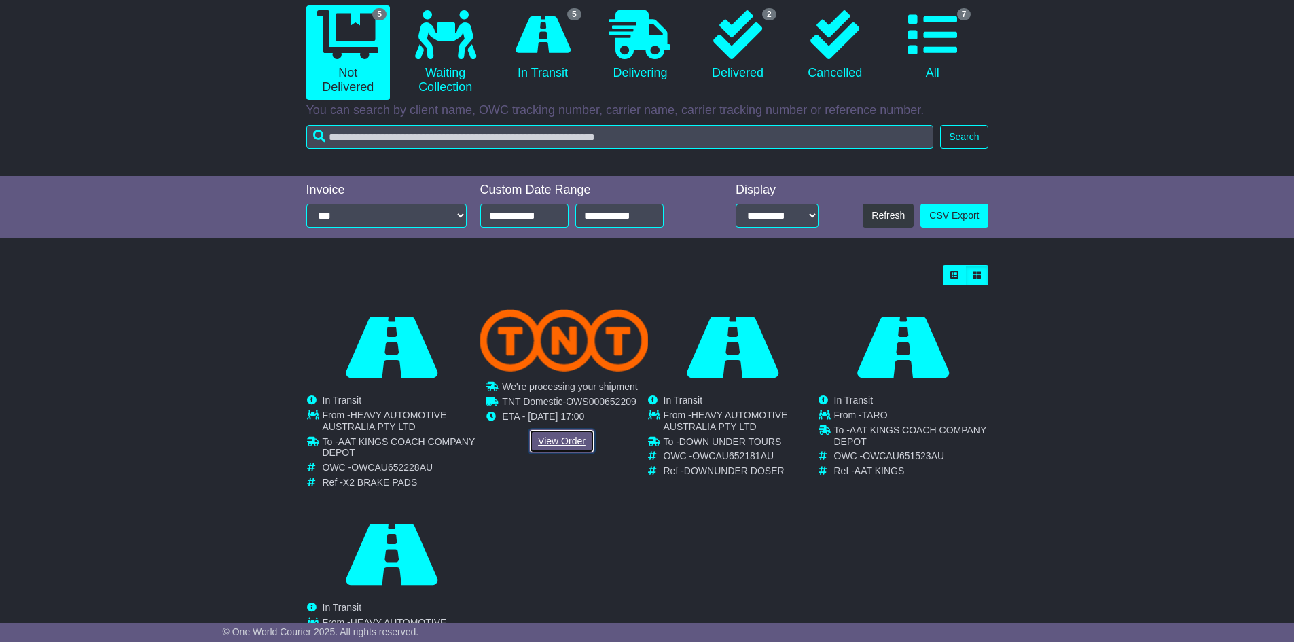
click at [585, 439] on link "View Order" at bounding box center [561, 441] width 65 height 24
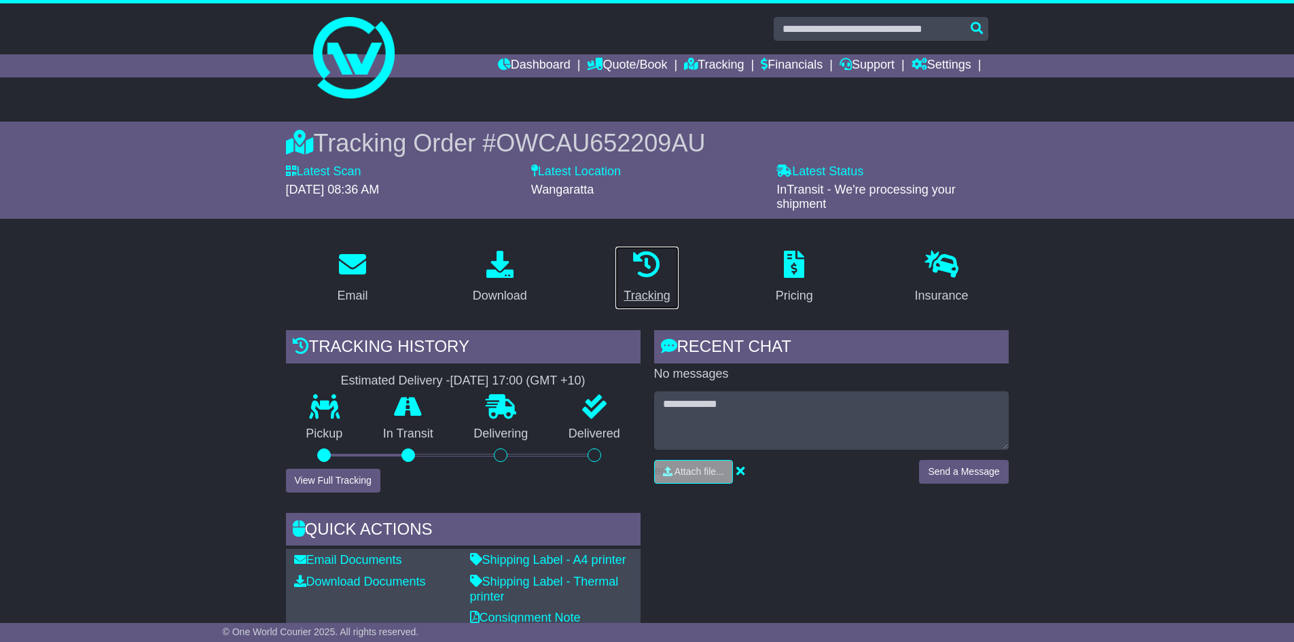
click at [660, 278] on p at bounding box center [646, 265] width 46 height 29
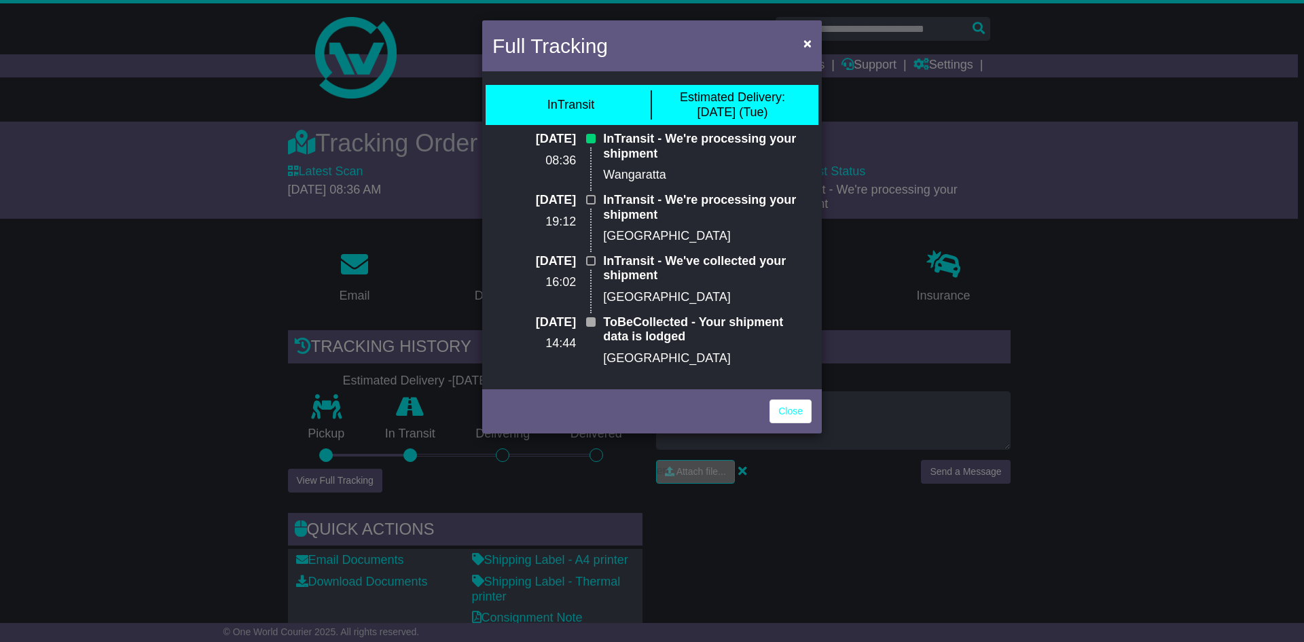
click at [655, 145] on p "InTransit - We're processing your shipment" at bounding box center [707, 146] width 209 height 29
drag, startPoint x: 655, startPoint y: 145, endPoint x: 653, endPoint y: 151, distance: 7.3
click at [653, 151] on p "InTransit - We're processing your shipment" at bounding box center [707, 146] width 209 height 29
click at [652, 151] on p "InTransit - We're processing your shipment" at bounding box center [707, 146] width 209 height 29
click at [638, 185] on div "InTransit - We're processing your shipment Wangaratta" at bounding box center [707, 162] width 222 height 61
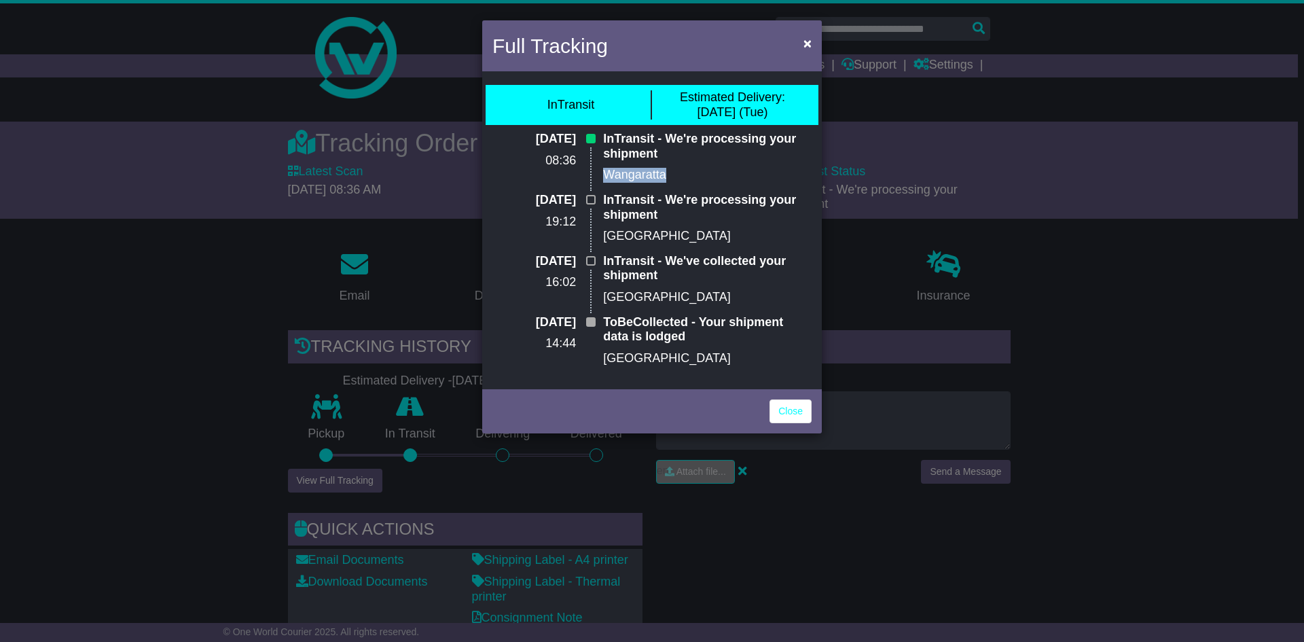
click at [638, 185] on div "InTransit - We're processing your shipment Wangaratta" at bounding box center [707, 162] width 222 height 61
click at [685, 182] on p "Wangaratta" at bounding box center [707, 175] width 209 height 15
click at [806, 44] on span "×" at bounding box center [807, 43] width 8 height 16
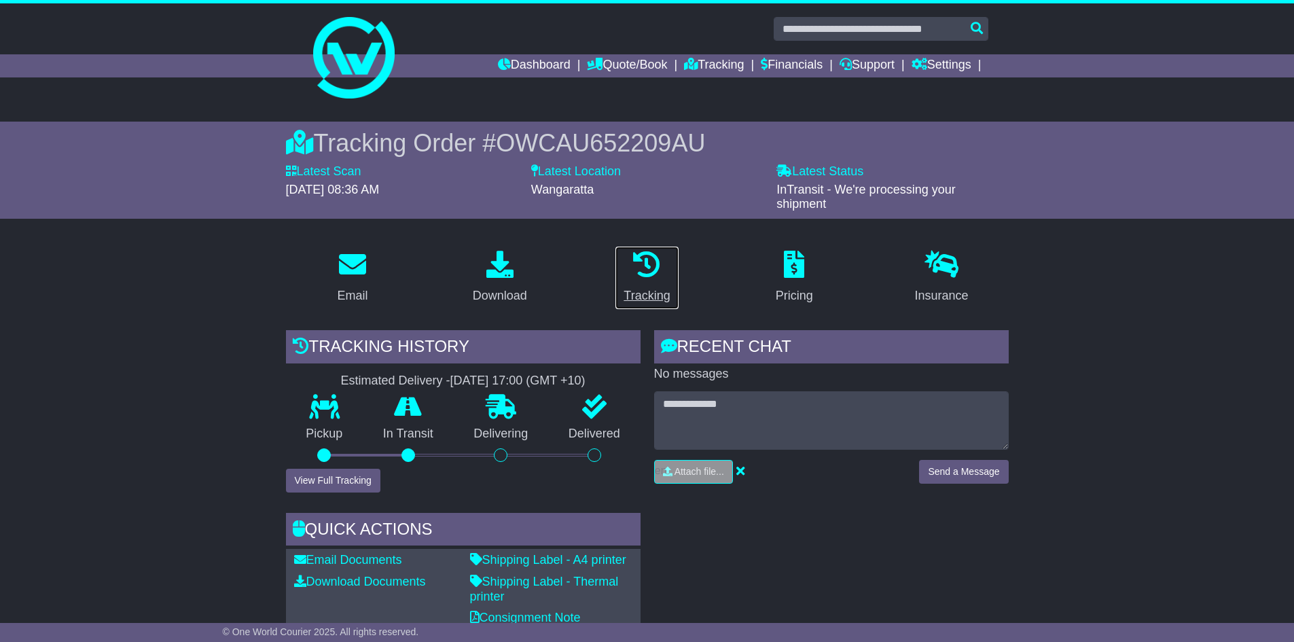
click at [653, 268] on icon at bounding box center [646, 264] width 27 height 27
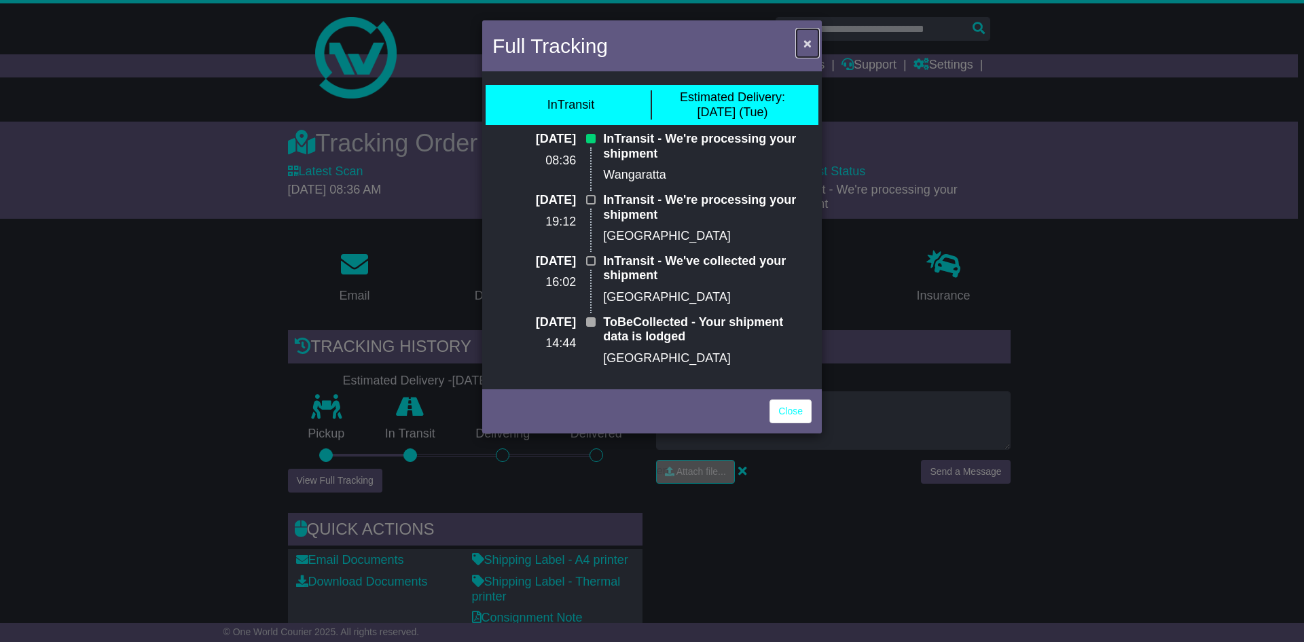
click at [808, 37] on span "×" at bounding box center [807, 43] width 8 height 16
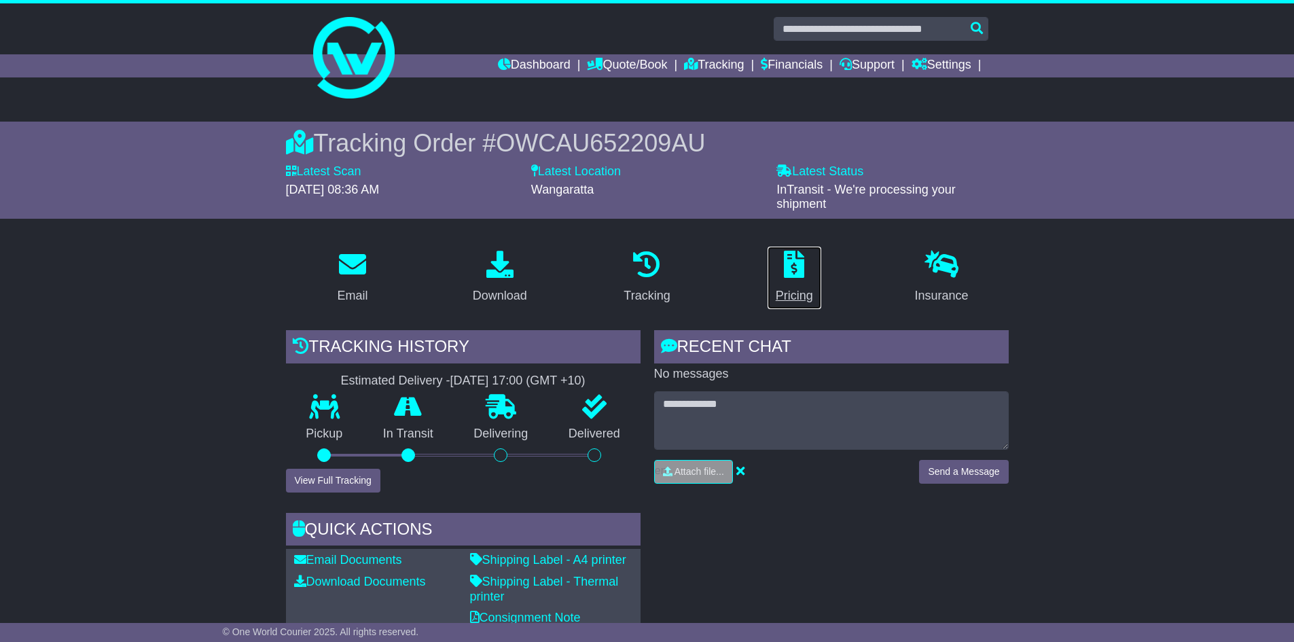
click at [801, 291] on div "Pricing" at bounding box center [794, 296] width 37 height 18
click at [932, 267] on icon at bounding box center [941, 264] width 34 height 27
